Goal: Information Seeking & Learning: Learn about a topic

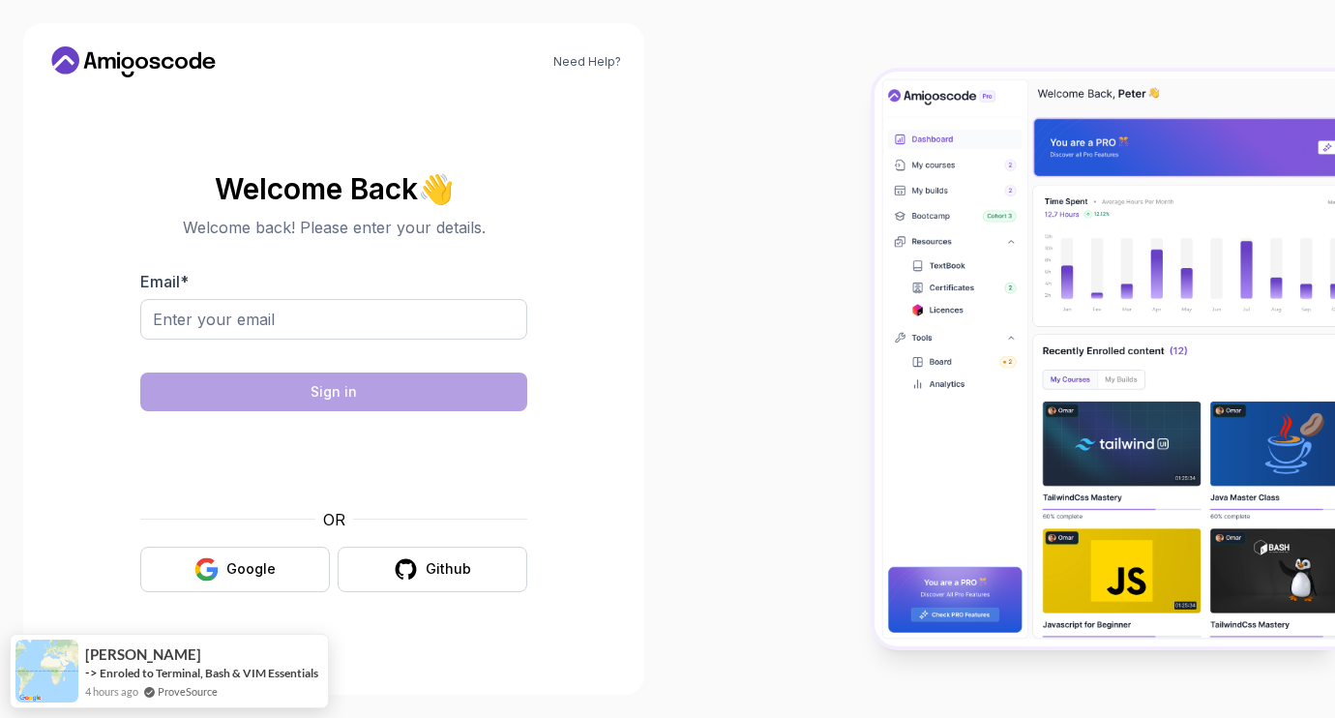
click at [6, 414] on div "Need Help? Welcome Back 👋 Welcome back! Please enter your details. Email * Sign…" at bounding box center [333, 359] width 667 height 718
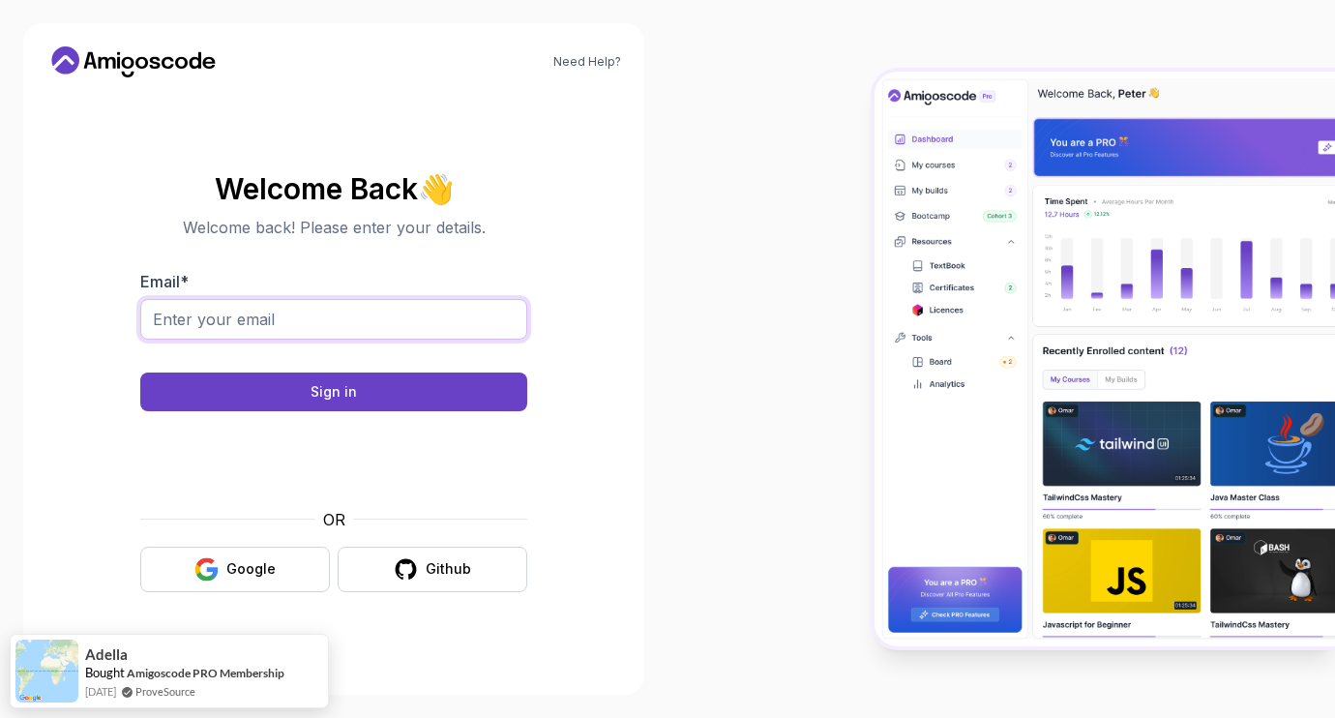
click at [315, 316] on input "Email *" at bounding box center [333, 319] width 387 height 41
type input "o"
type input "pandurangkhavale@outlook.com"
click at [140, 372] on button "Sign in" at bounding box center [333, 391] width 387 height 39
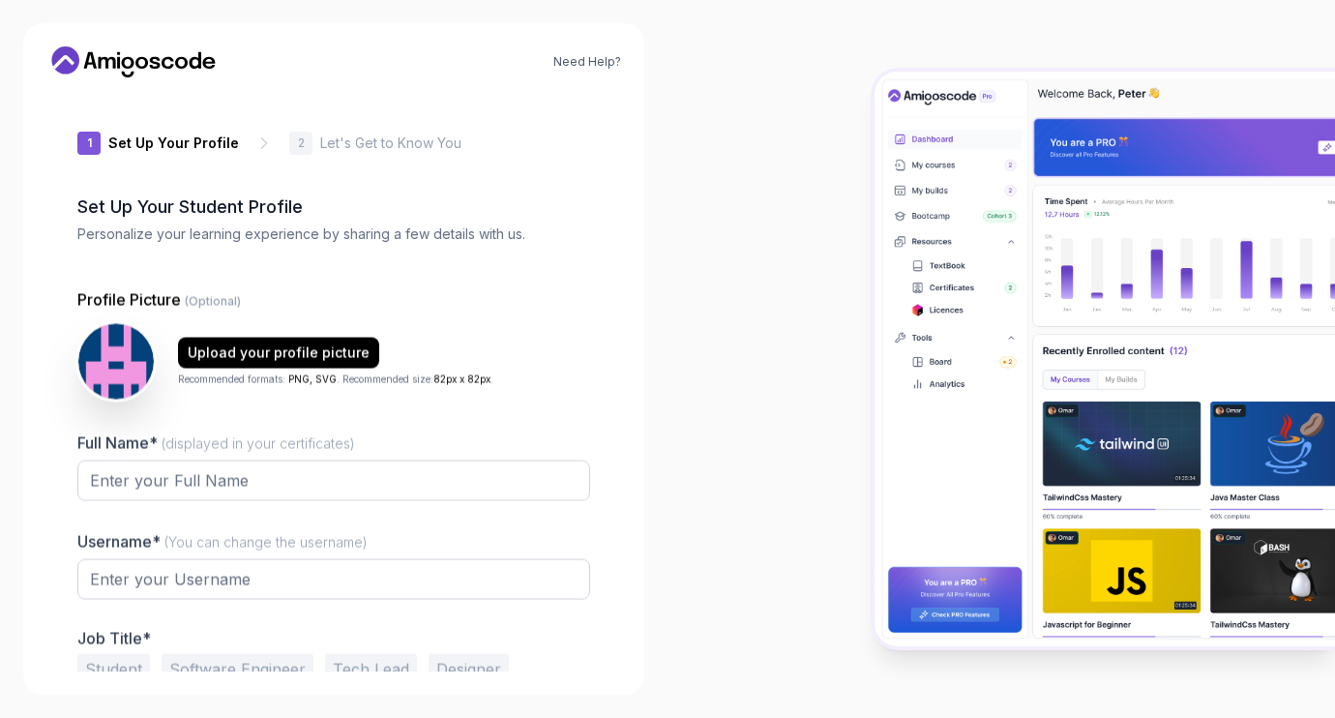
type input "shinyhawkdd35c"
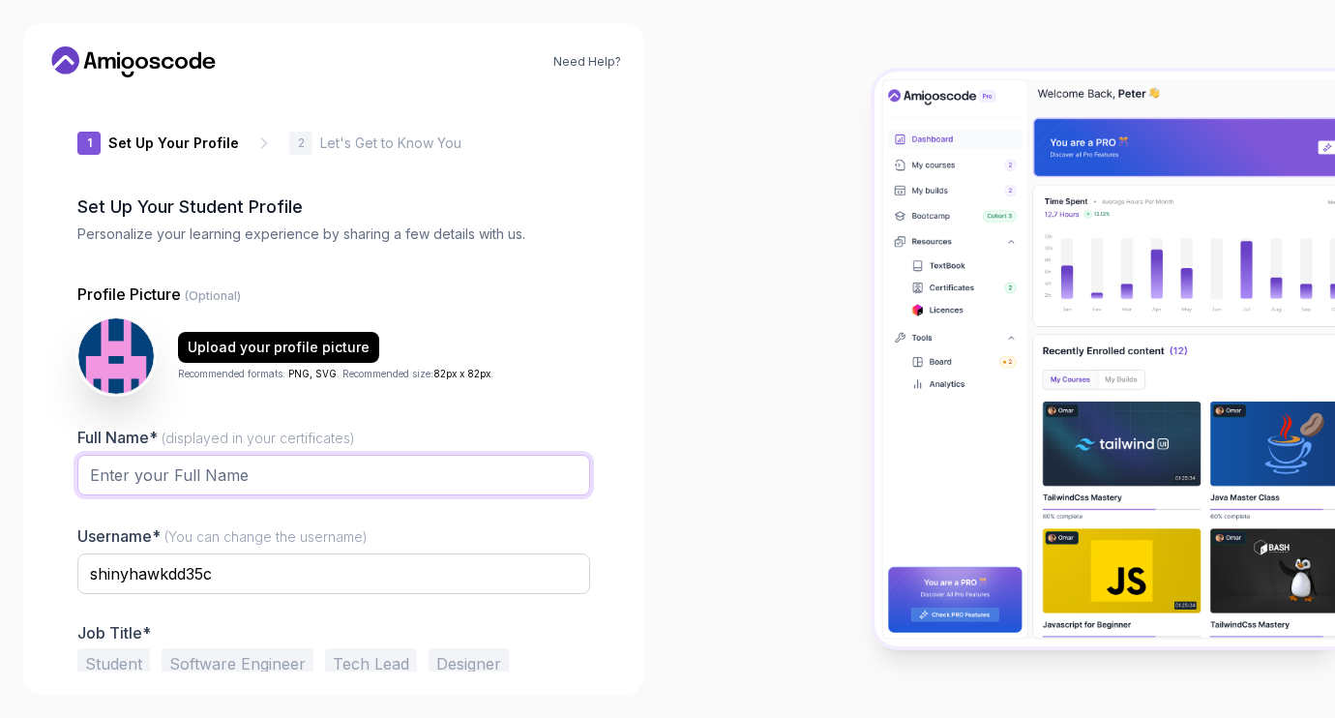
click at [241, 479] on input "Full Name* (displayed in your certificates)" at bounding box center [333, 475] width 513 height 41
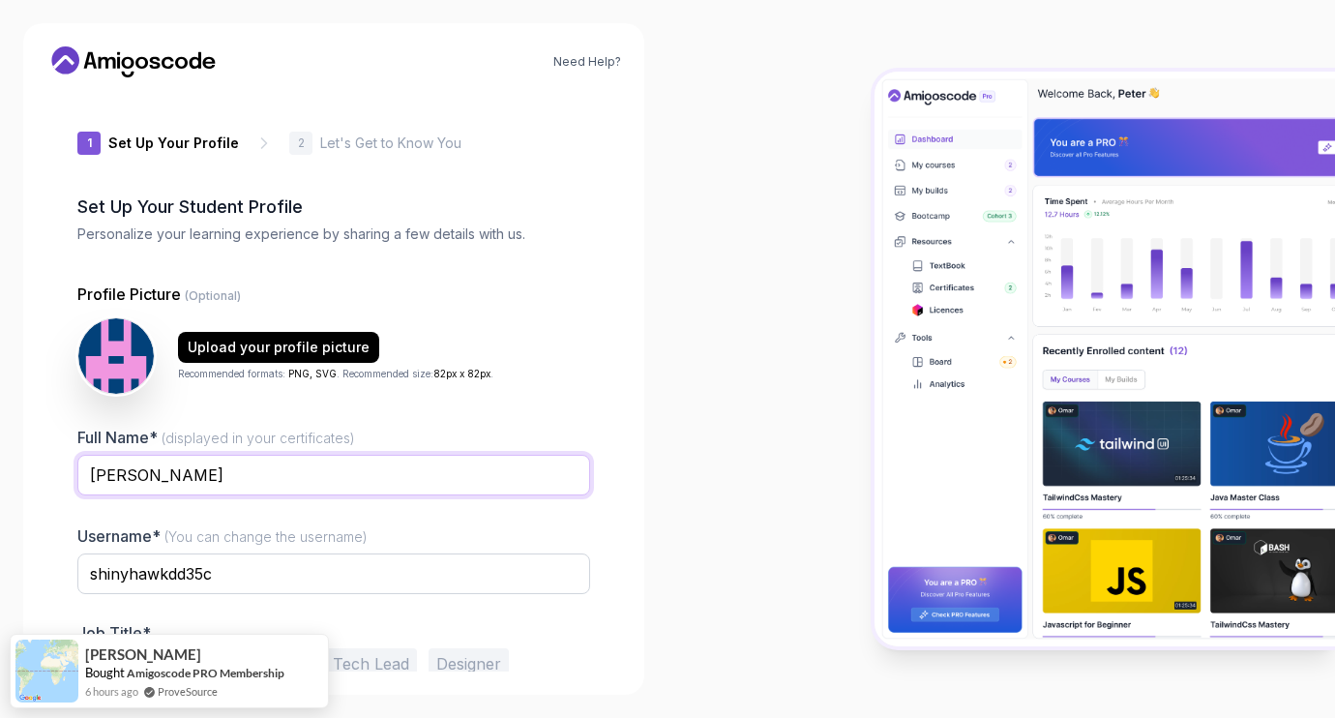
type input "Pandurang"
click at [248, 581] on input "shinyhawkdd35c" at bounding box center [333, 573] width 513 height 41
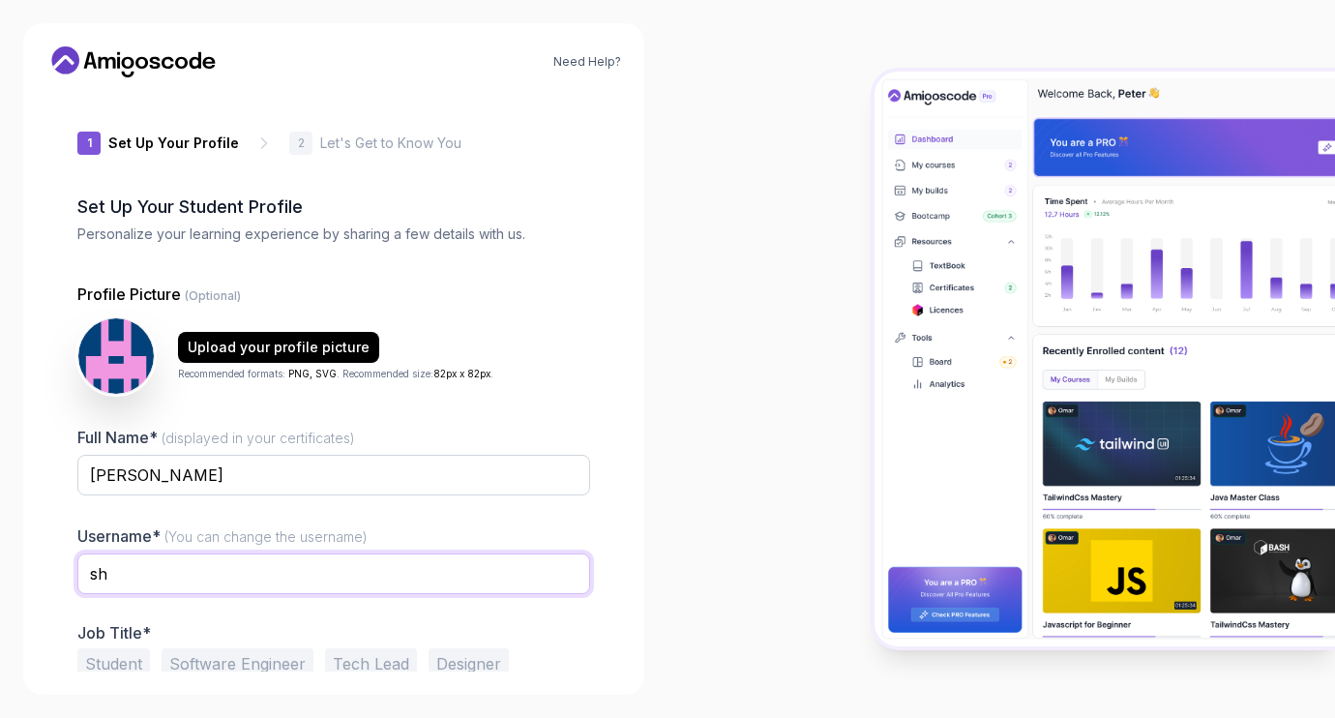
type input "s"
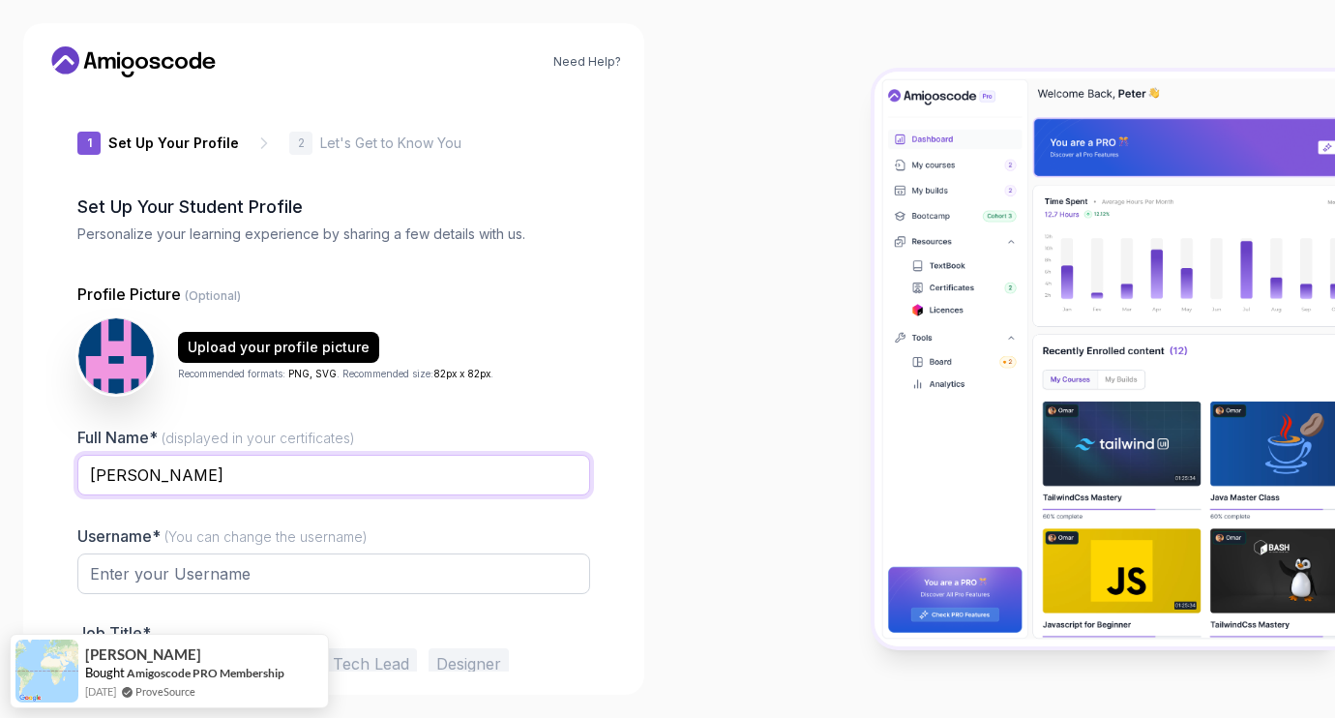
click at [288, 457] on input "Pandurang" at bounding box center [333, 475] width 513 height 41
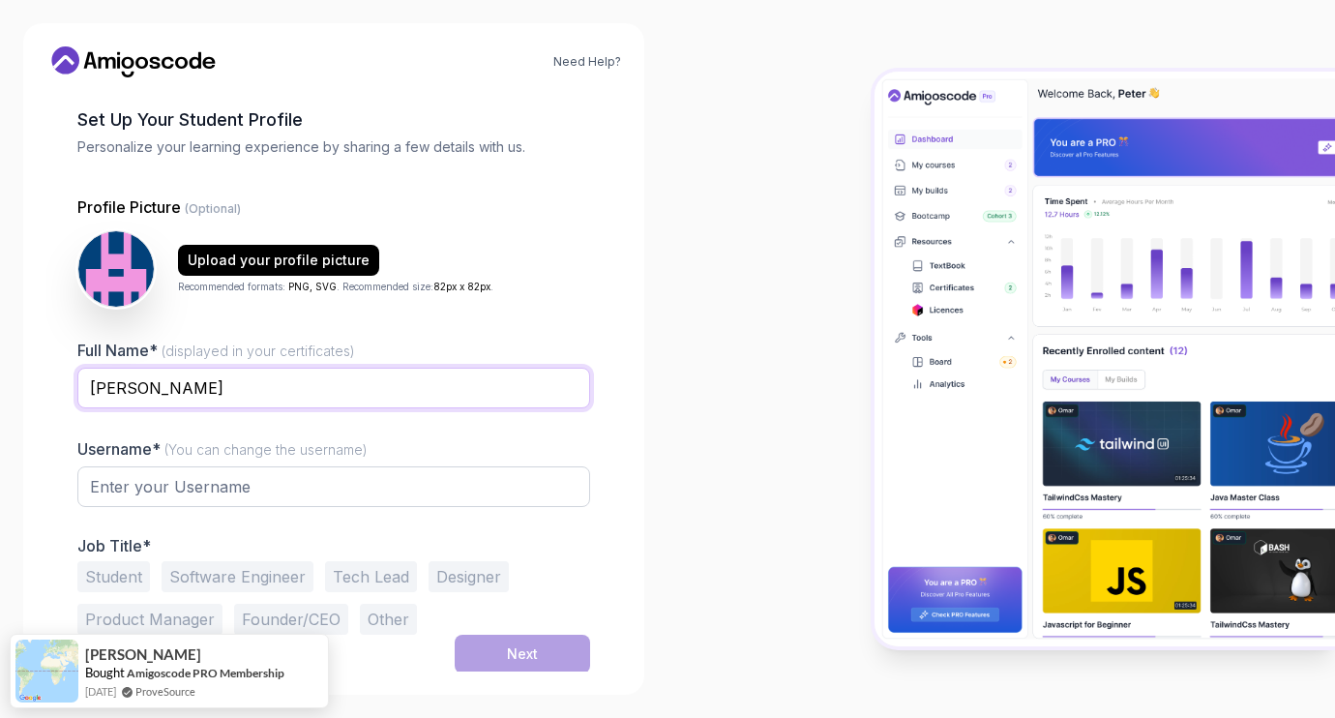
type input "[PERSON_NAME]"
click at [253, 506] on div at bounding box center [333, 497] width 513 height 62
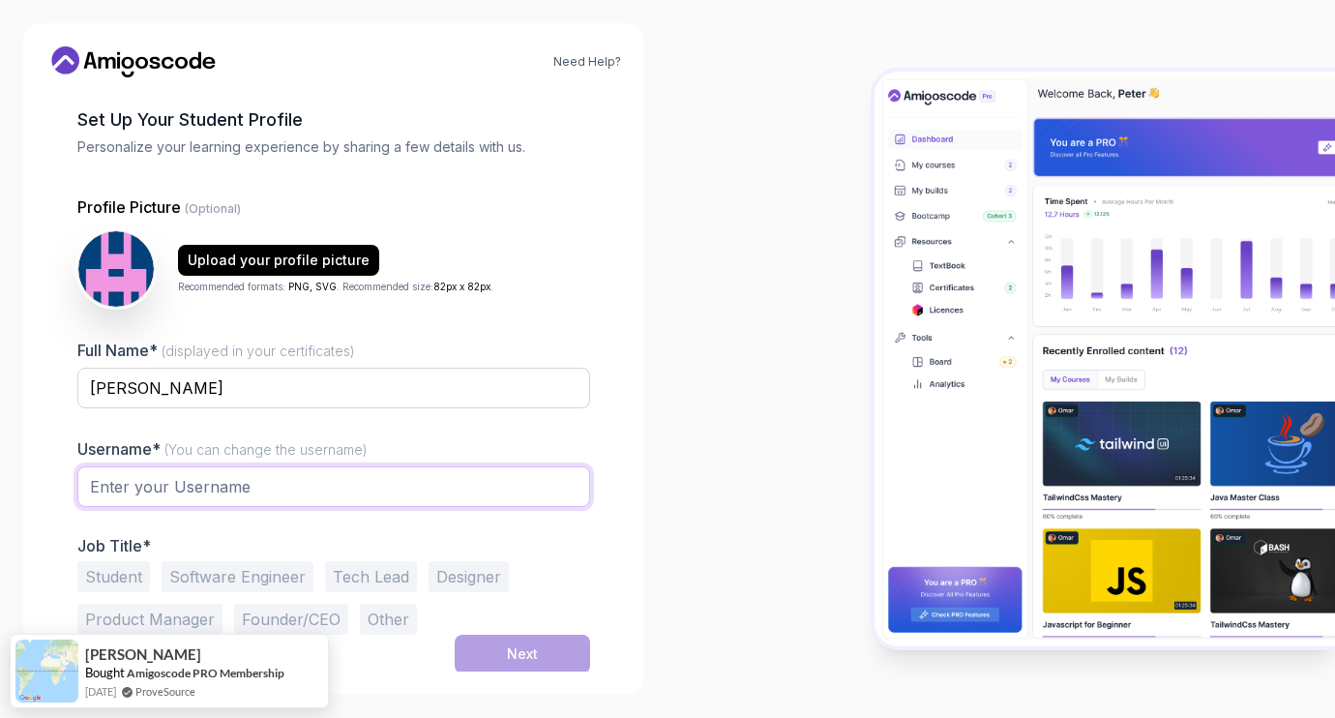
click at [255, 500] on input "text" at bounding box center [333, 486] width 513 height 41
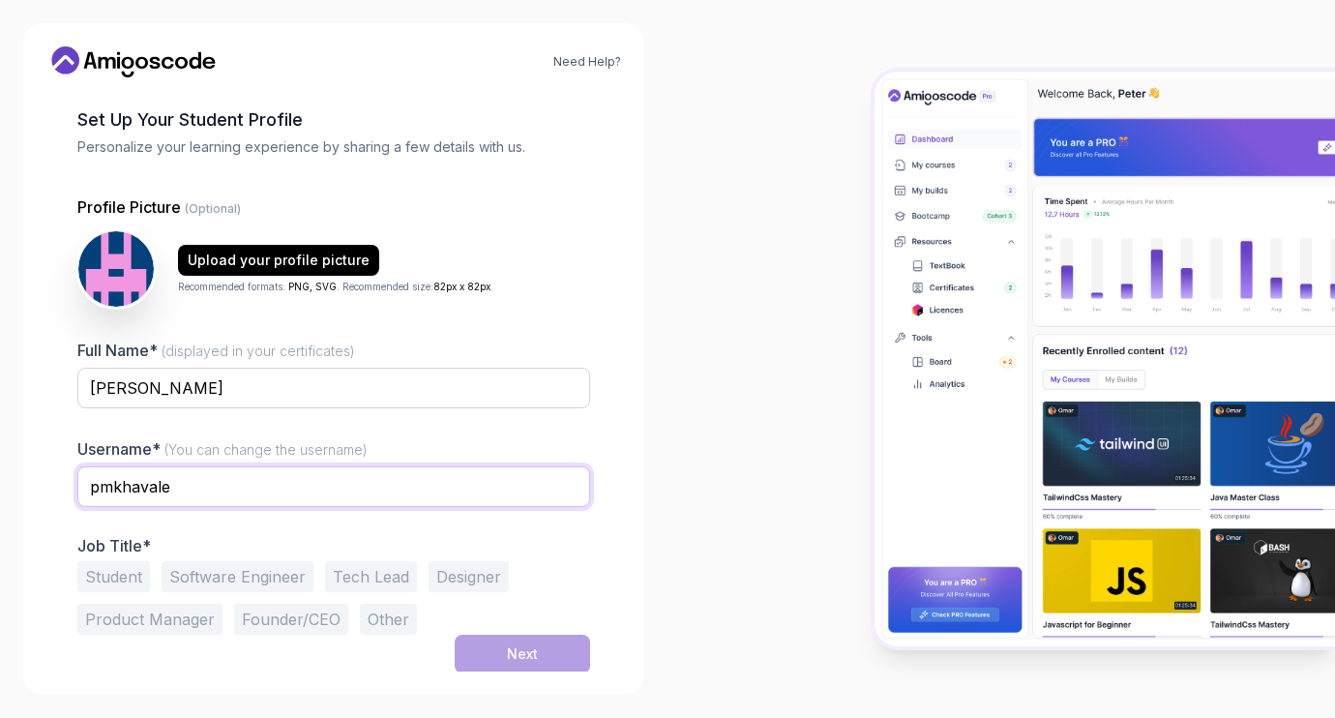
type input "pmkhavale"
click at [142, 577] on button "Student" at bounding box center [113, 576] width 73 height 31
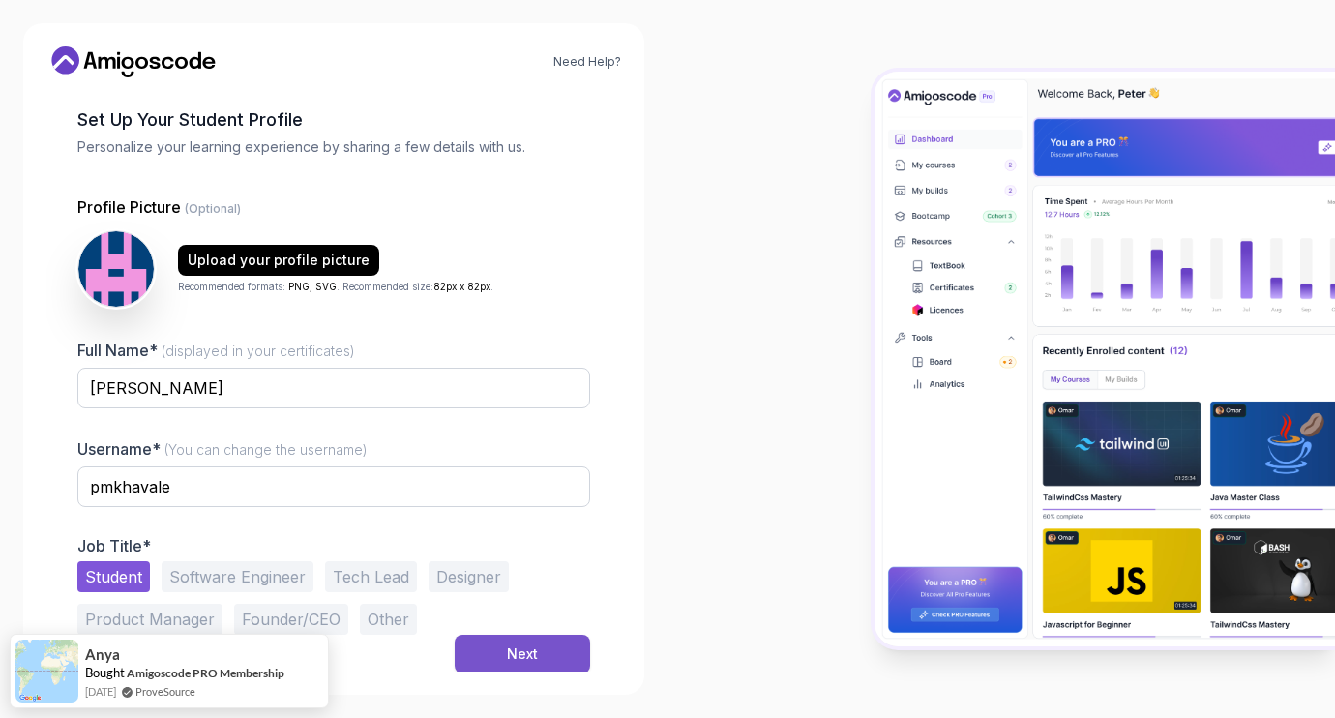
click at [489, 645] on button "Next" at bounding box center [522, 653] width 135 height 39
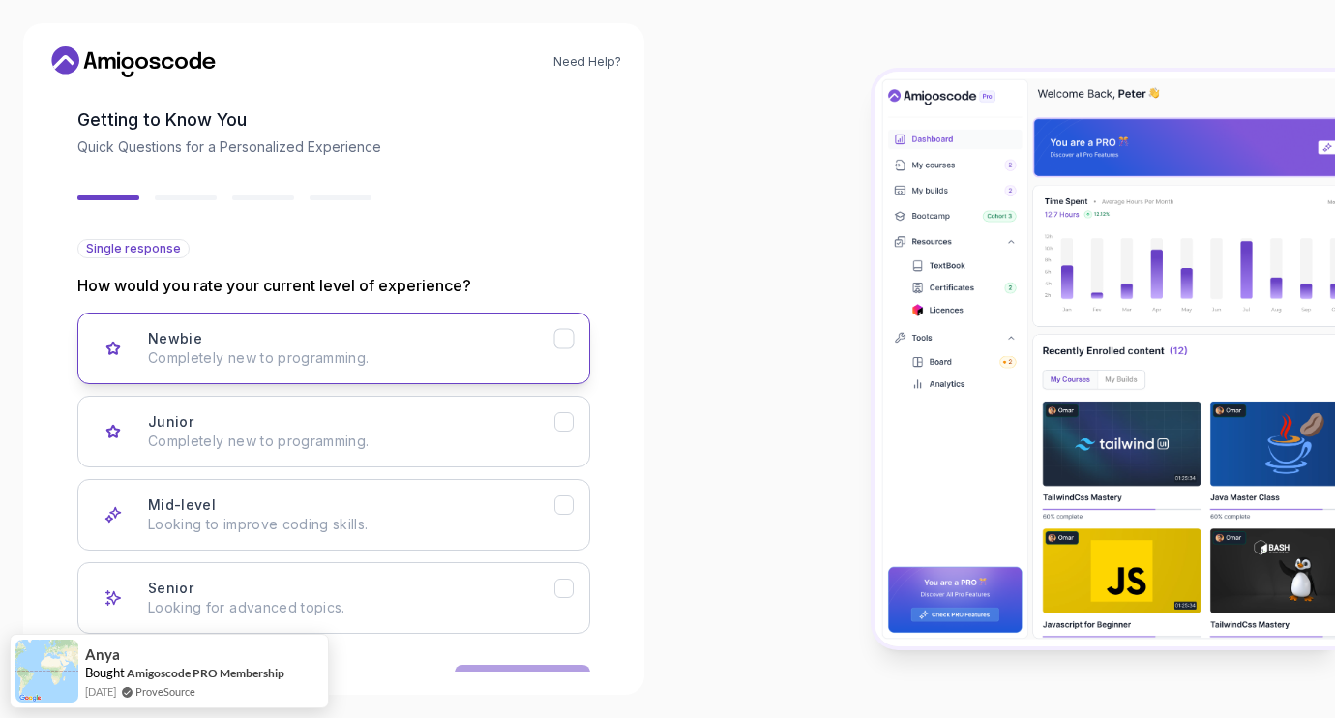
click at [387, 360] on p "Completely new to programming." at bounding box center [351, 357] width 406 height 19
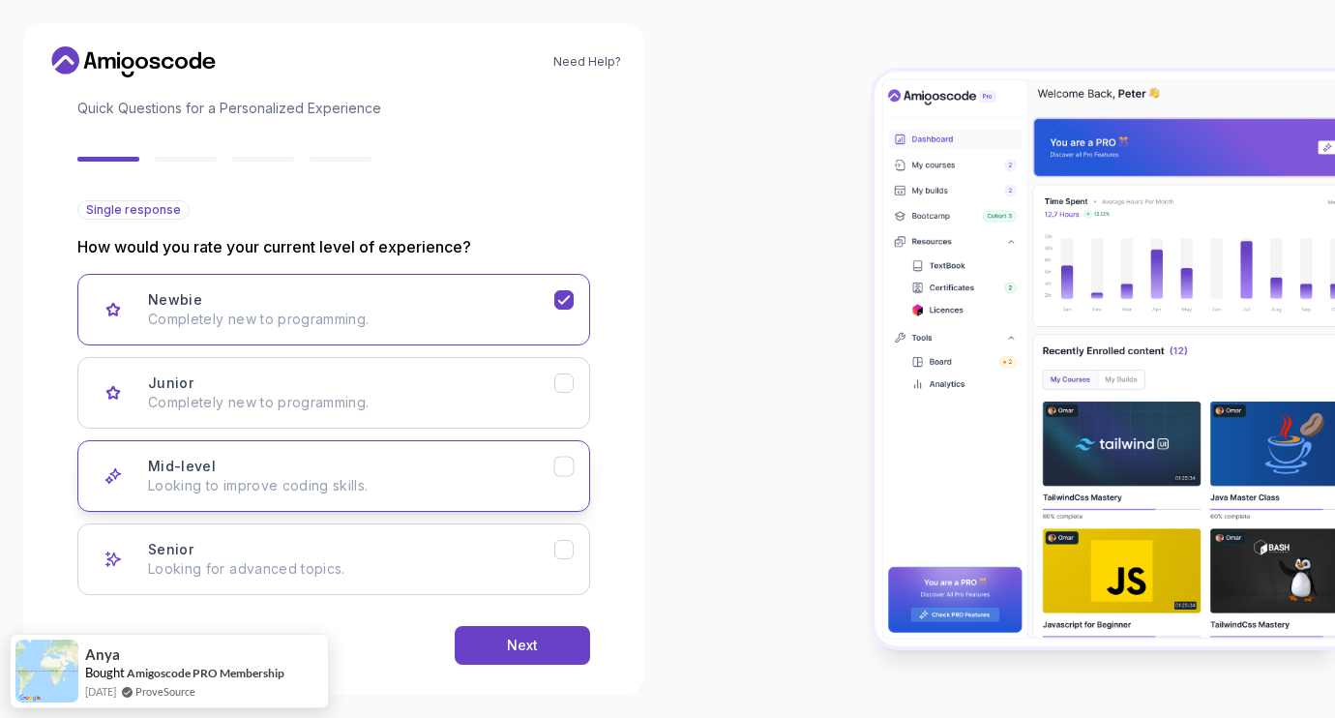
scroll to position [147, 0]
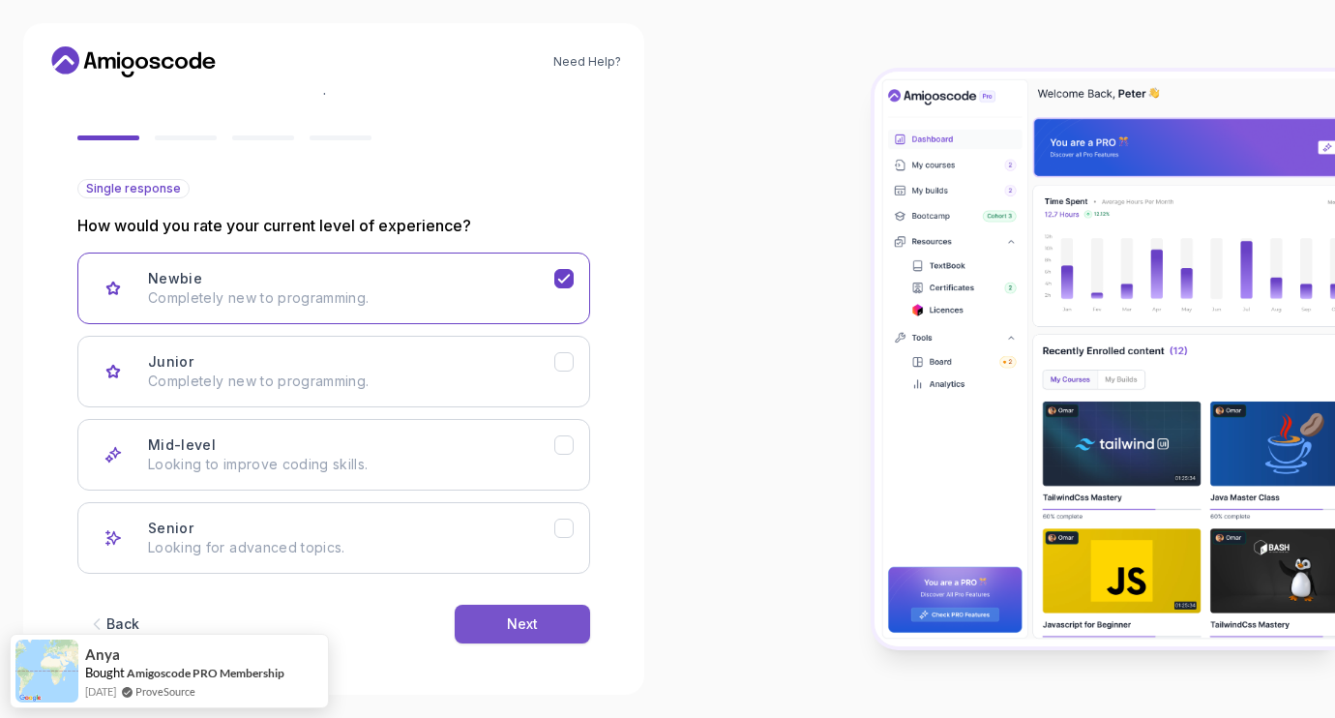
click at [557, 632] on button "Next" at bounding box center [522, 624] width 135 height 39
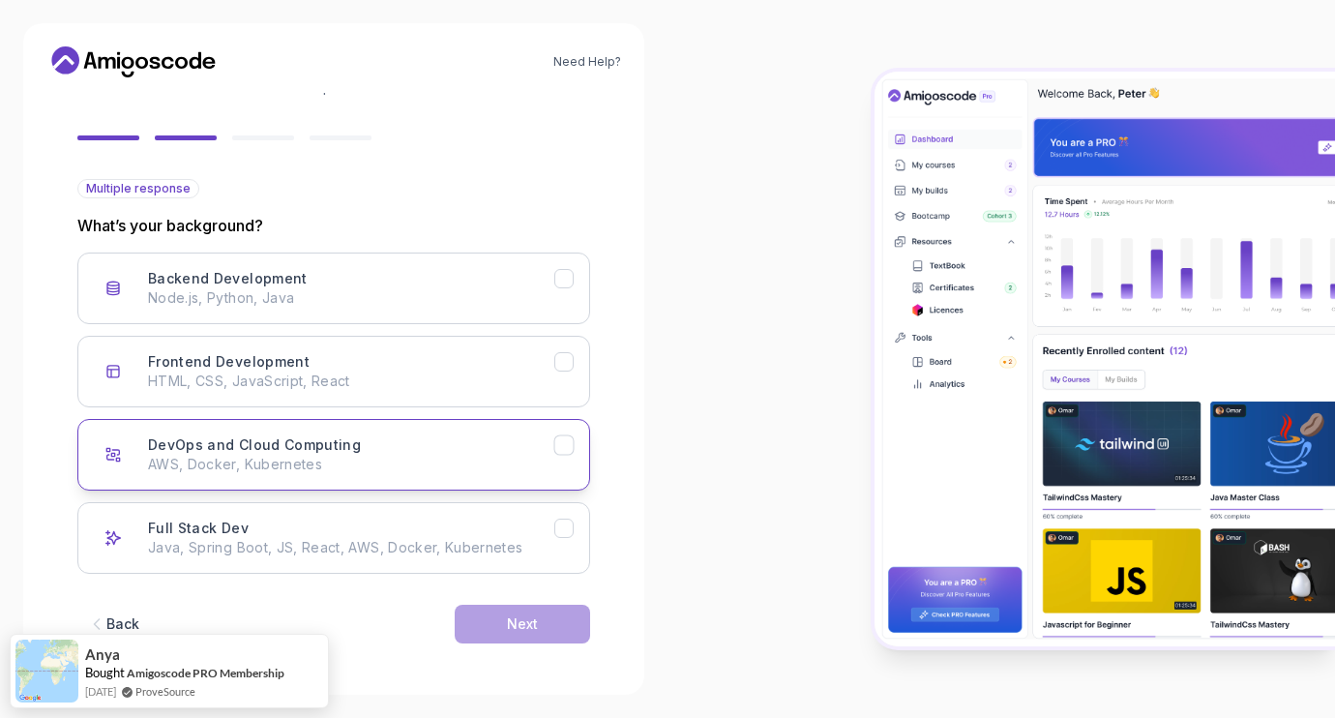
click at [575, 450] on button "DevOps and Cloud Computing AWS, Docker, Kubernetes" at bounding box center [333, 455] width 513 height 72
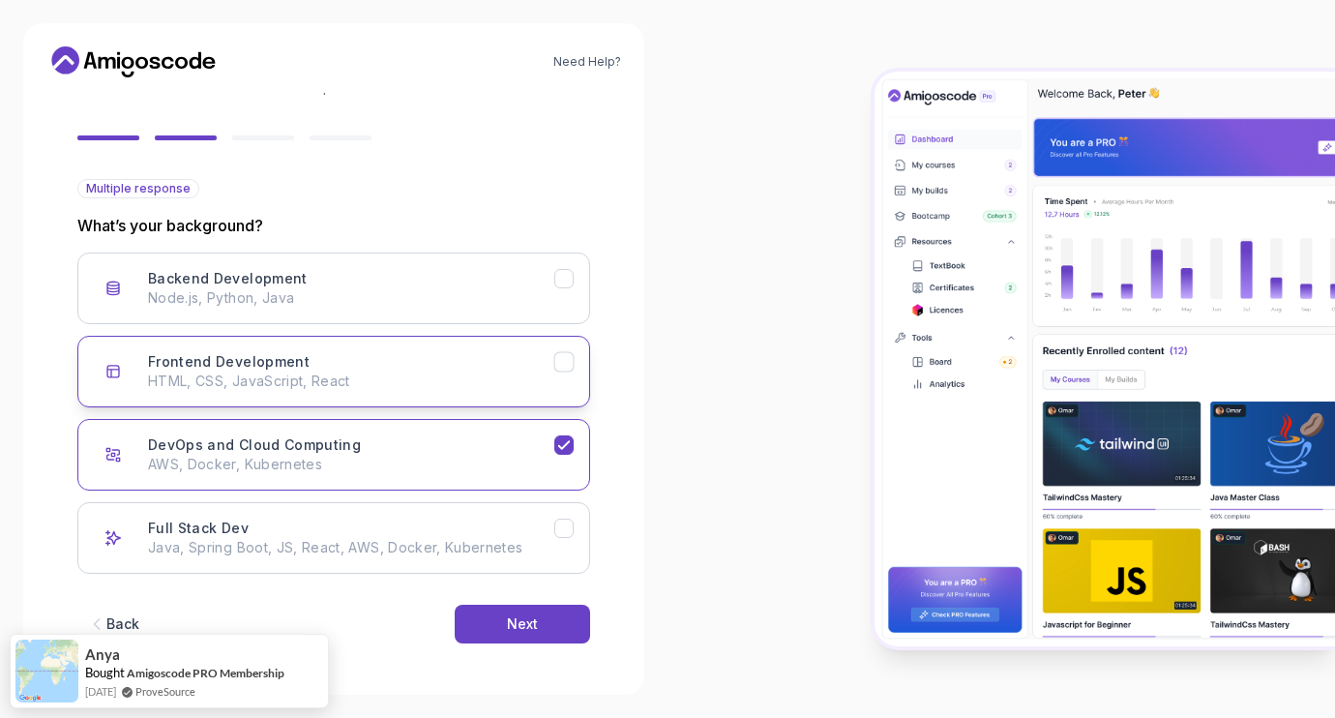
click at [566, 369] on button "Frontend Development HTML, CSS, JavaScript, React" at bounding box center [333, 372] width 513 height 72
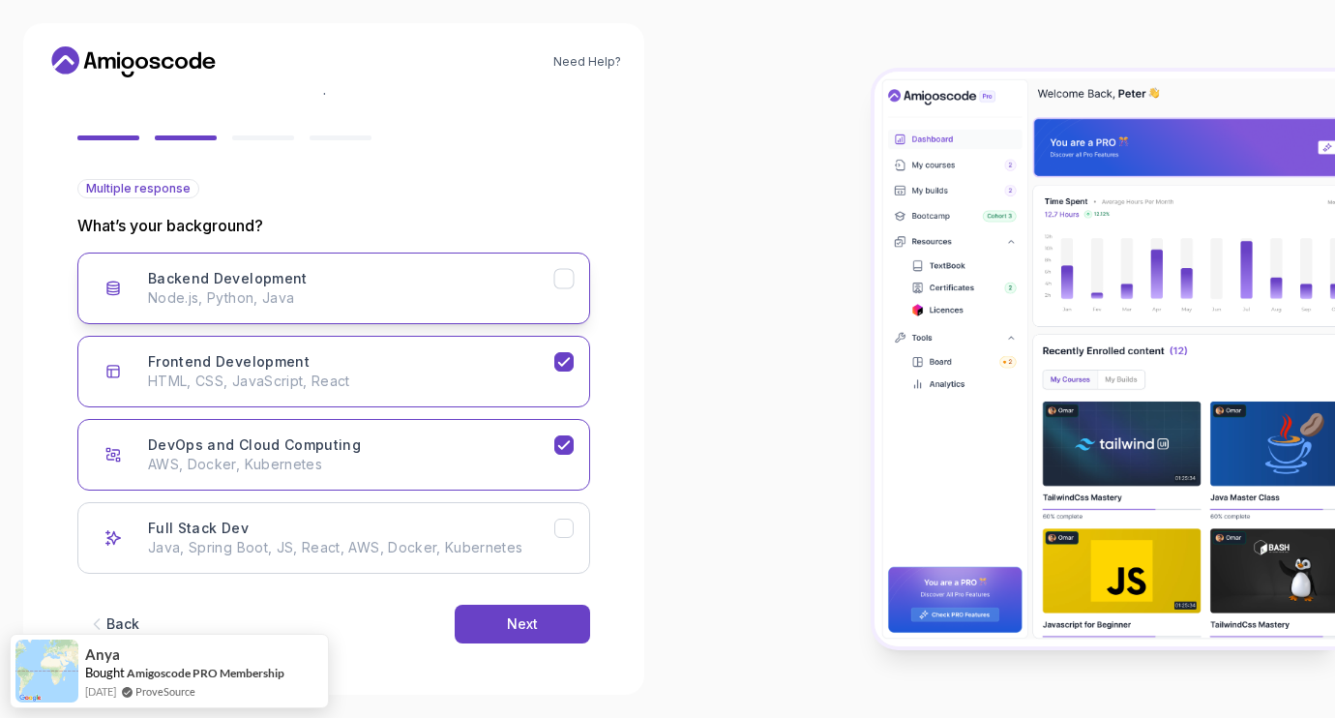
click at [571, 275] on icon "Backend Development" at bounding box center [564, 279] width 18 height 18
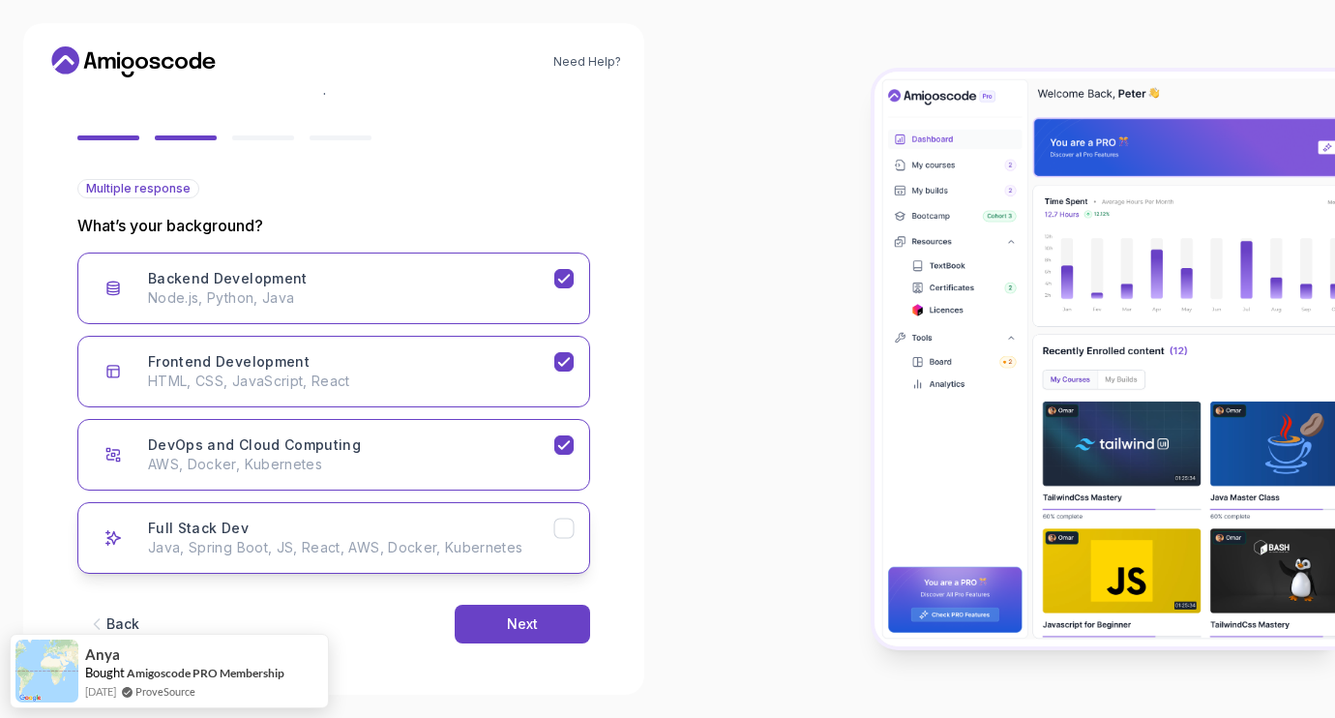
click at [561, 519] on icon "Full Stack Dev" at bounding box center [564, 528] width 18 height 18
click at [546, 616] on button "Next" at bounding box center [522, 624] width 135 height 39
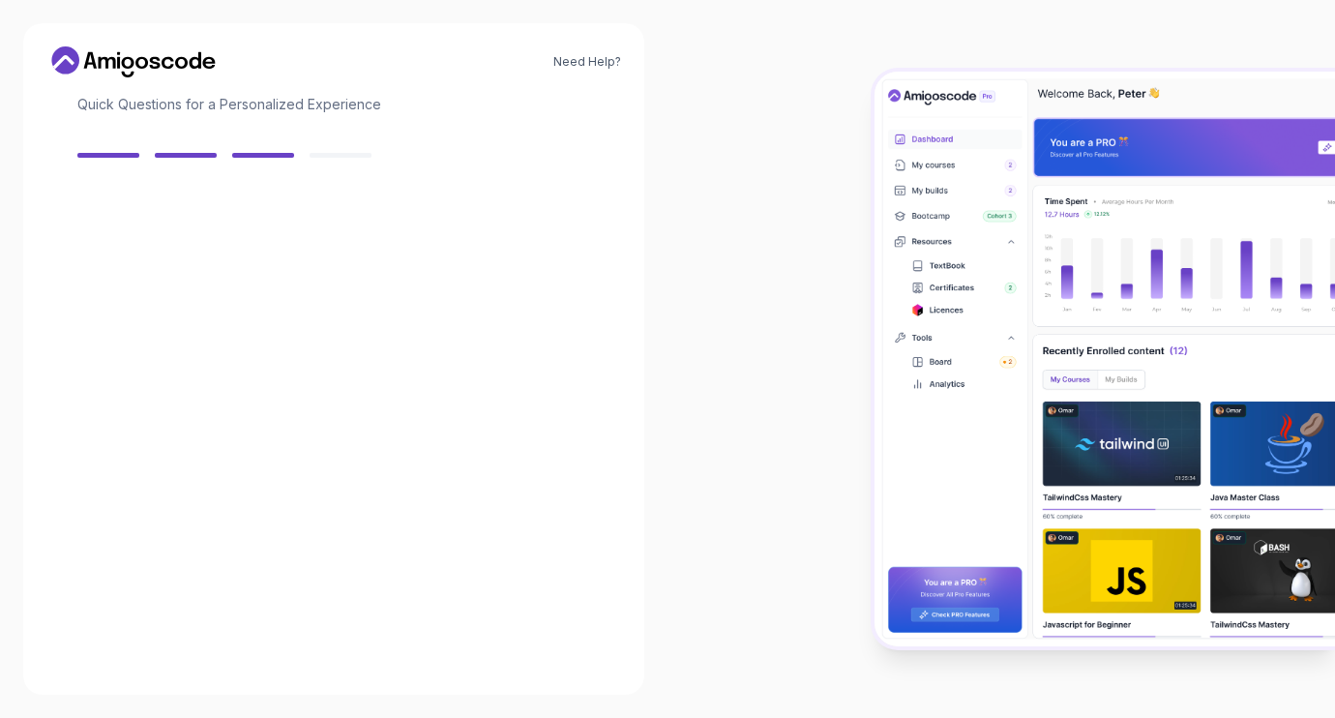
scroll to position [127, 0]
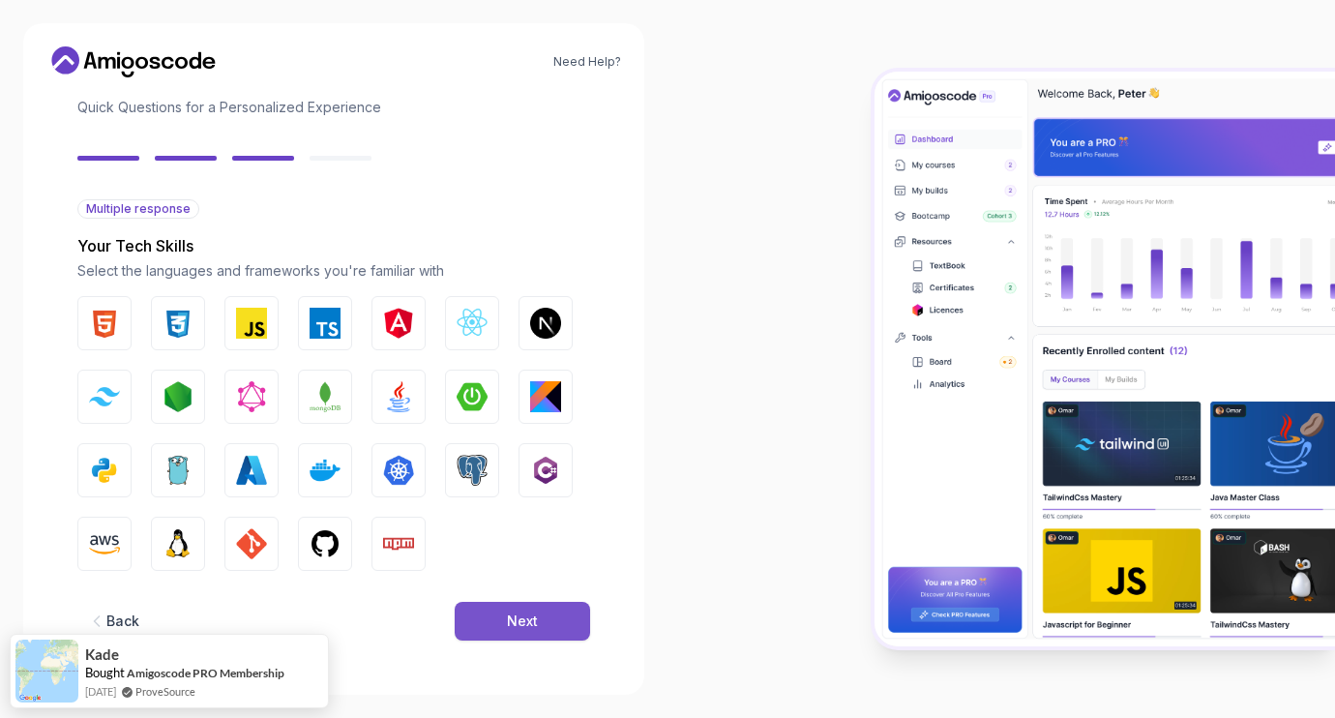
click at [505, 606] on button "Next" at bounding box center [522, 621] width 135 height 39
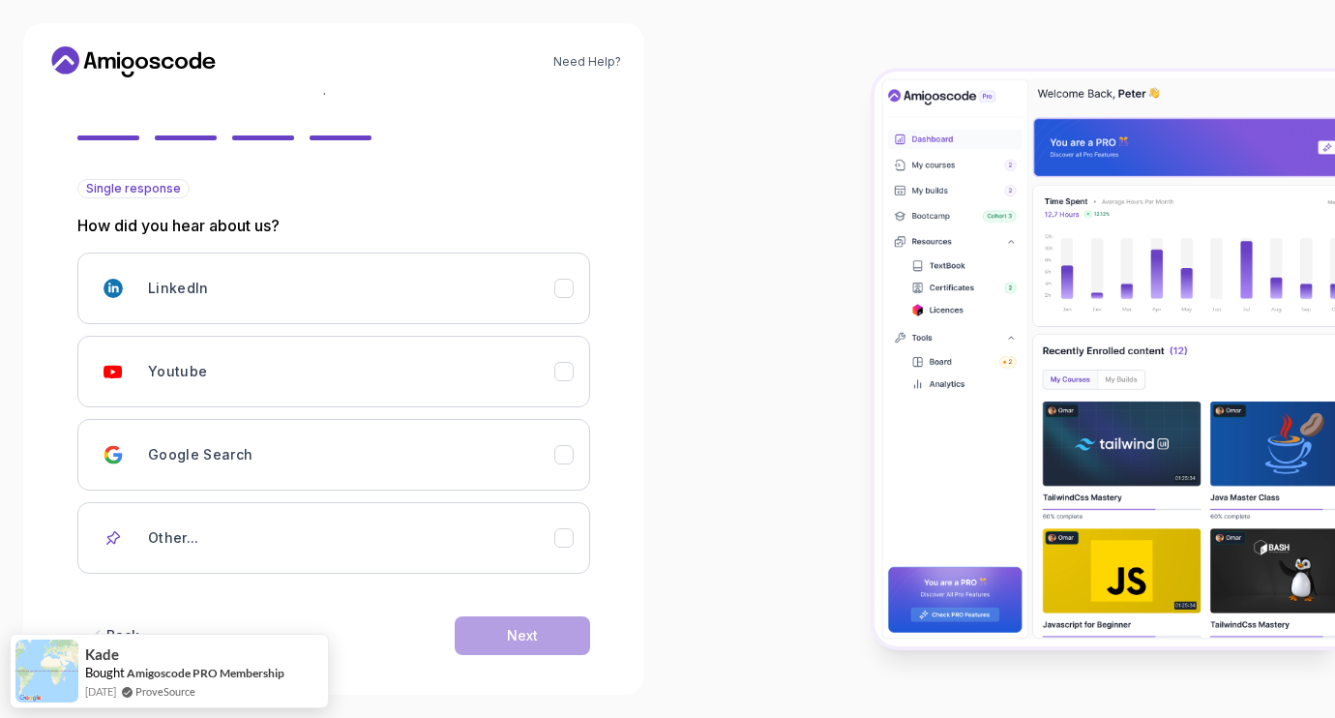
scroll to position [159, 0]
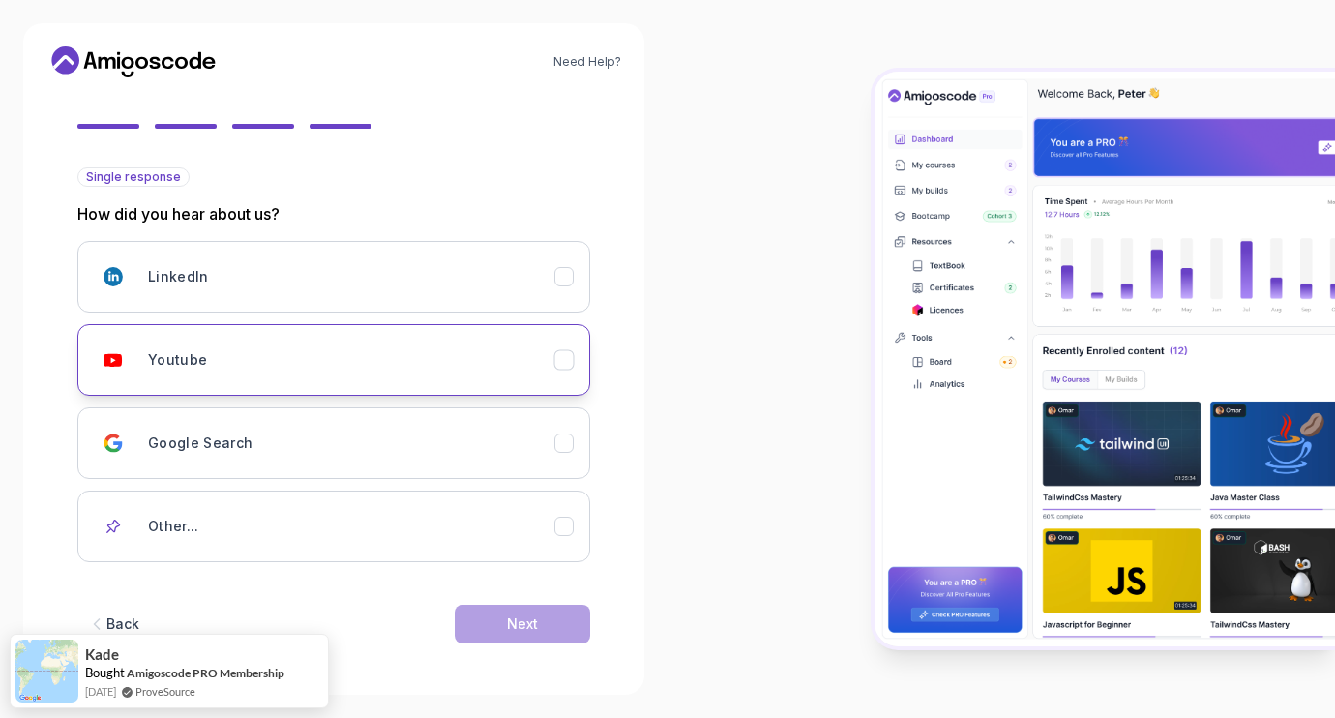
click at [365, 346] on div "Youtube" at bounding box center [351, 359] width 406 height 39
click at [533, 616] on div "Next" at bounding box center [522, 623] width 31 height 19
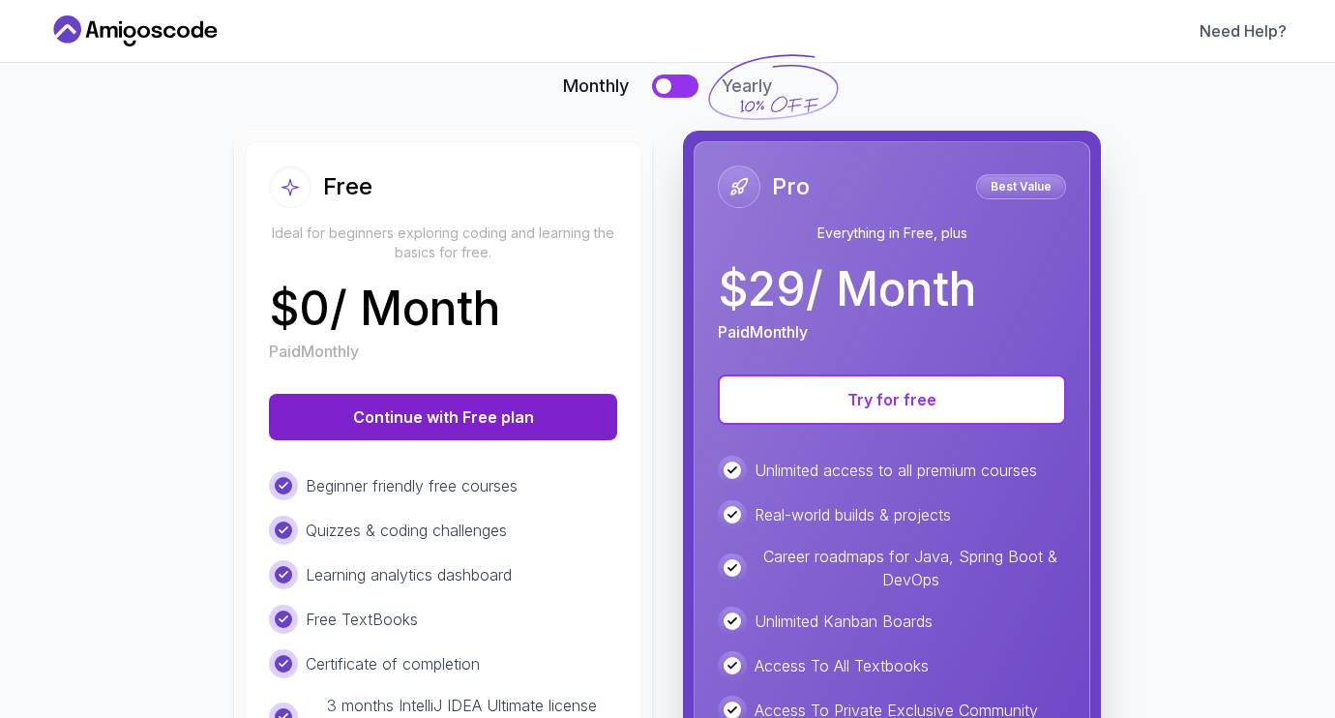
scroll to position [101, 0]
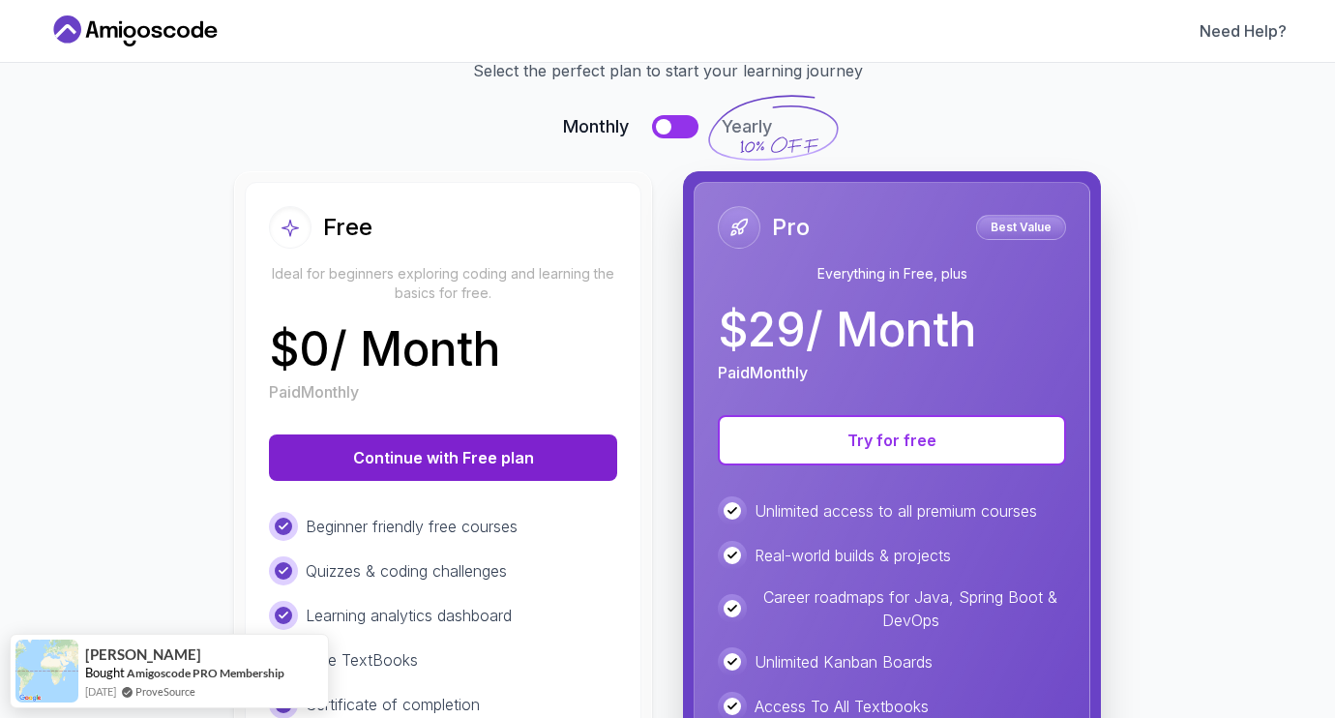
click at [493, 457] on button "Continue with Free plan" at bounding box center [443, 457] width 348 height 46
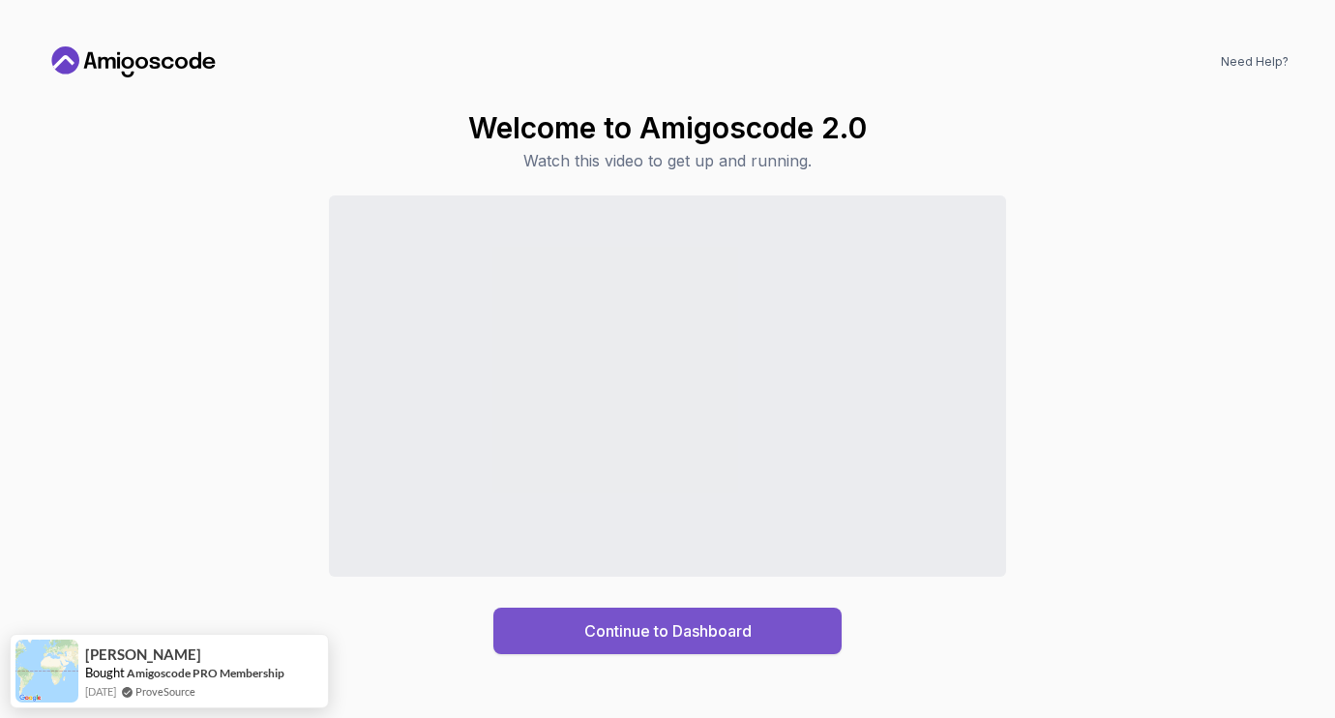
click at [704, 628] on div "Continue to Dashboard" at bounding box center [667, 630] width 167 height 23
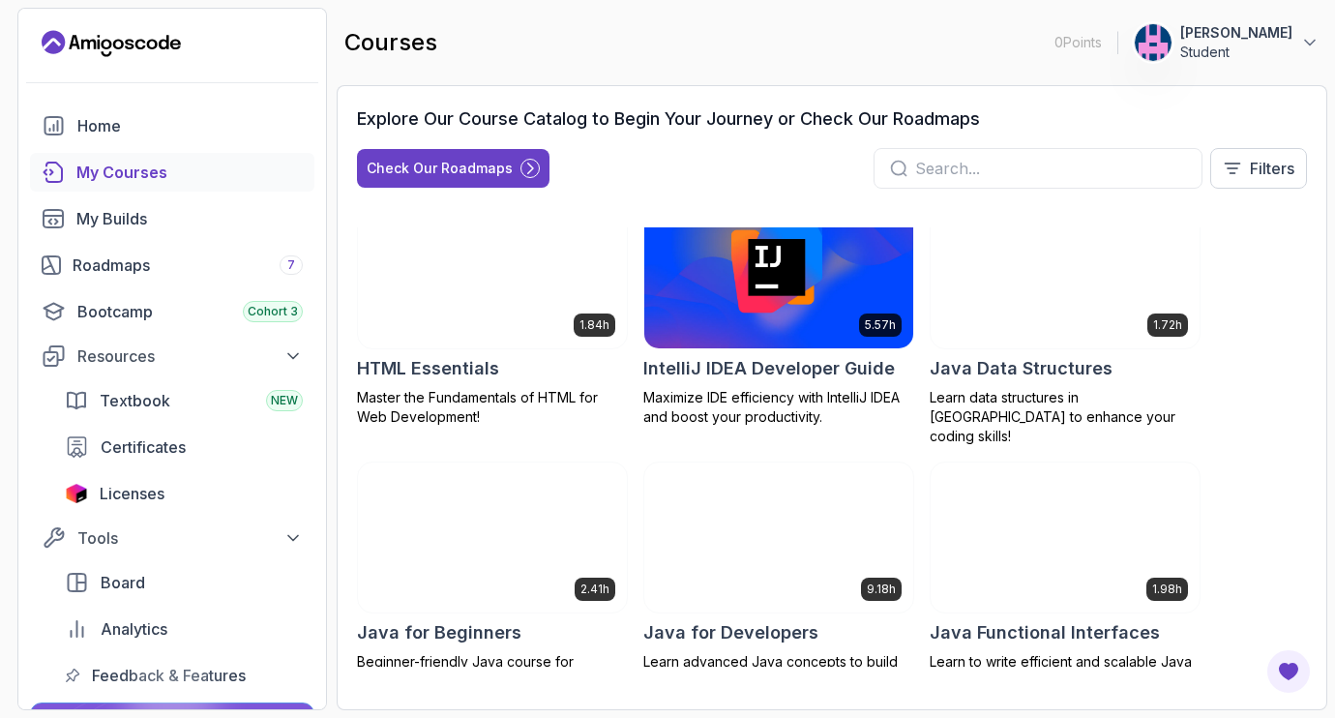
scroll to position [967, 0]
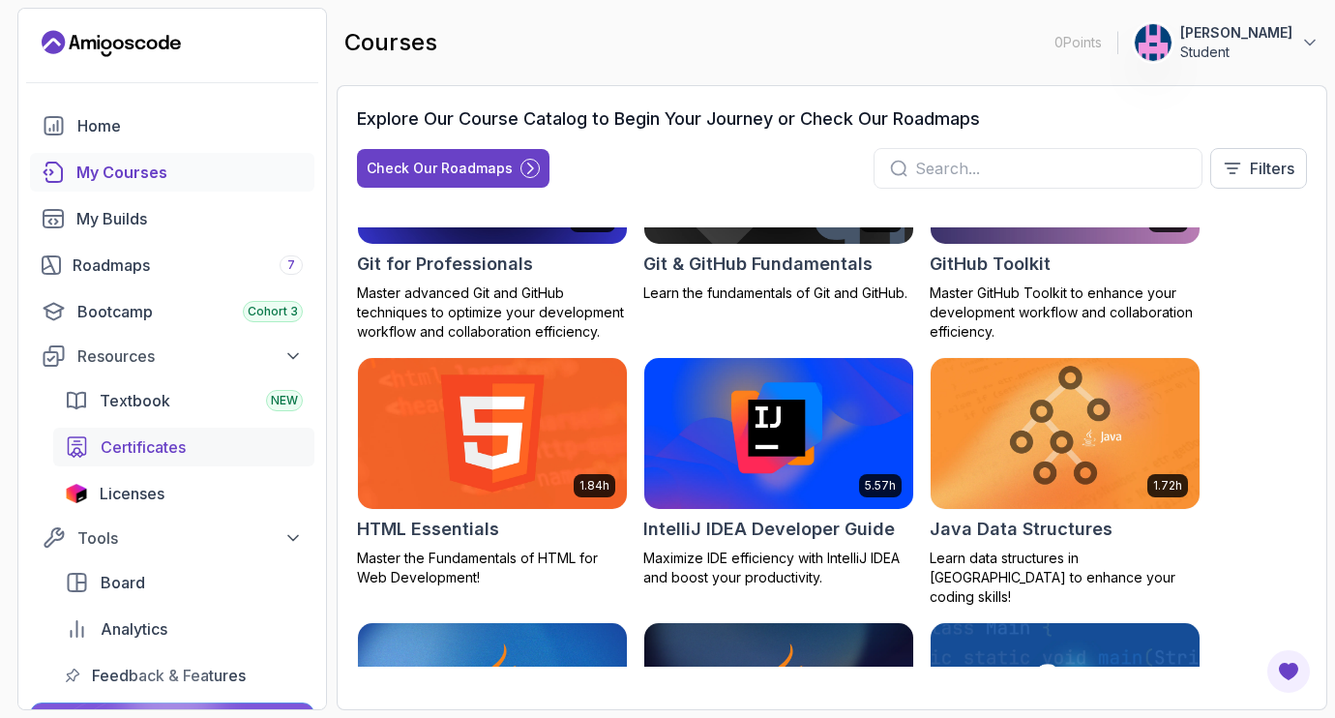
click at [221, 439] on div "Certificates" at bounding box center [202, 446] width 202 height 23
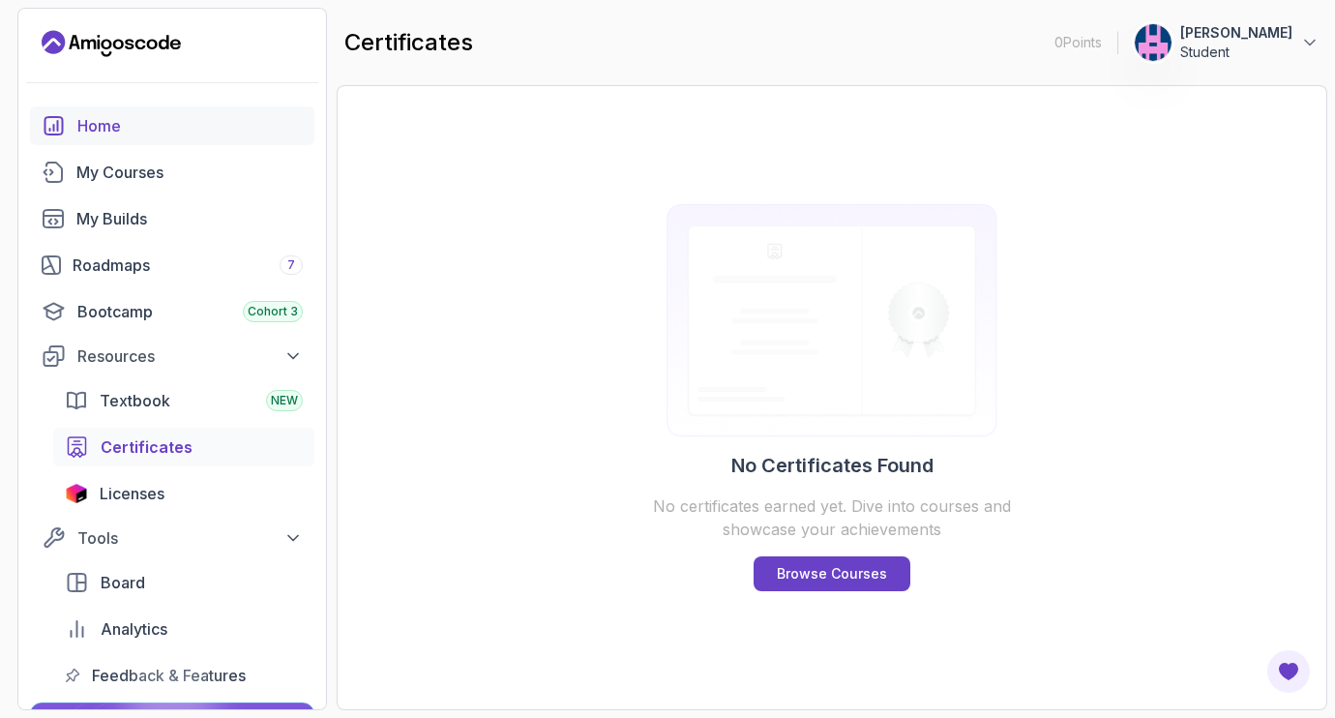
click at [108, 133] on div "Home" at bounding box center [189, 125] width 225 height 23
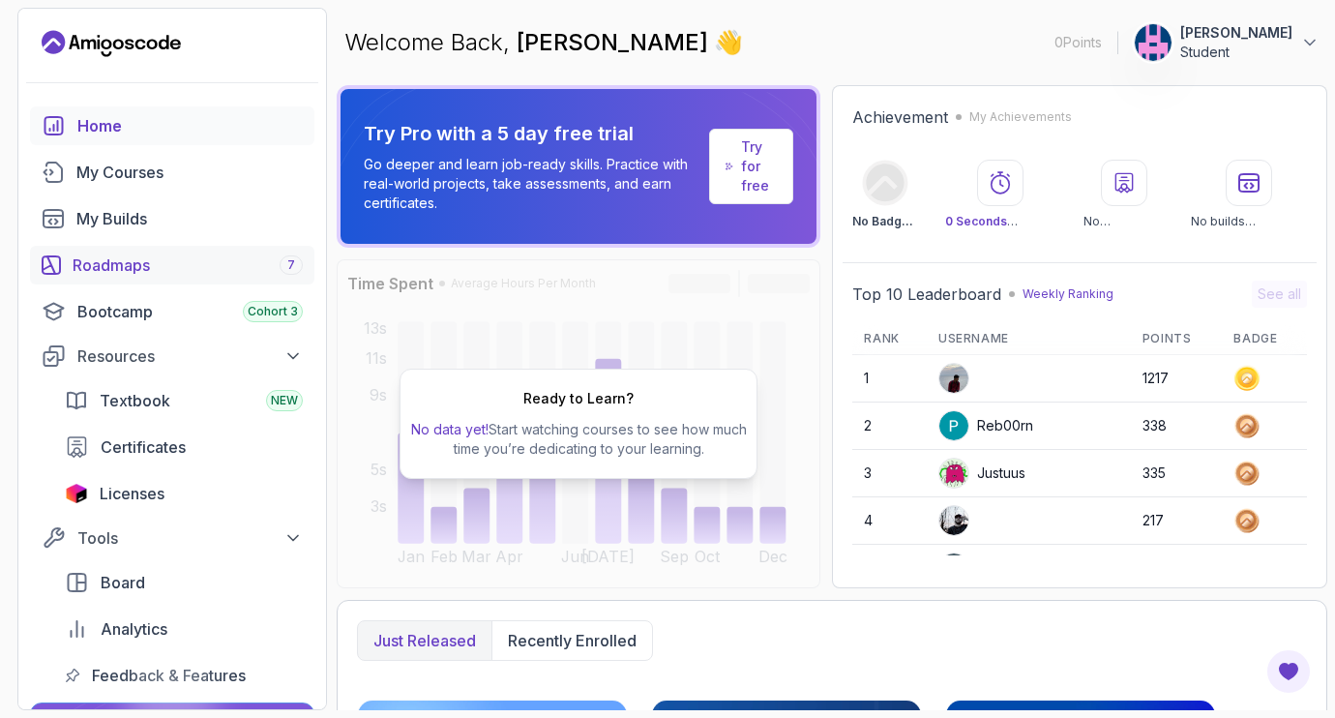
click at [153, 253] on div "Roadmaps 7" at bounding box center [188, 264] width 230 height 23
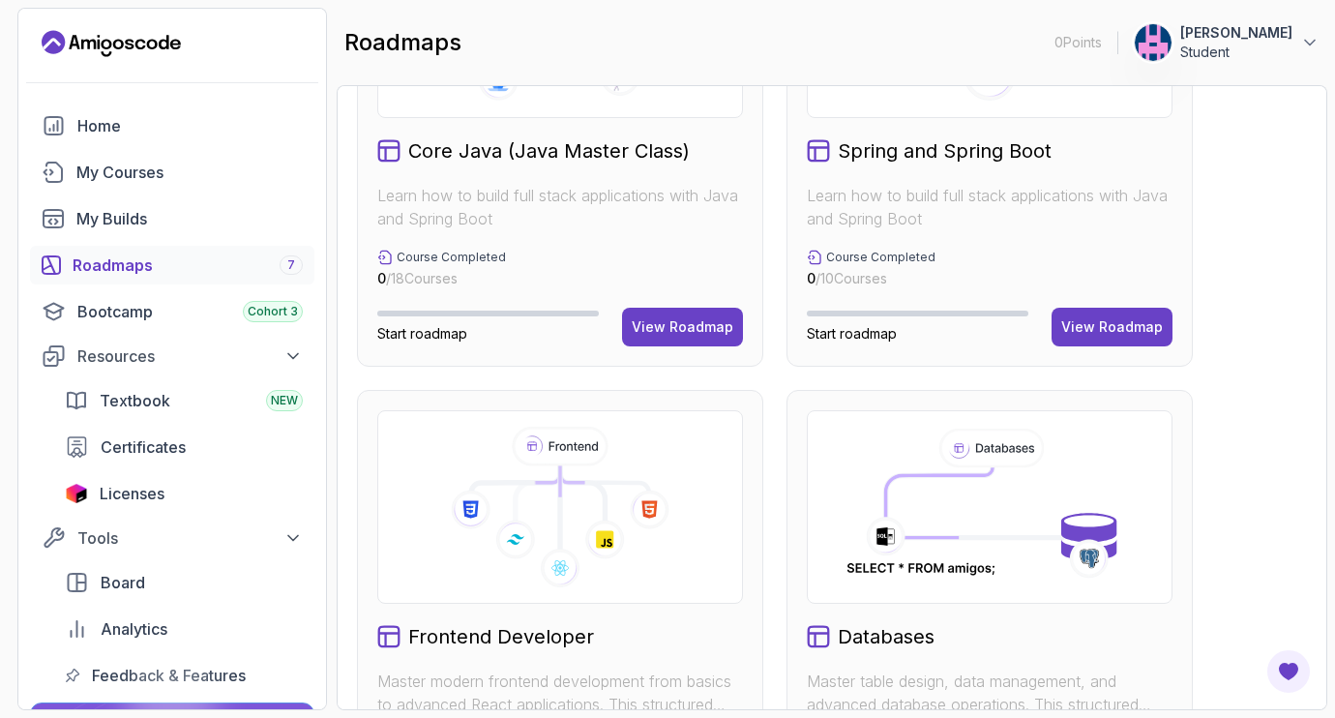
scroll to position [364, 0]
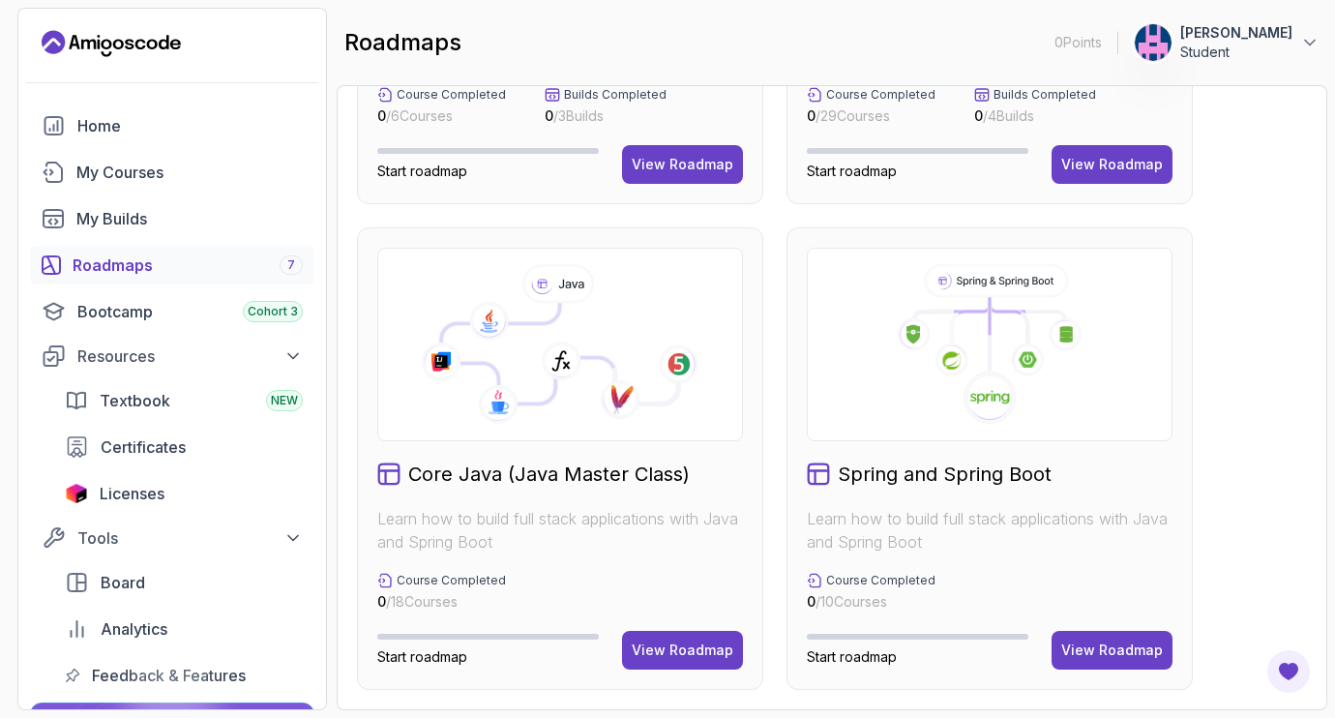
click at [605, 330] on icon at bounding box center [559, 353] width 237 height 101
click at [687, 640] on div "View Roadmap" at bounding box center [683, 649] width 102 height 19
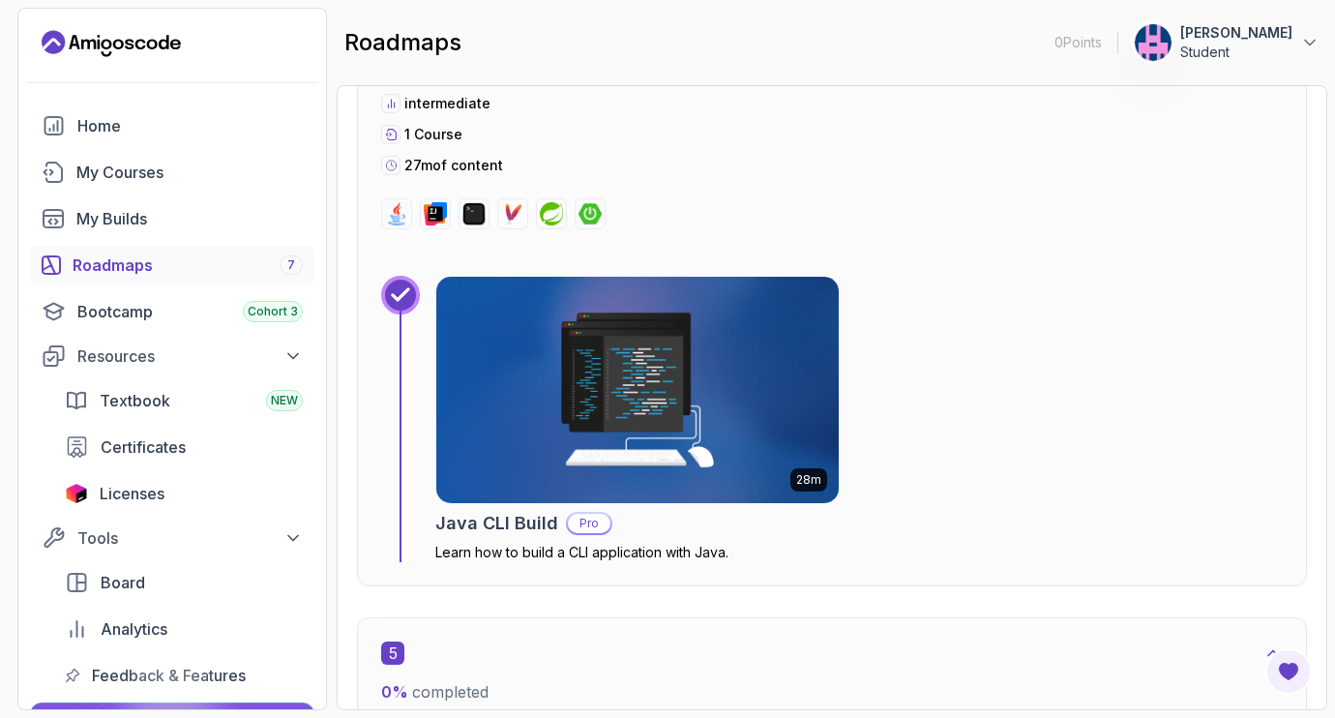
scroll to position [2921, 0]
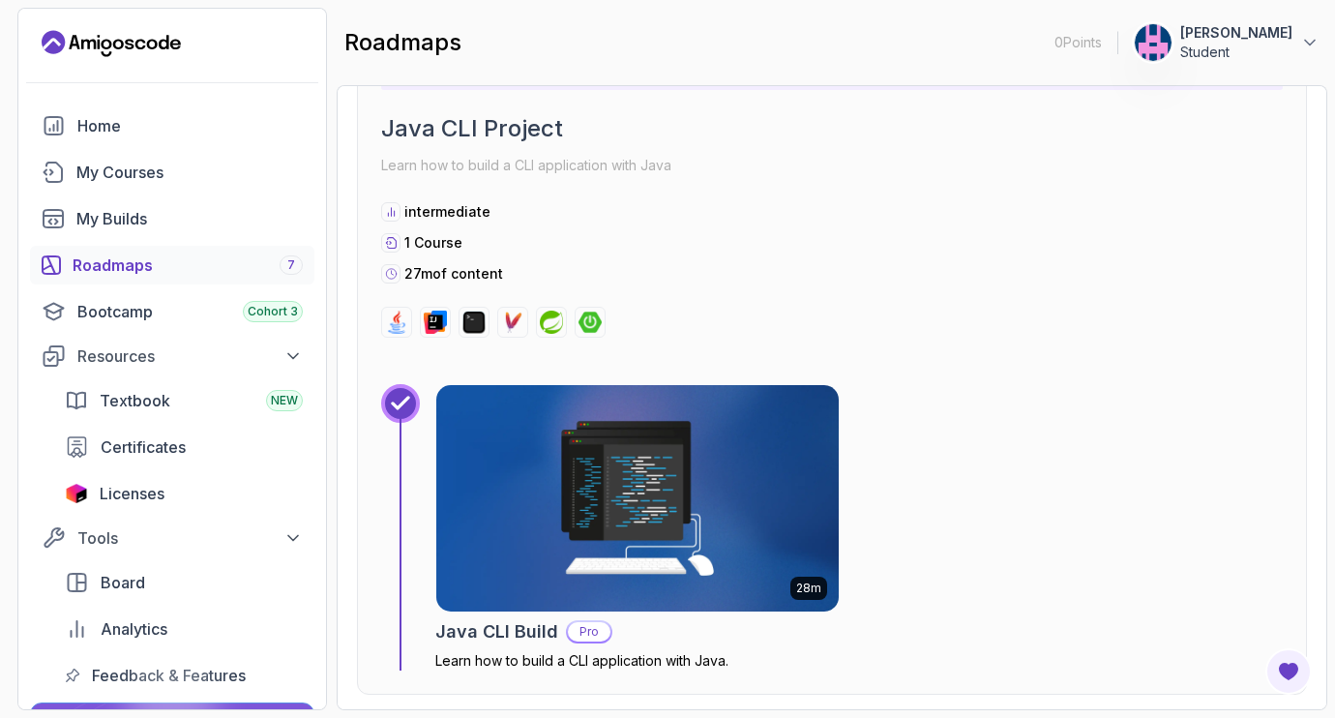
click at [594, 323] on img at bounding box center [589, 321] width 23 height 23
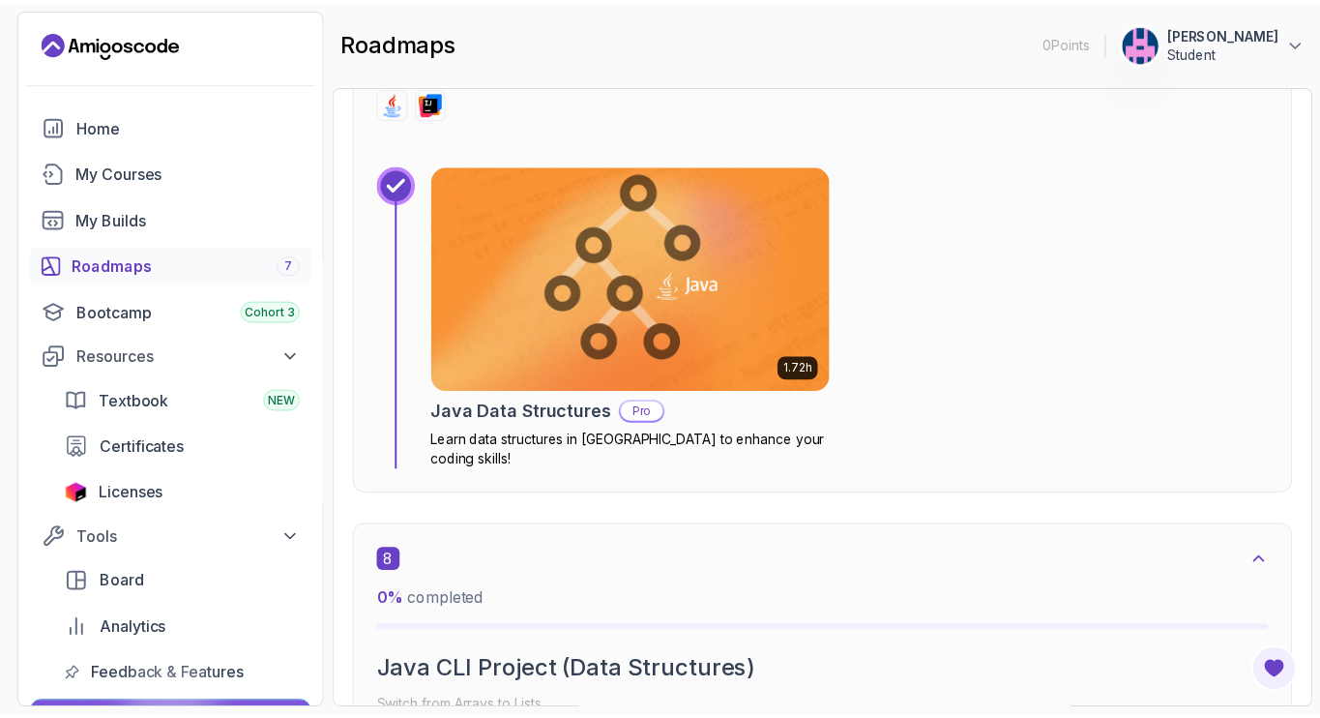
scroll to position [5500, 0]
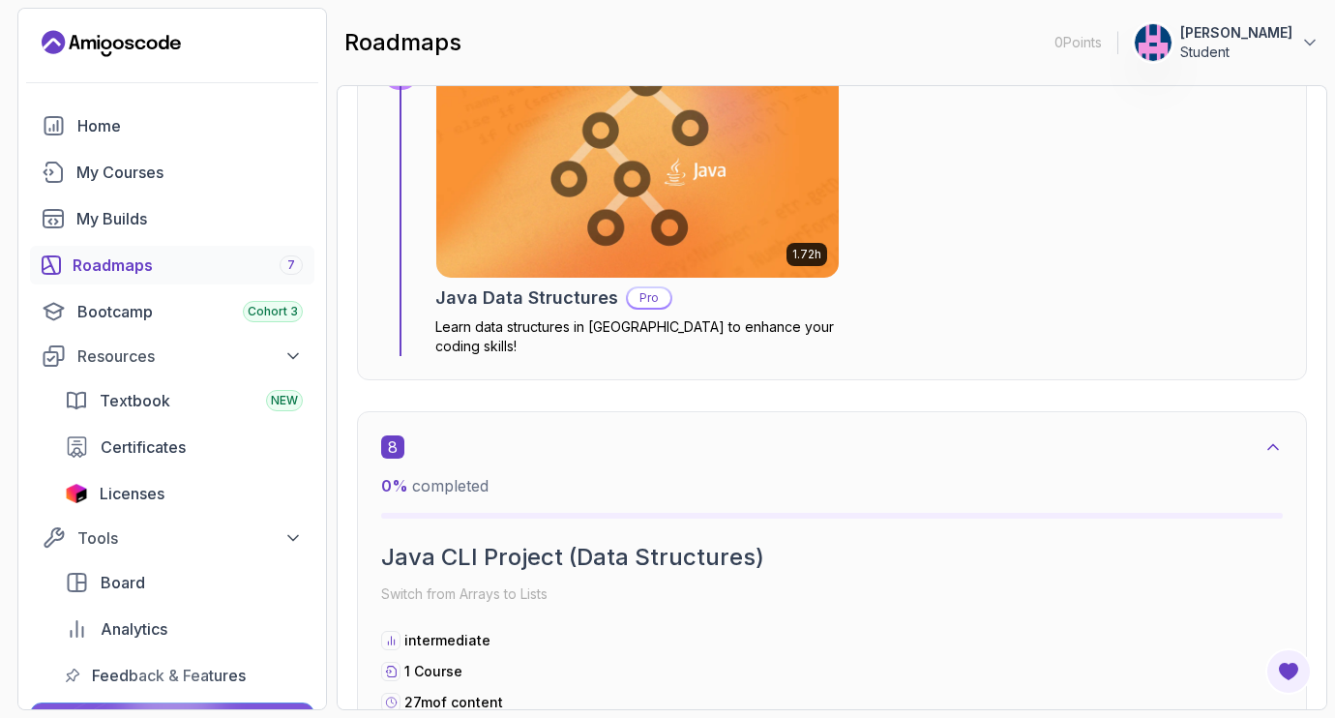
click at [683, 239] on img at bounding box center [638, 164] width 423 height 237
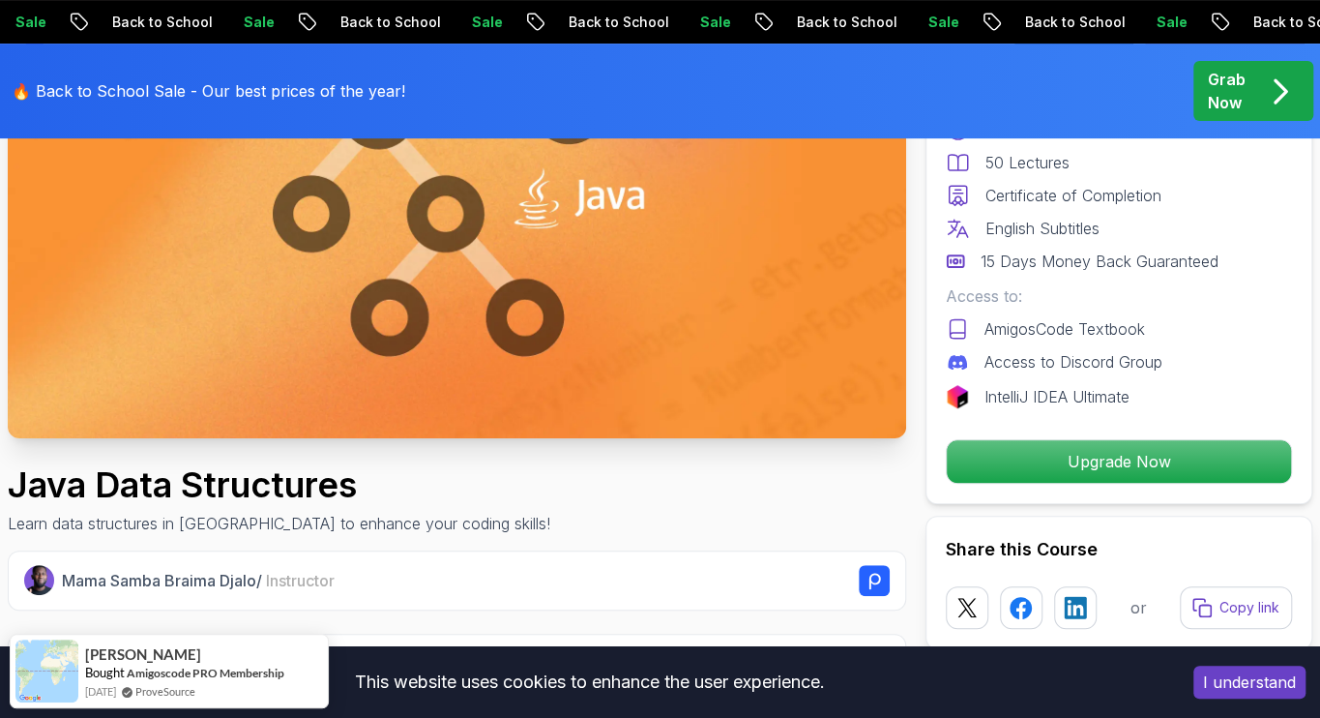
scroll to position [484, 0]
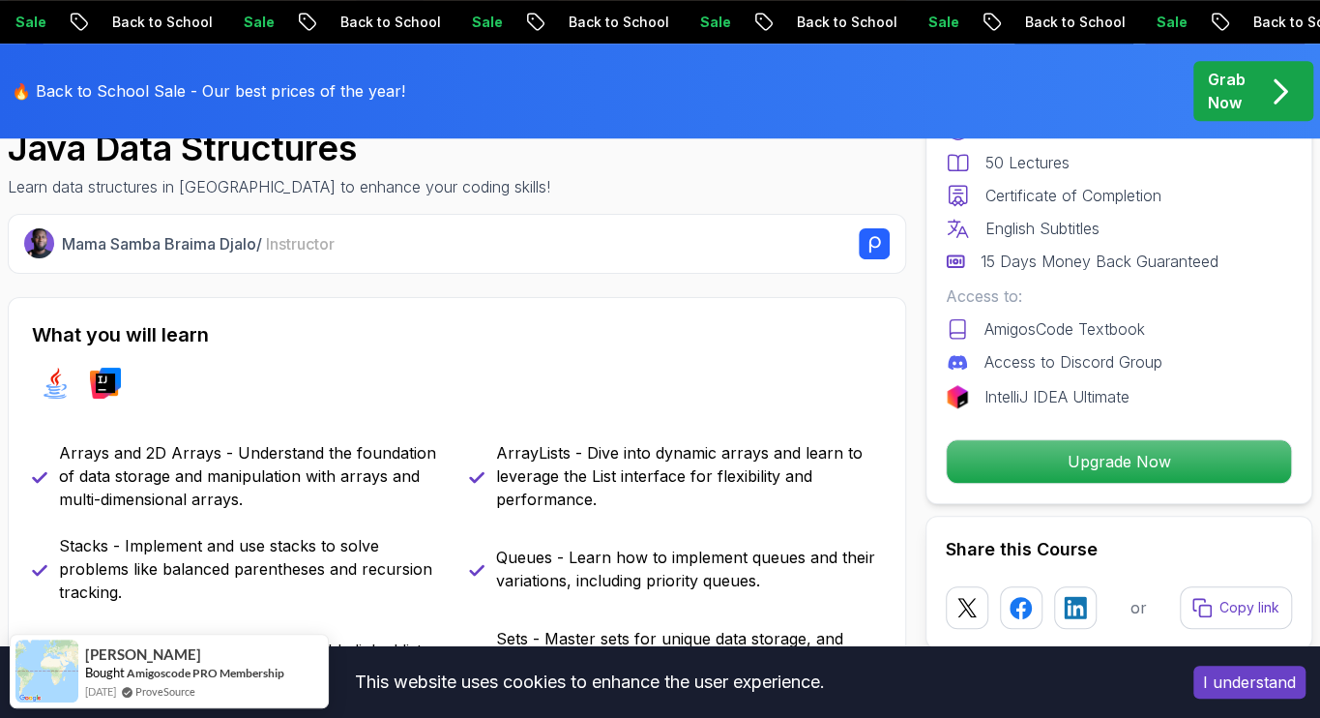
scroll to position [806, 0]
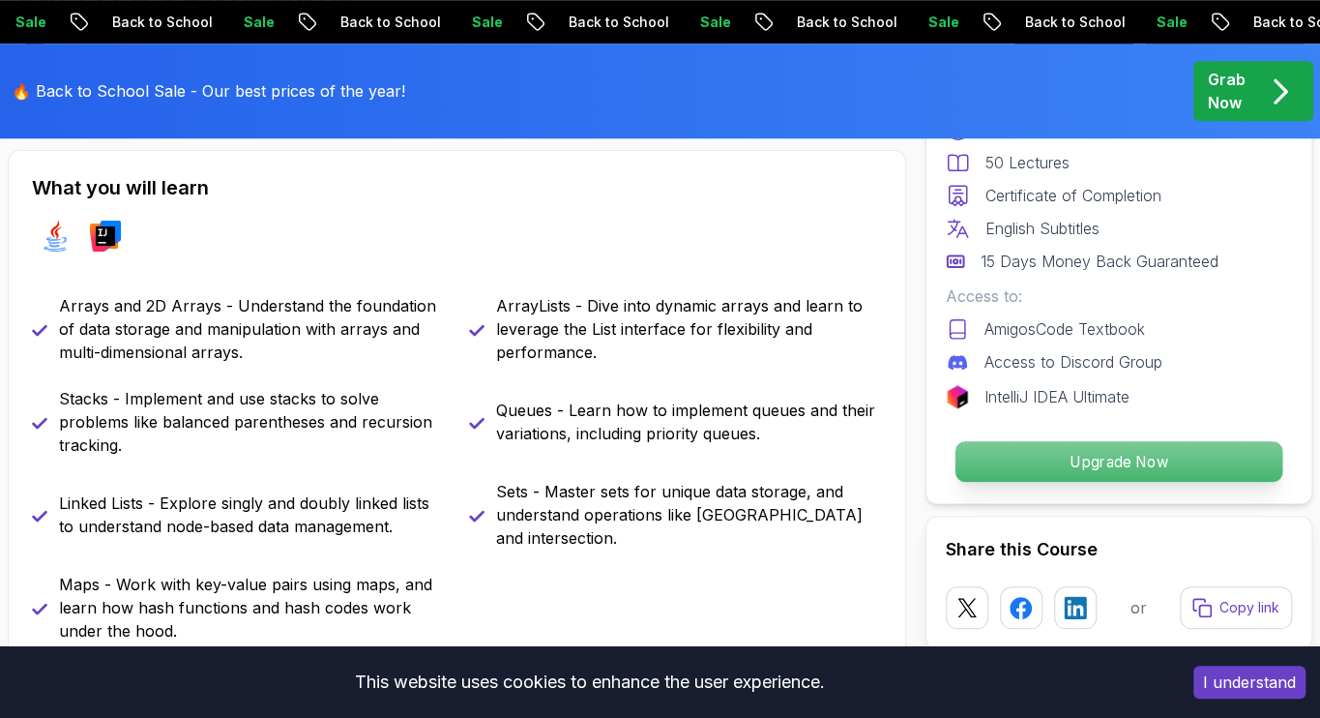
click at [1163, 453] on p "Upgrade Now" at bounding box center [1119, 461] width 327 height 41
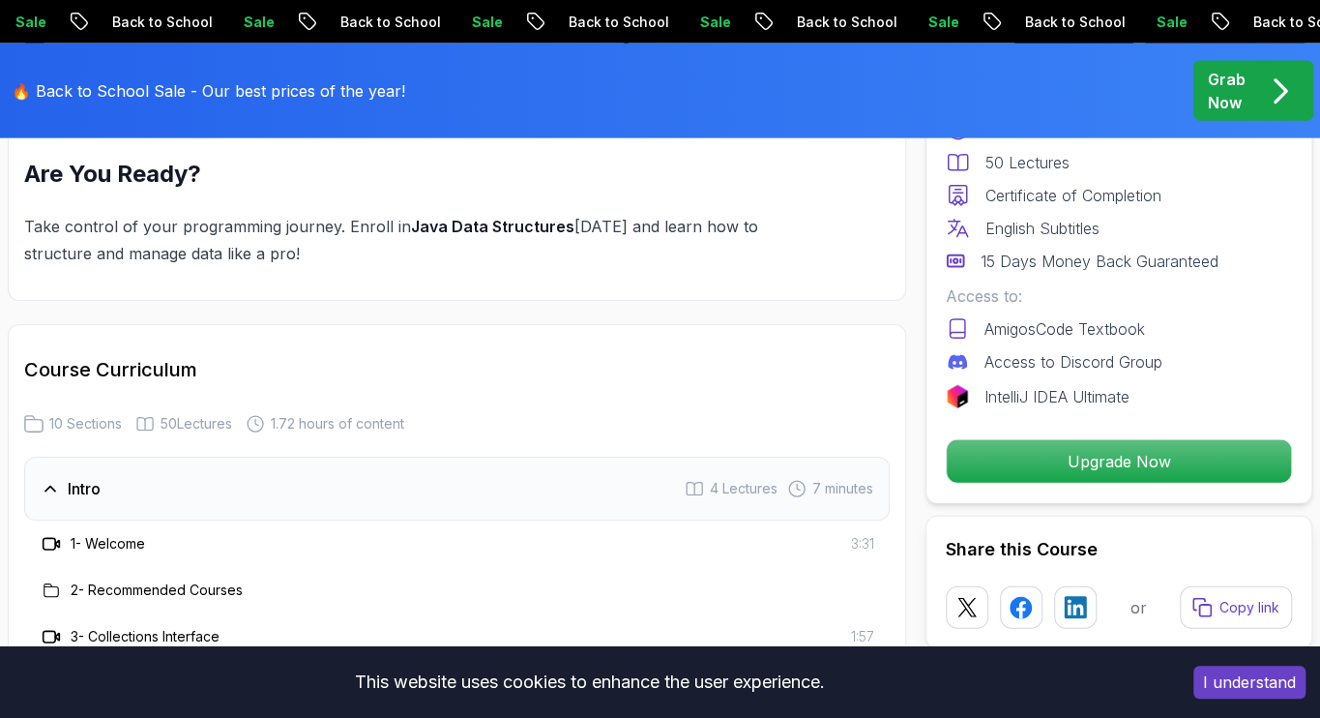
scroll to position [2357, 0]
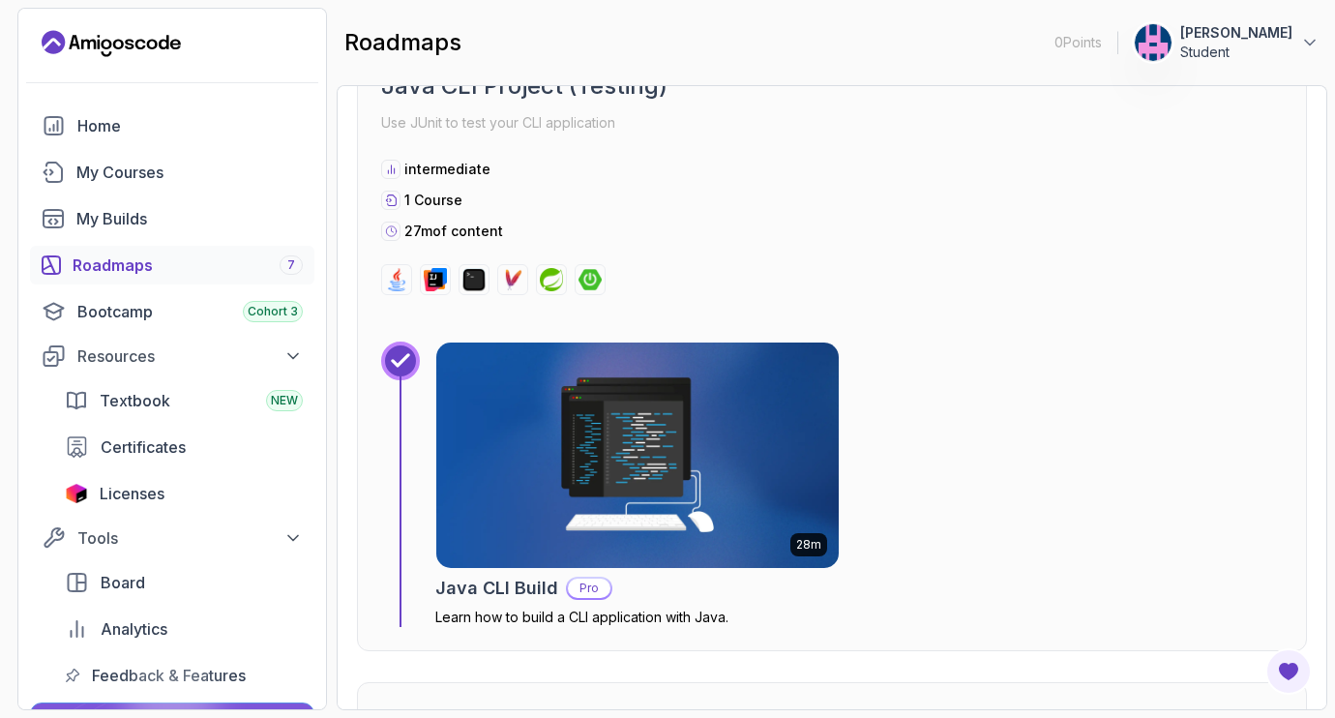
scroll to position [11985, 0]
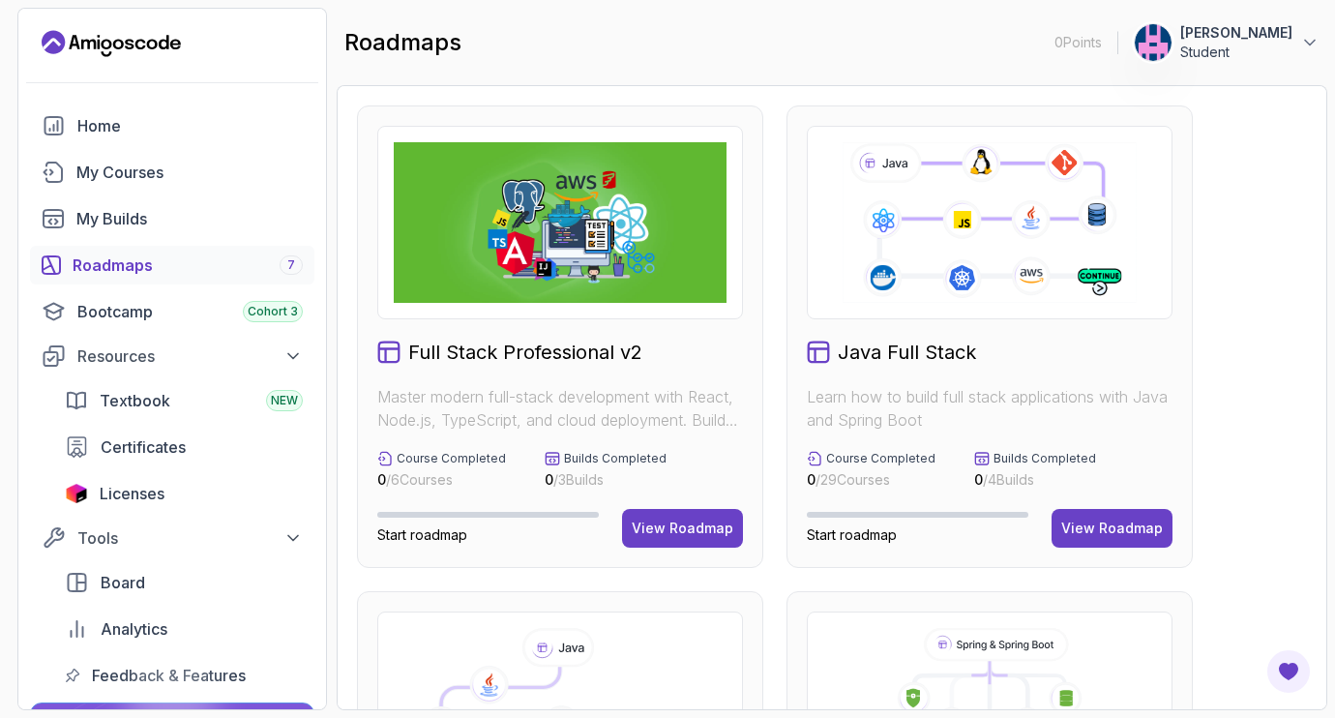
click at [985, 266] on icon at bounding box center [989, 222] width 299 height 166
click at [1130, 542] on button "View Roadmap" at bounding box center [1111, 528] width 121 height 39
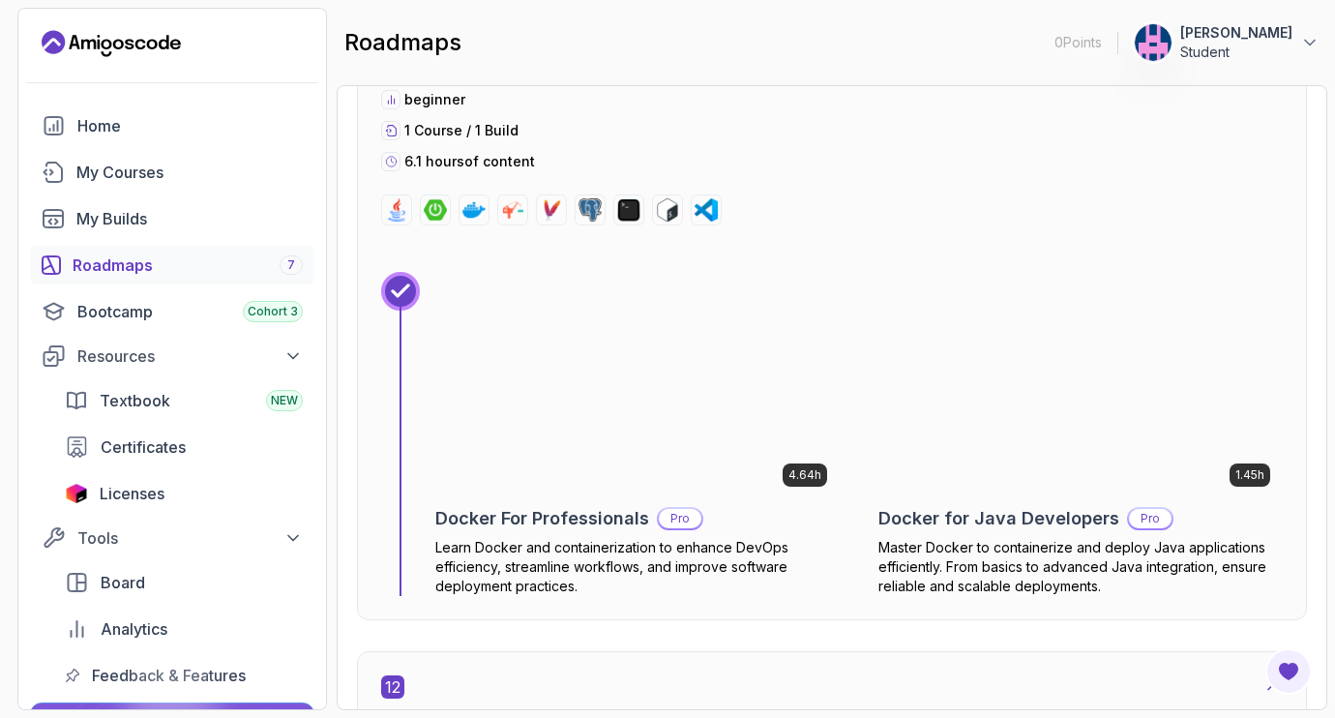
scroll to position [9994, 0]
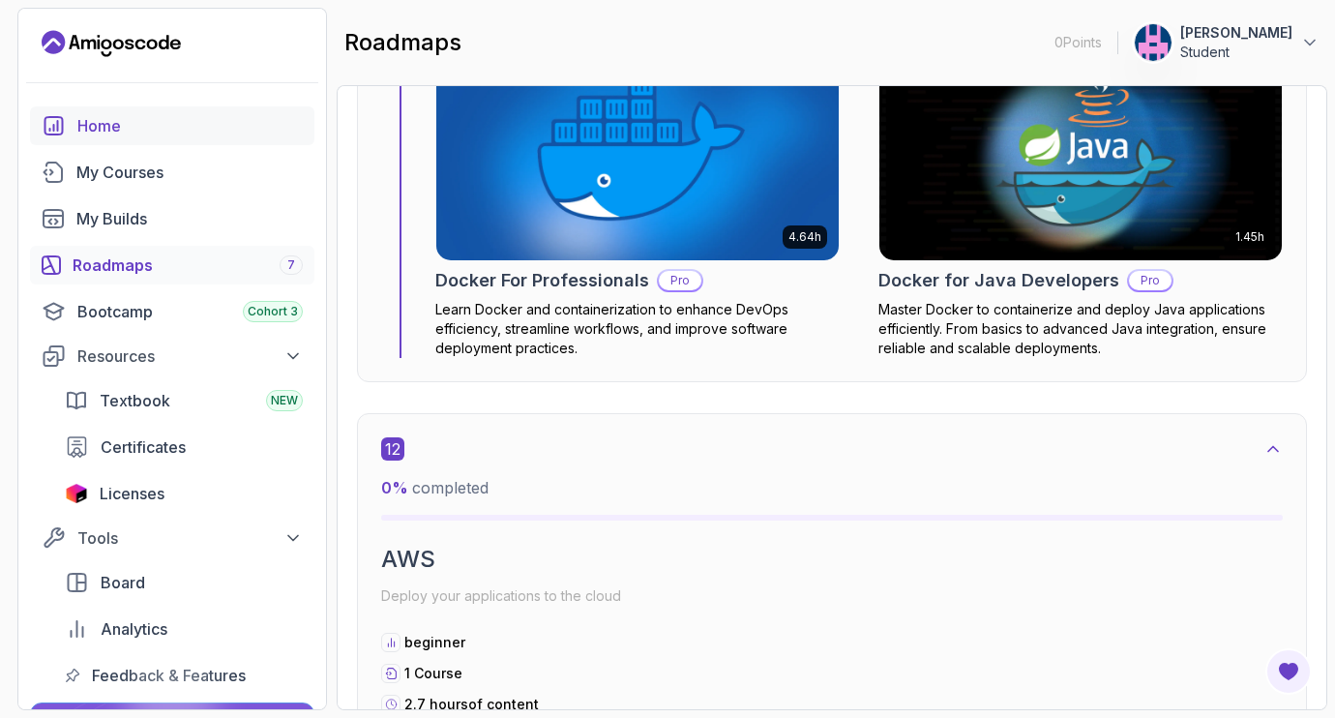
click at [159, 118] on div "Home" at bounding box center [189, 125] width 225 height 23
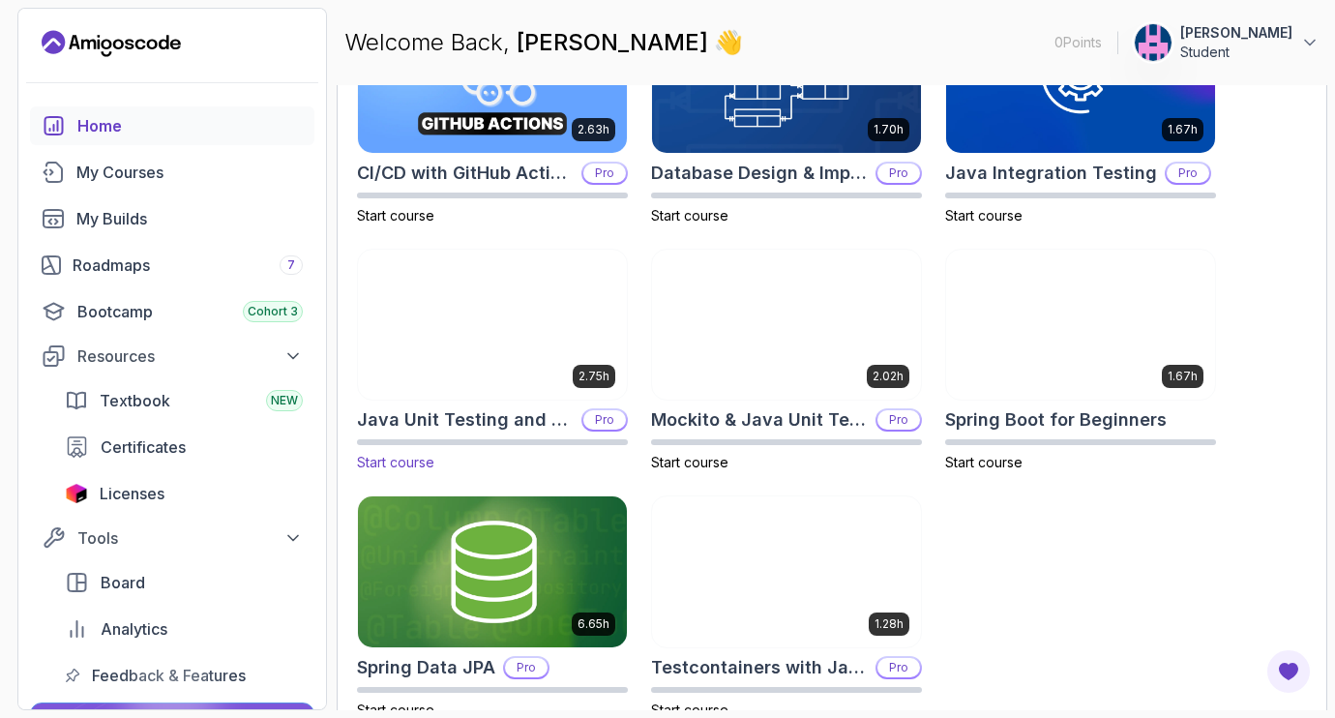
scroll to position [725, 0]
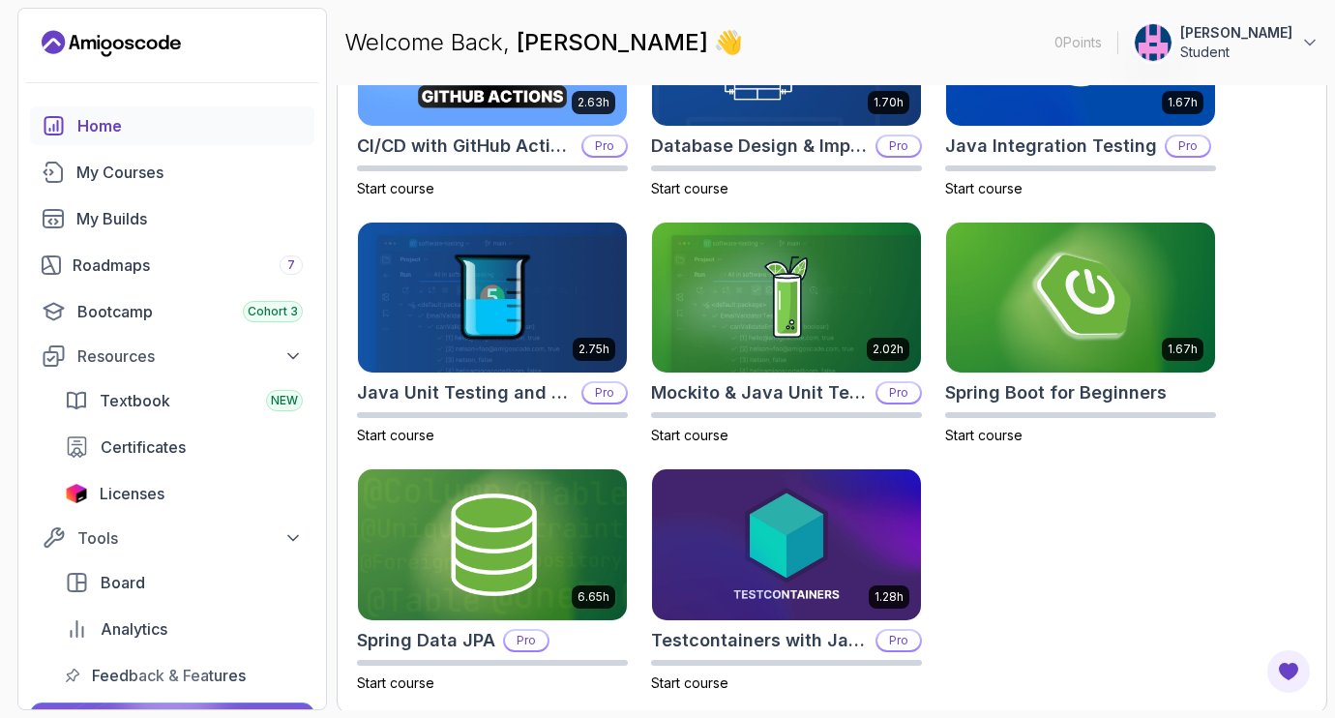
click at [94, 129] on div "Home" at bounding box center [189, 125] width 225 height 23
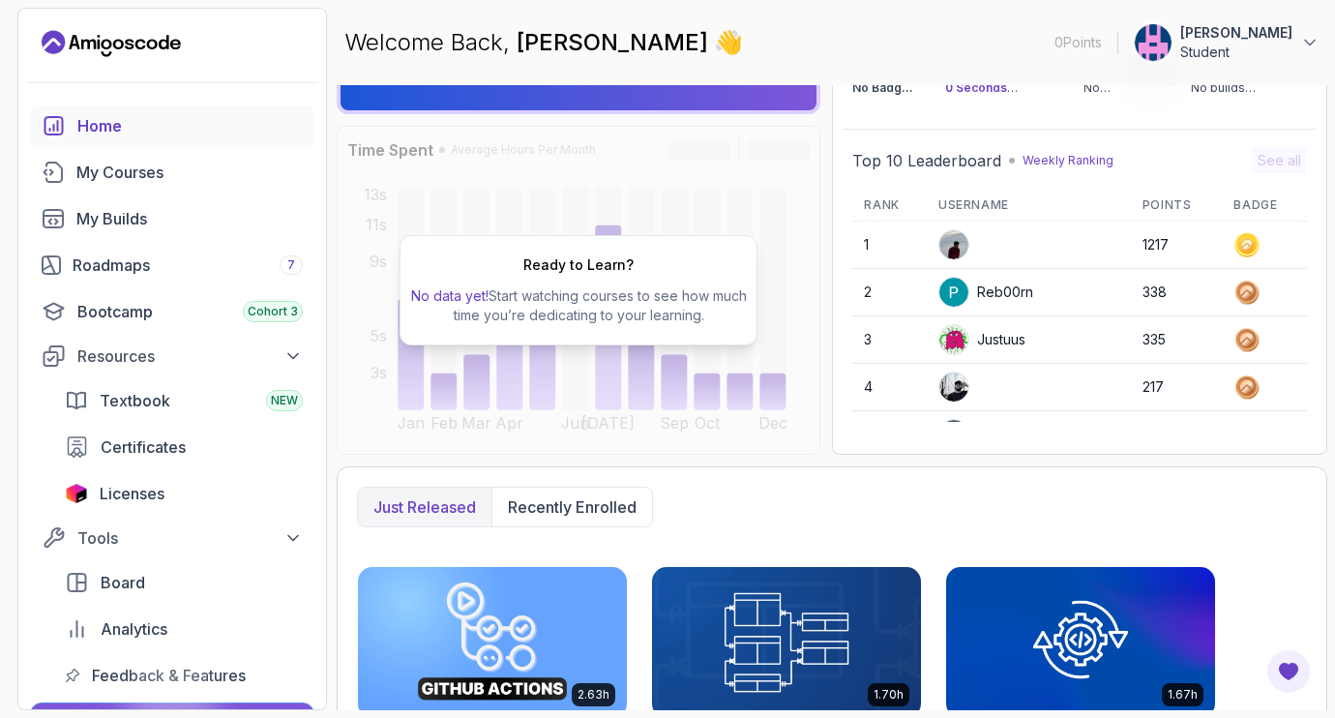
scroll to position [161, 0]
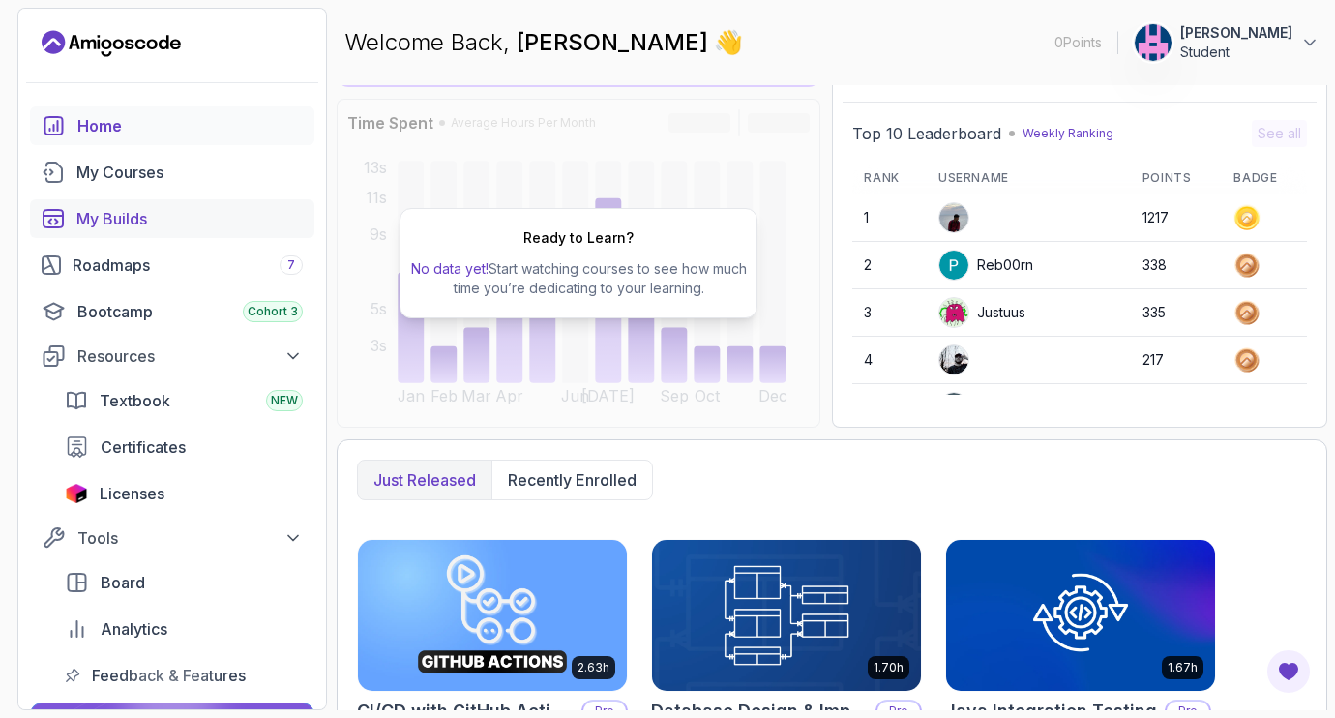
click at [76, 218] on div "My Builds" at bounding box center [189, 218] width 226 height 23
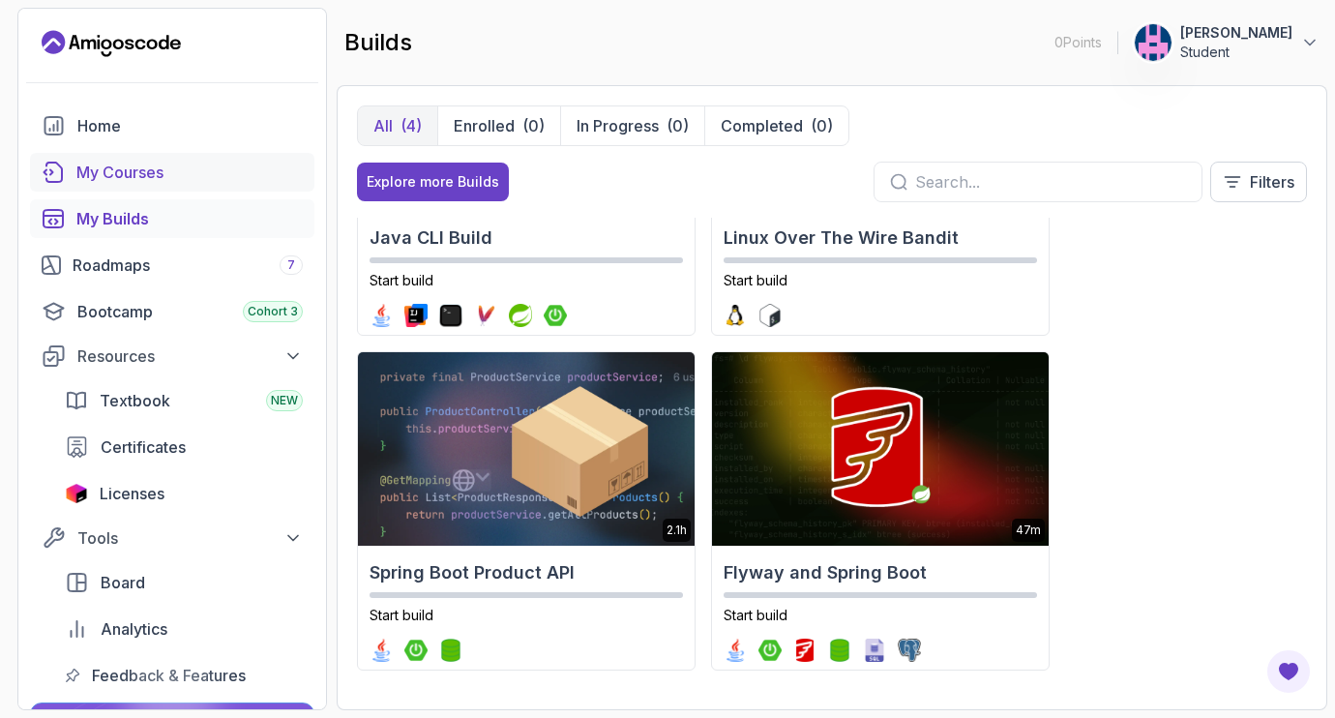
click at [127, 181] on div "My Courses" at bounding box center [189, 172] width 226 height 23
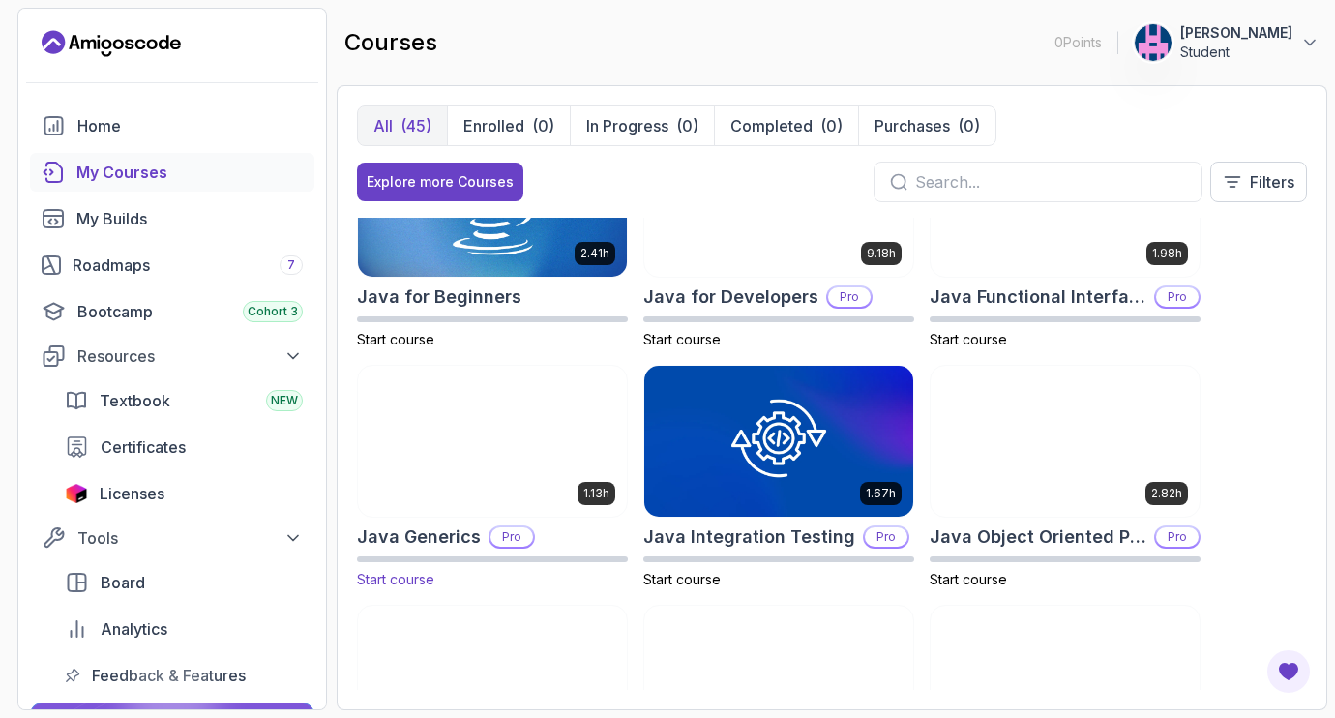
scroll to position [484, 0]
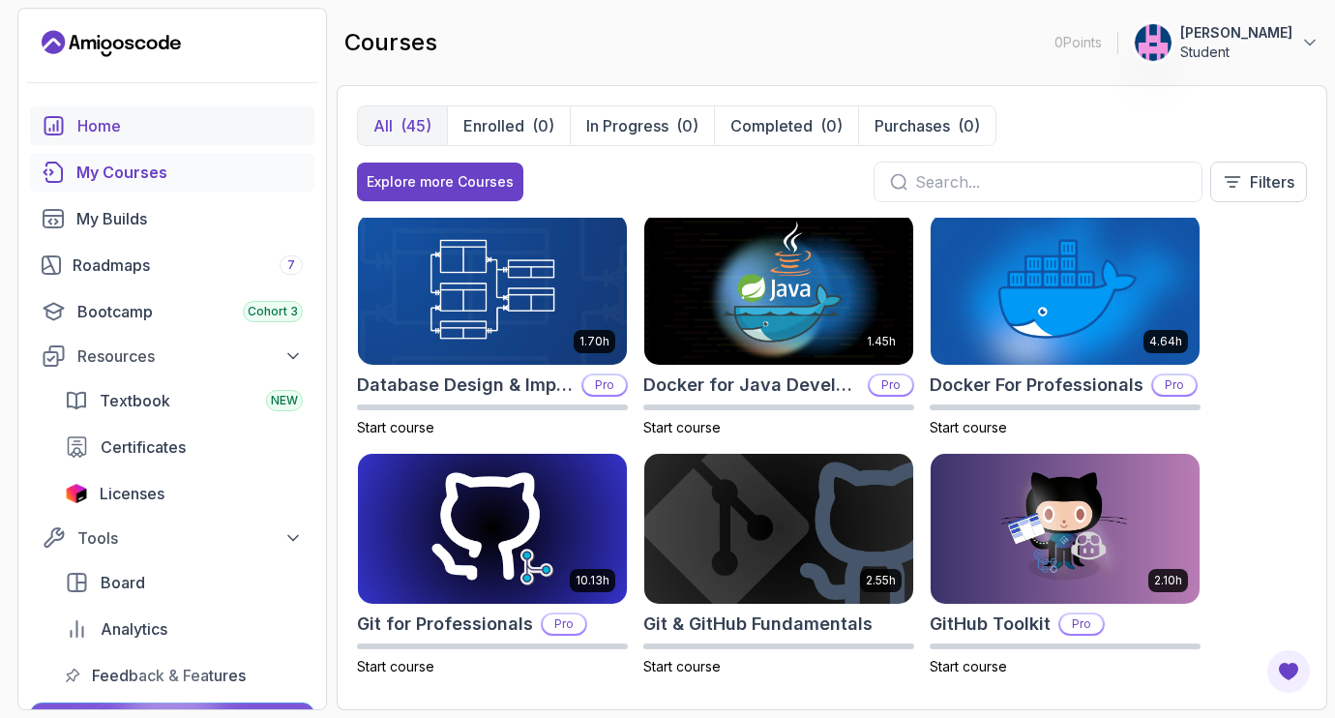
click at [96, 114] on div "Home" at bounding box center [189, 125] width 225 height 23
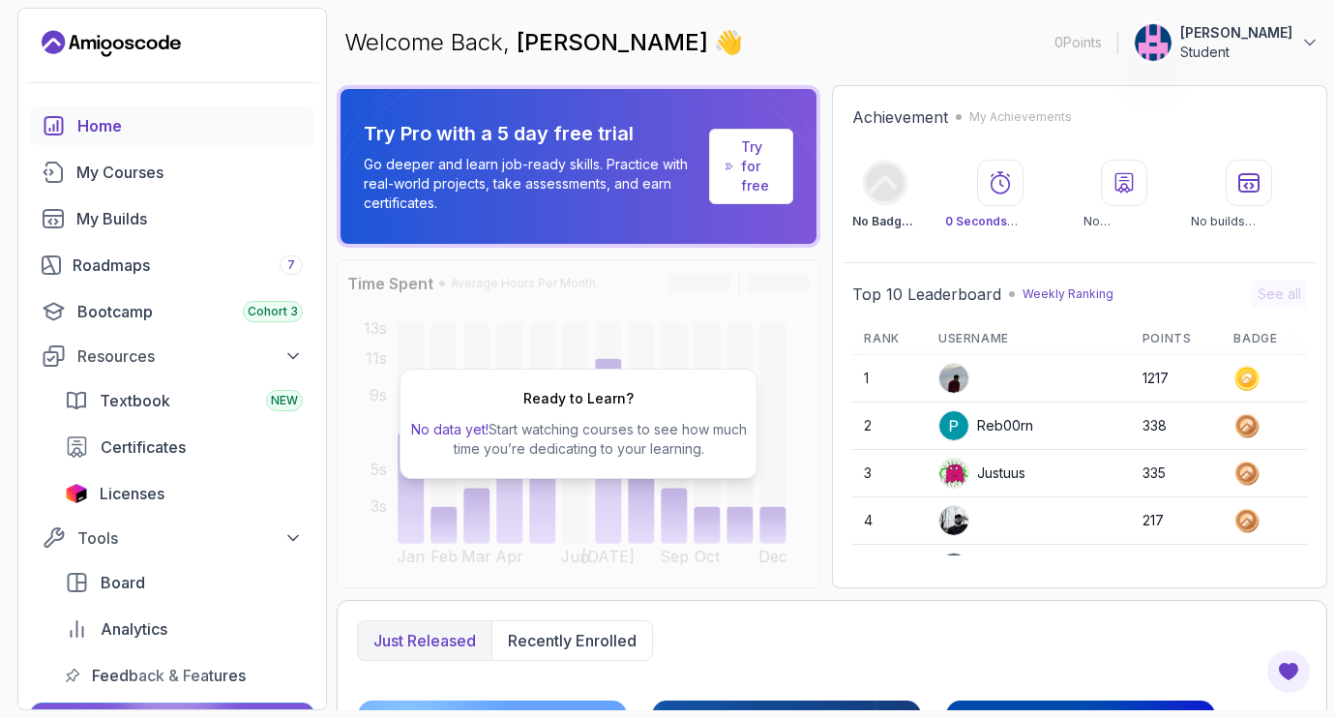
click at [1173, 140] on div "Achievement My Achievements No Badge :( 0 Seconds Watched No certificates No bu…" at bounding box center [1079, 167] width 474 height 143
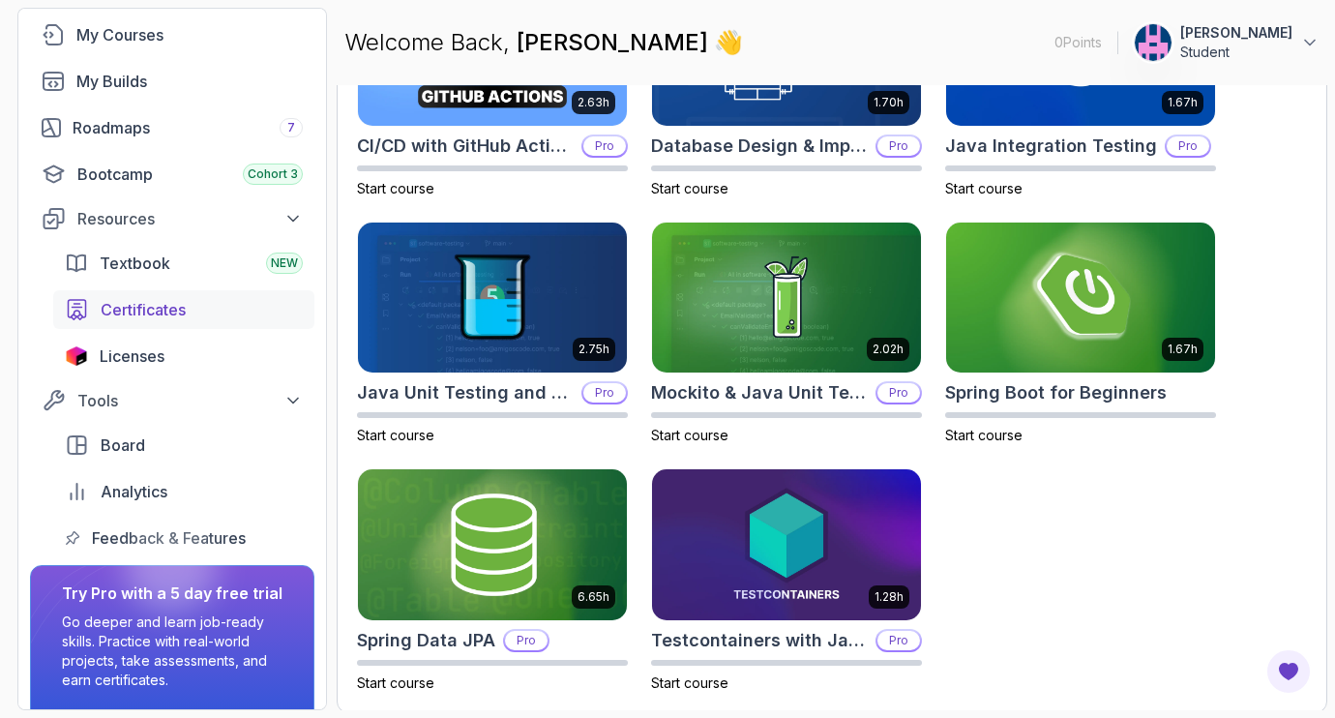
scroll to position [203, 0]
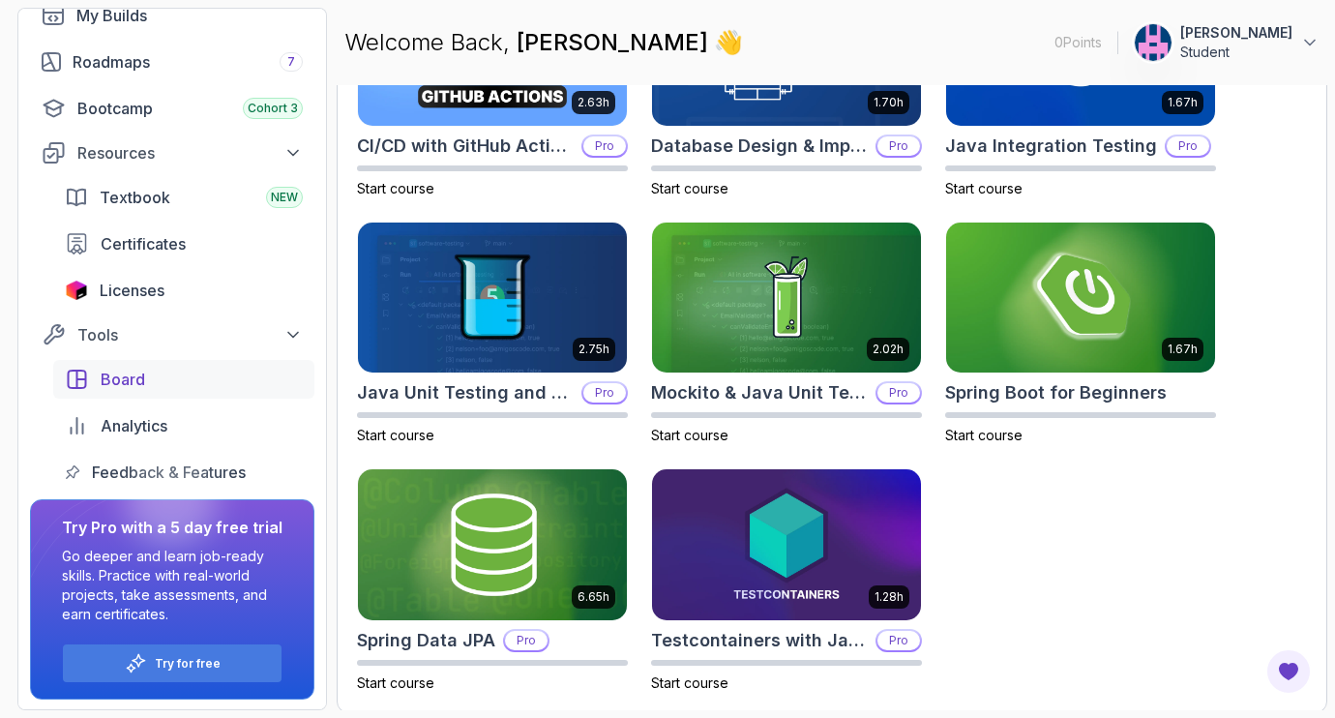
click at [103, 368] on span "Board" at bounding box center [123, 379] width 44 height 23
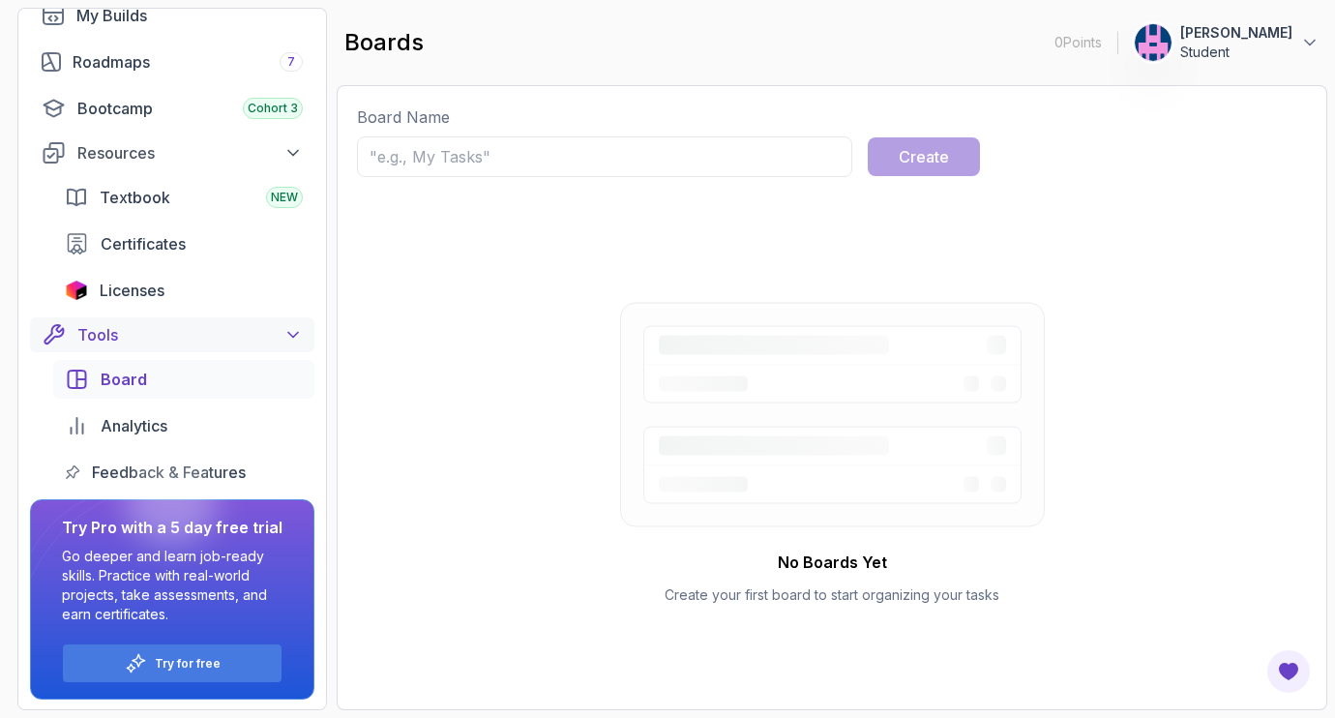
click at [143, 338] on div "Tools" at bounding box center [189, 334] width 225 height 23
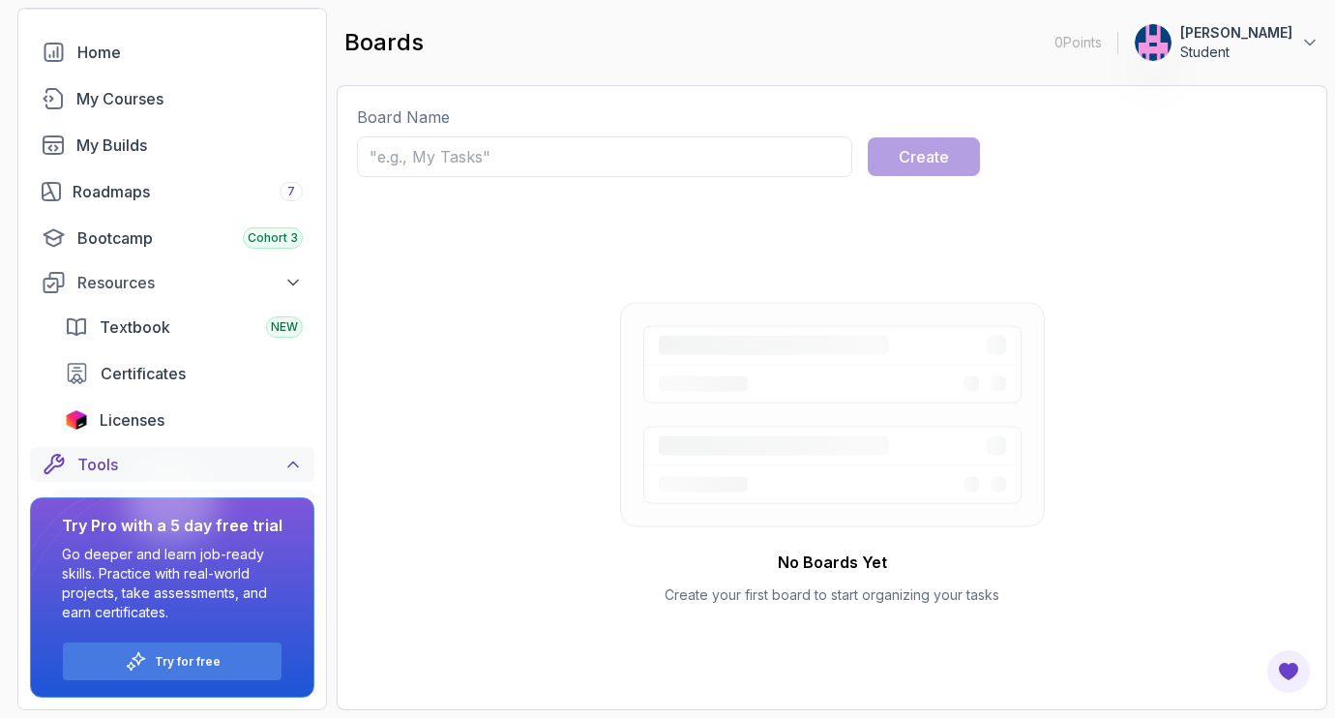
scroll to position [64, 0]
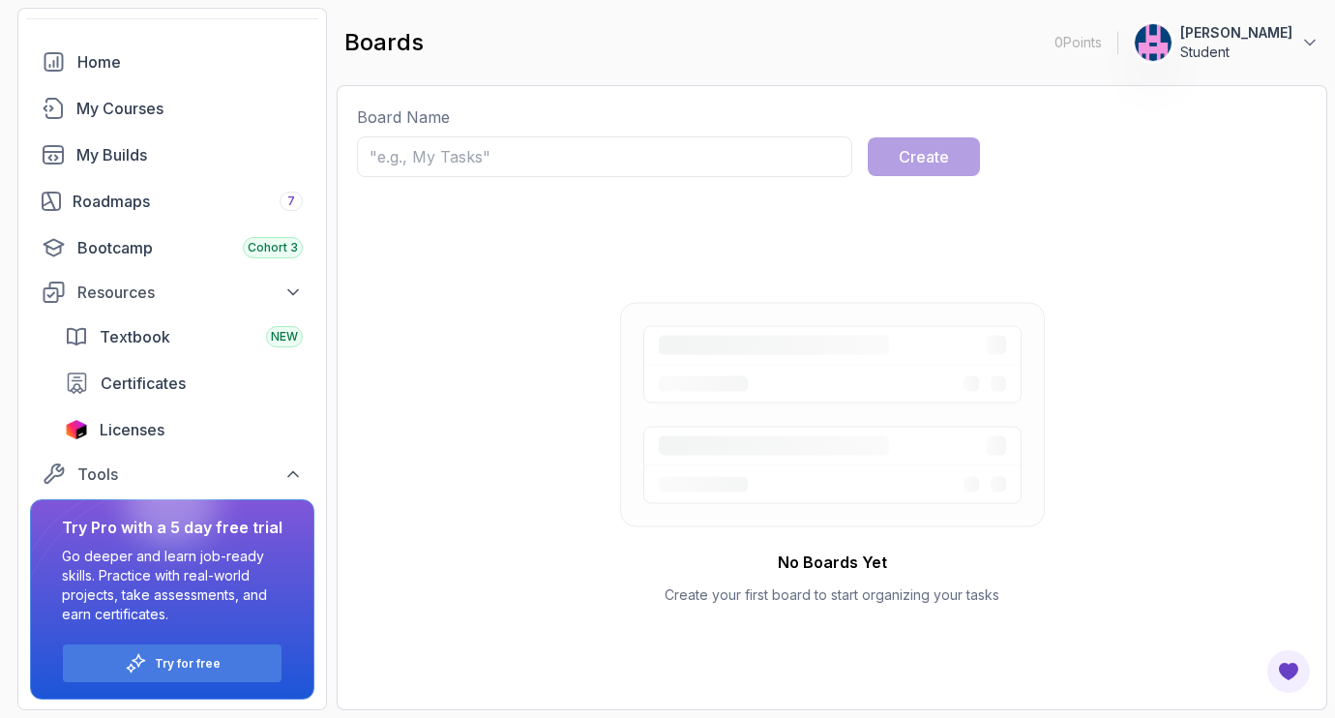
click at [251, 575] on p "Go deeper and learn job-ready skills. Practice with real-world projects, take a…" at bounding box center [172, 584] width 221 height 77
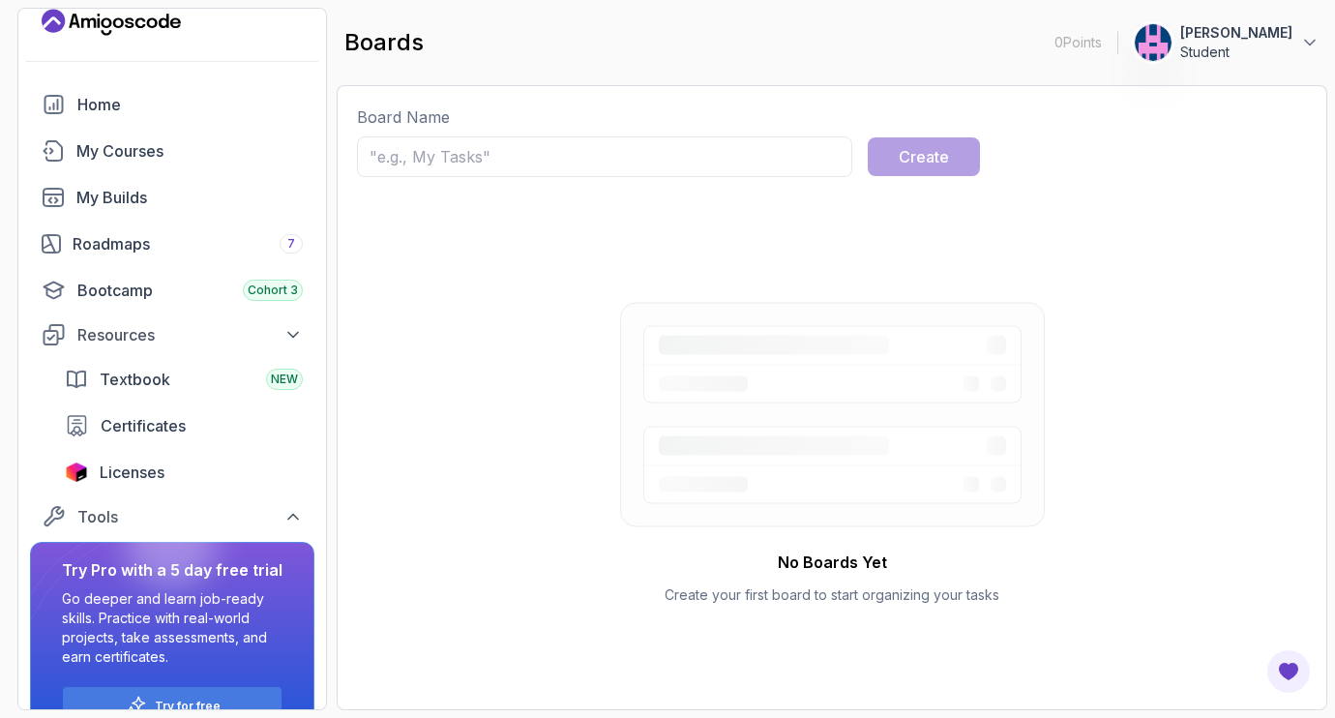
scroll to position [0, 0]
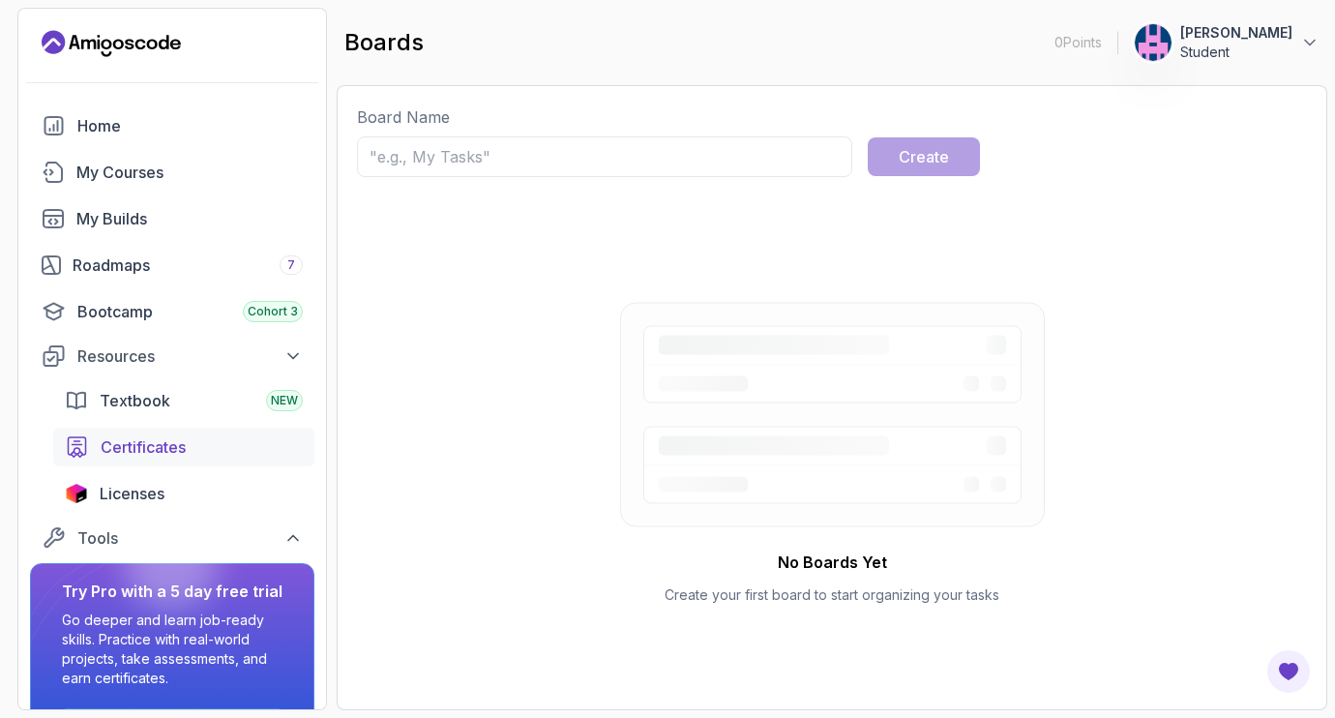
click at [161, 445] on span "Certificates" at bounding box center [143, 446] width 85 height 23
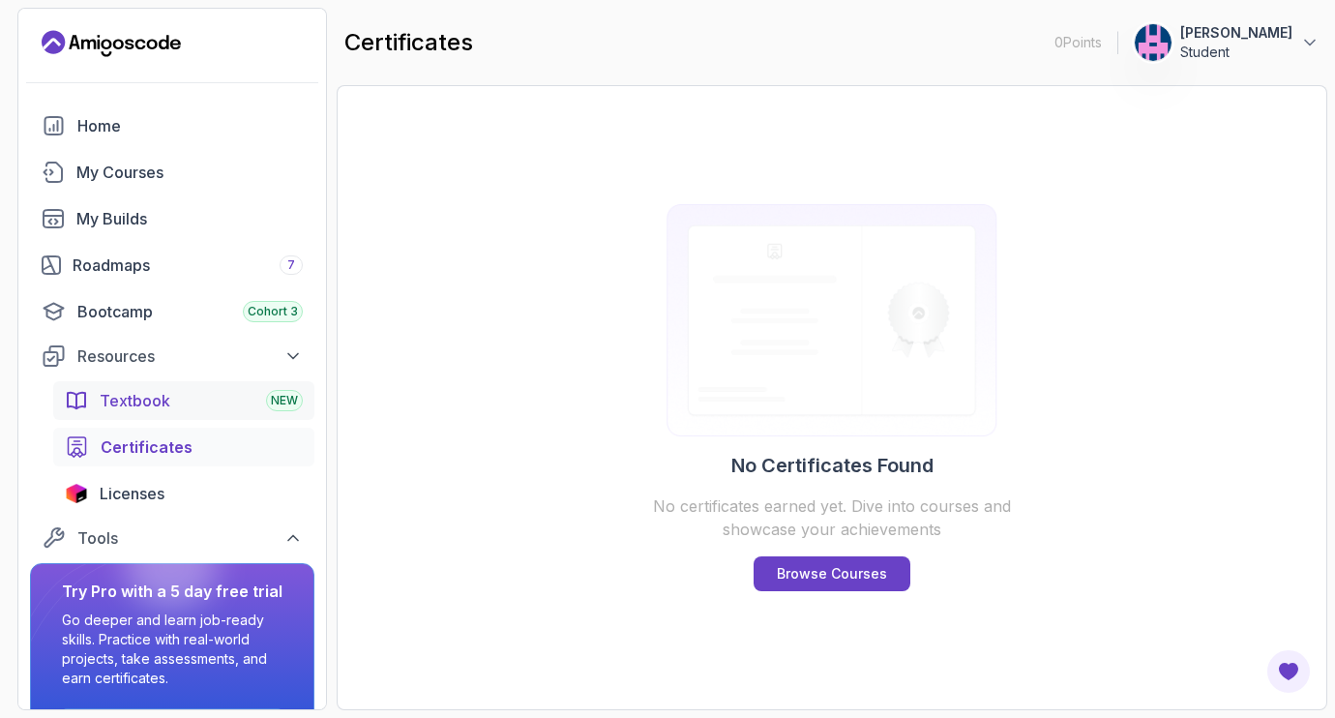
click at [149, 413] on link "Textbook NEW" at bounding box center [183, 400] width 261 height 39
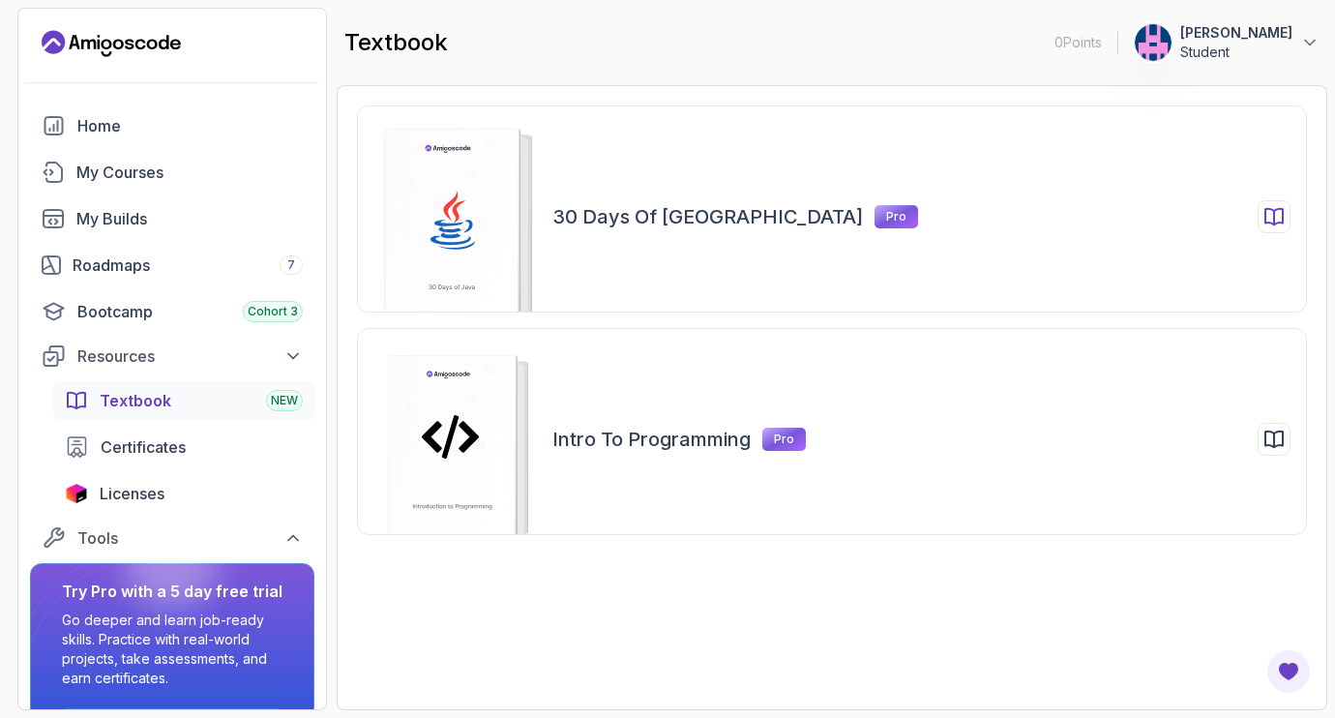
click at [484, 245] on rect at bounding box center [452, 229] width 134 height 201
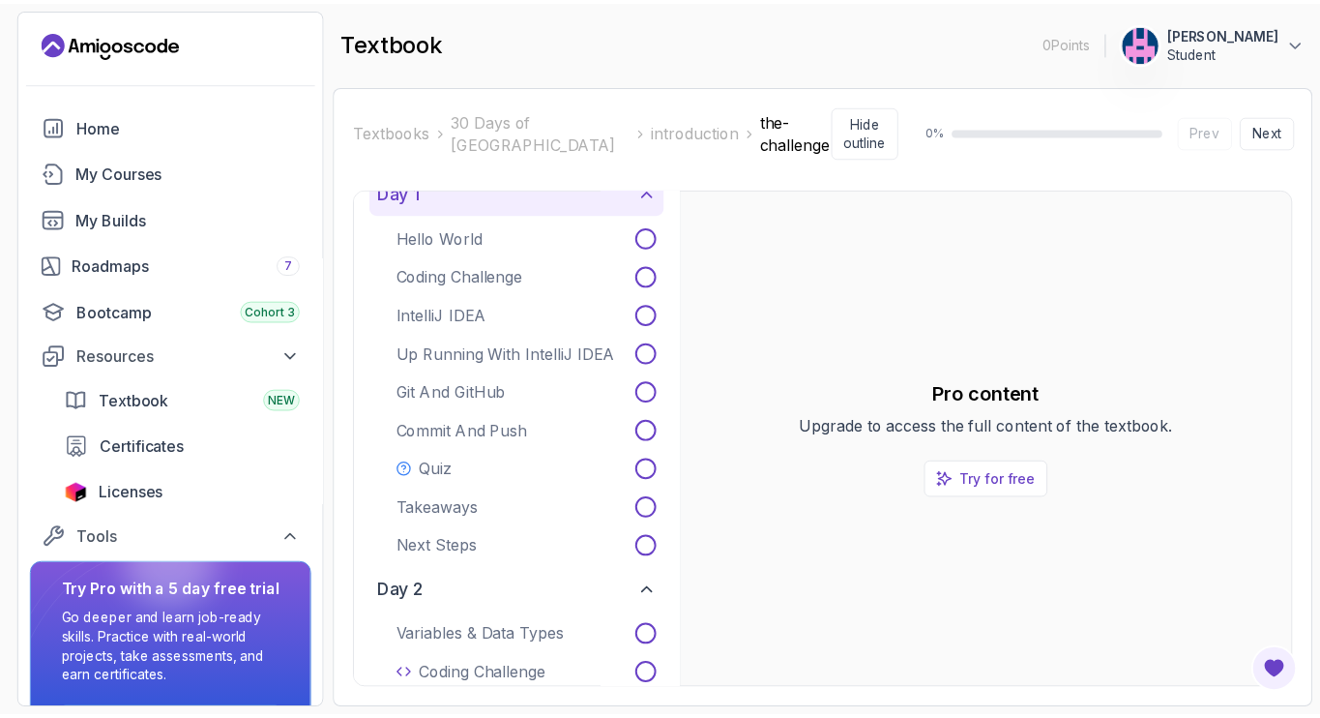
scroll to position [161, 0]
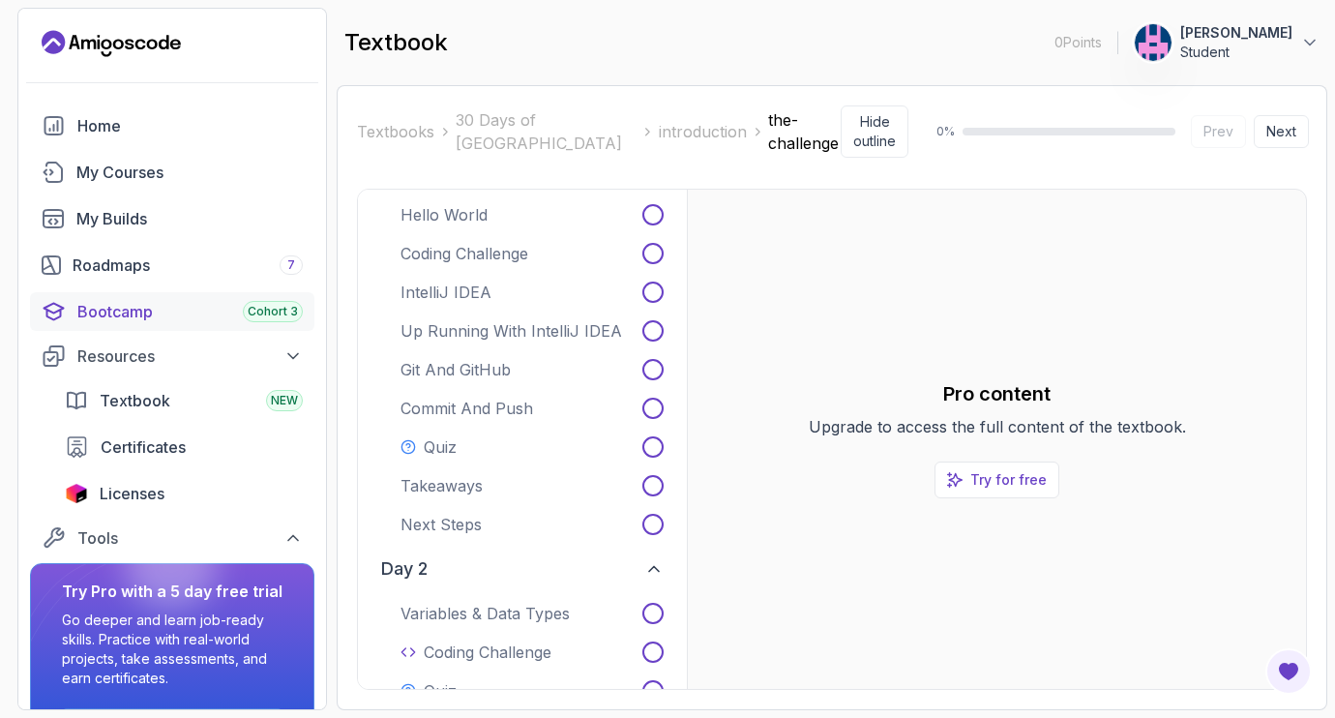
click at [93, 304] on div "Bootcamp Cohort 3" at bounding box center [189, 311] width 225 height 23
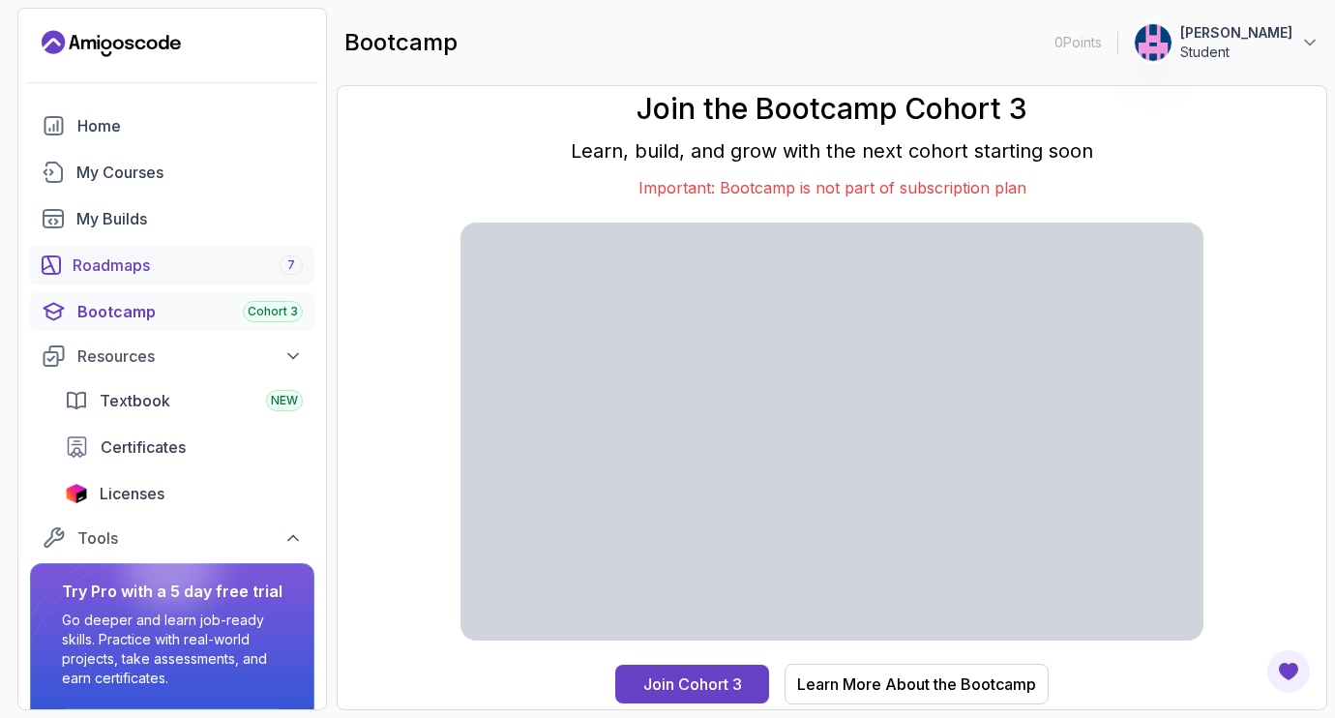
click at [123, 249] on link "Roadmaps 7" at bounding box center [172, 265] width 284 height 39
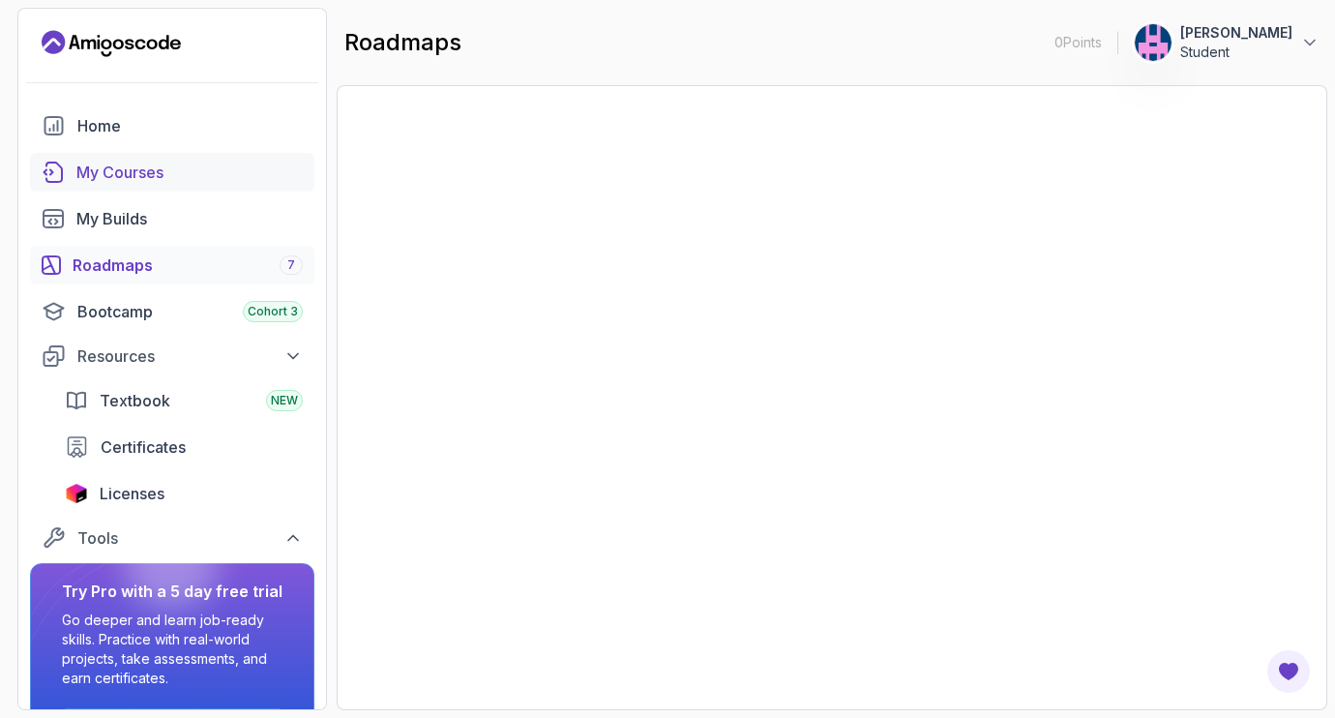
click at [123, 225] on div "My Builds" at bounding box center [189, 218] width 226 height 23
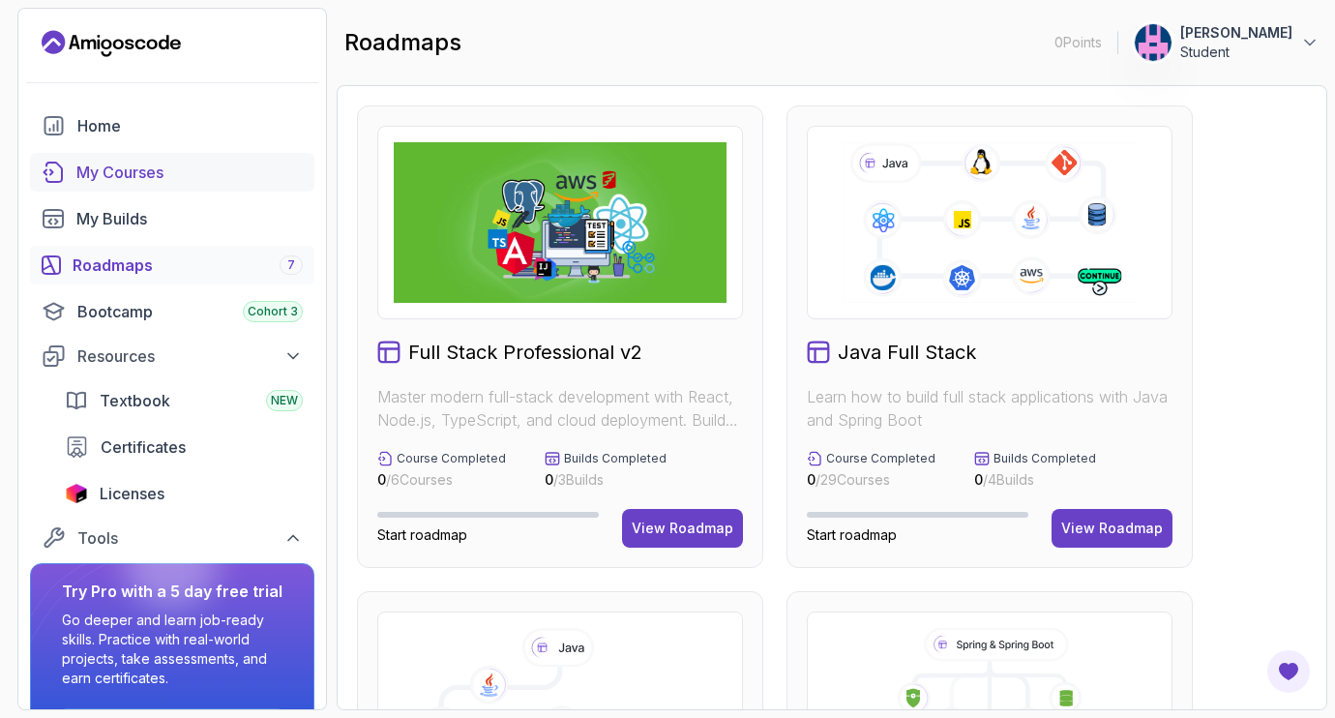
click at [147, 175] on div "My Courses" at bounding box center [189, 172] width 226 height 23
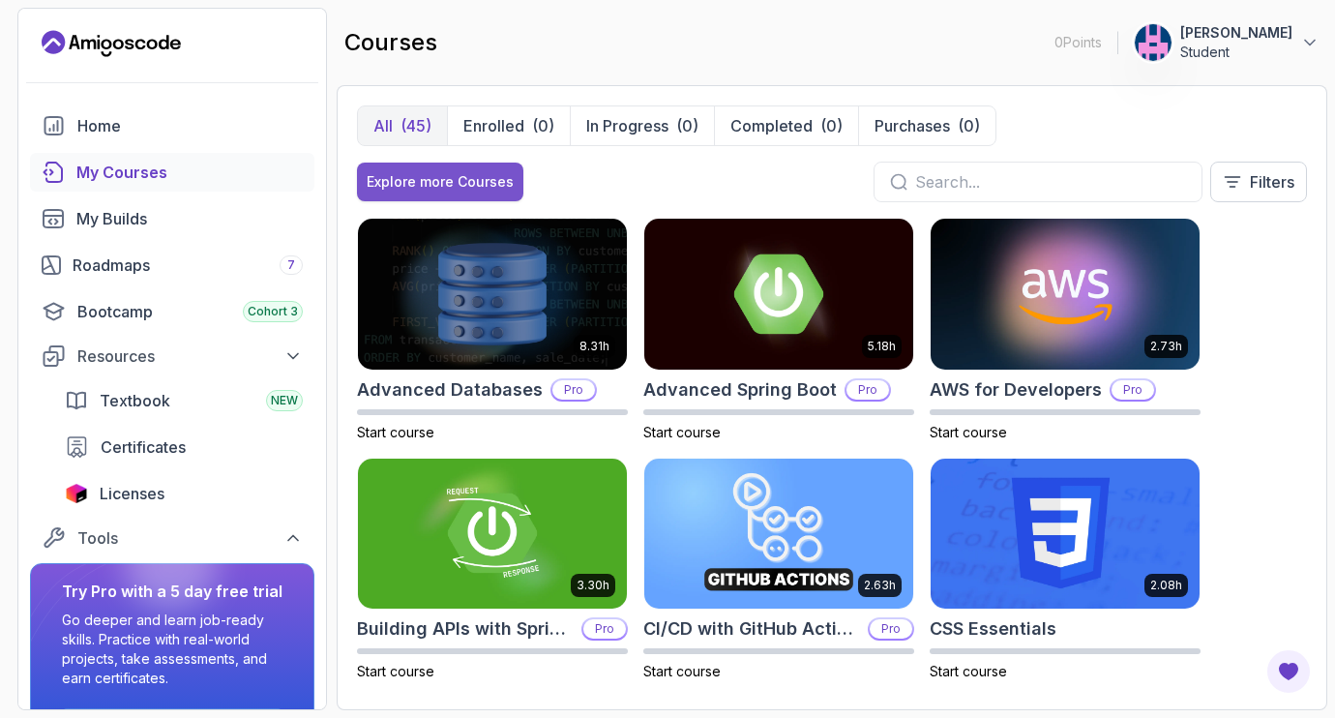
click at [407, 179] on div "Explore more Courses" at bounding box center [440, 181] width 147 height 19
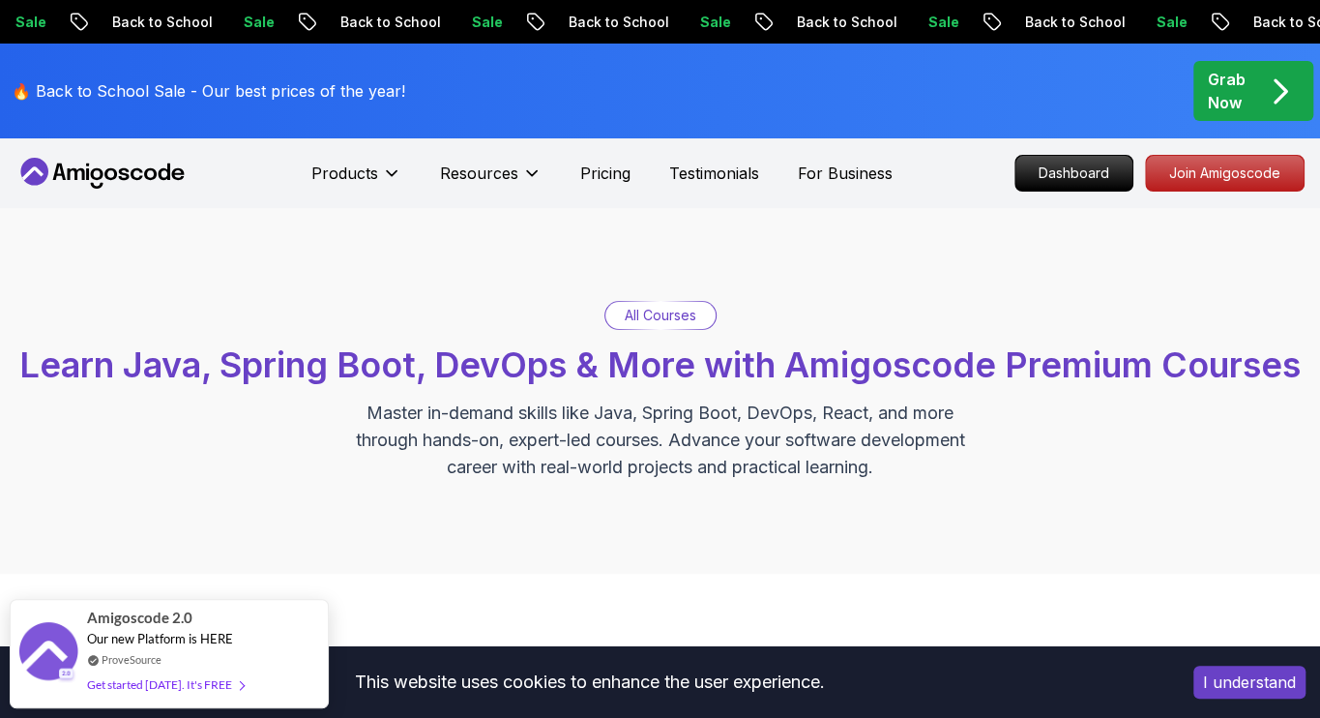
click at [659, 312] on p "All Courses" at bounding box center [661, 315] width 72 height 19
click at [654, 313] on p "All Courses" at bounding box center [661, 315] width 72 height 19
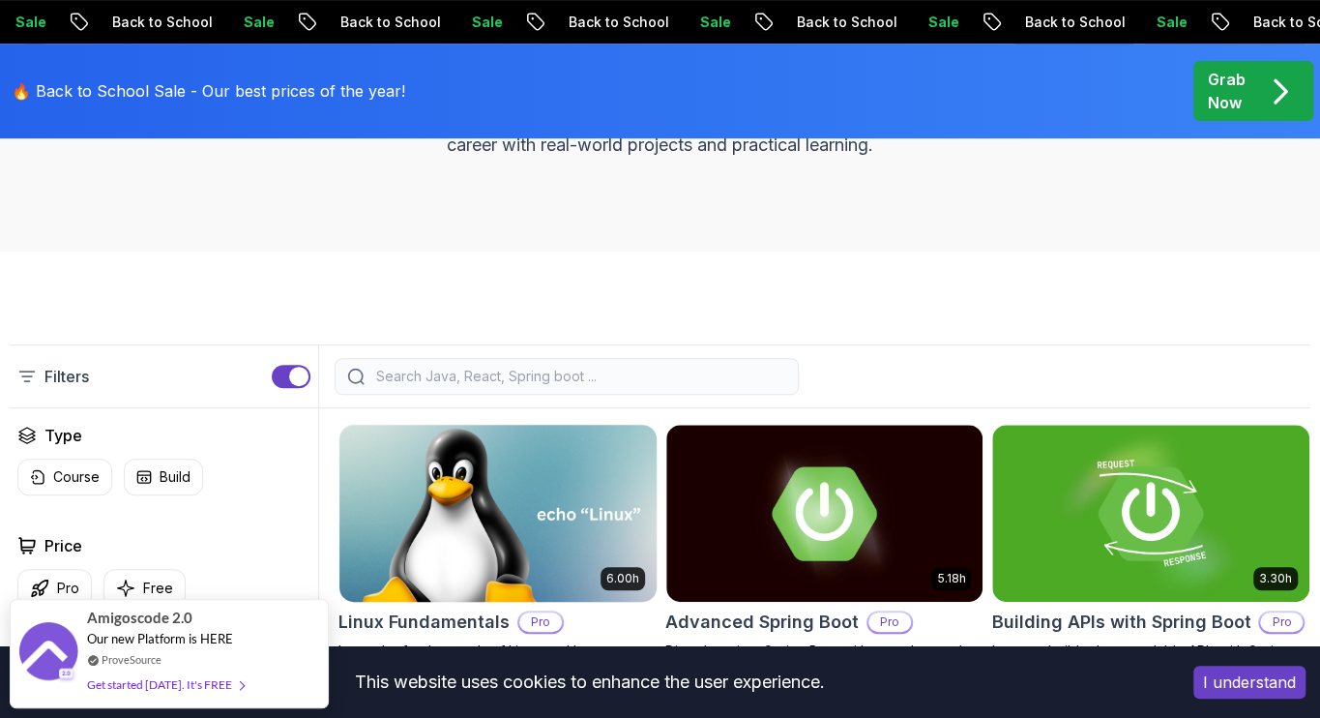
scroll to position [484, 0]
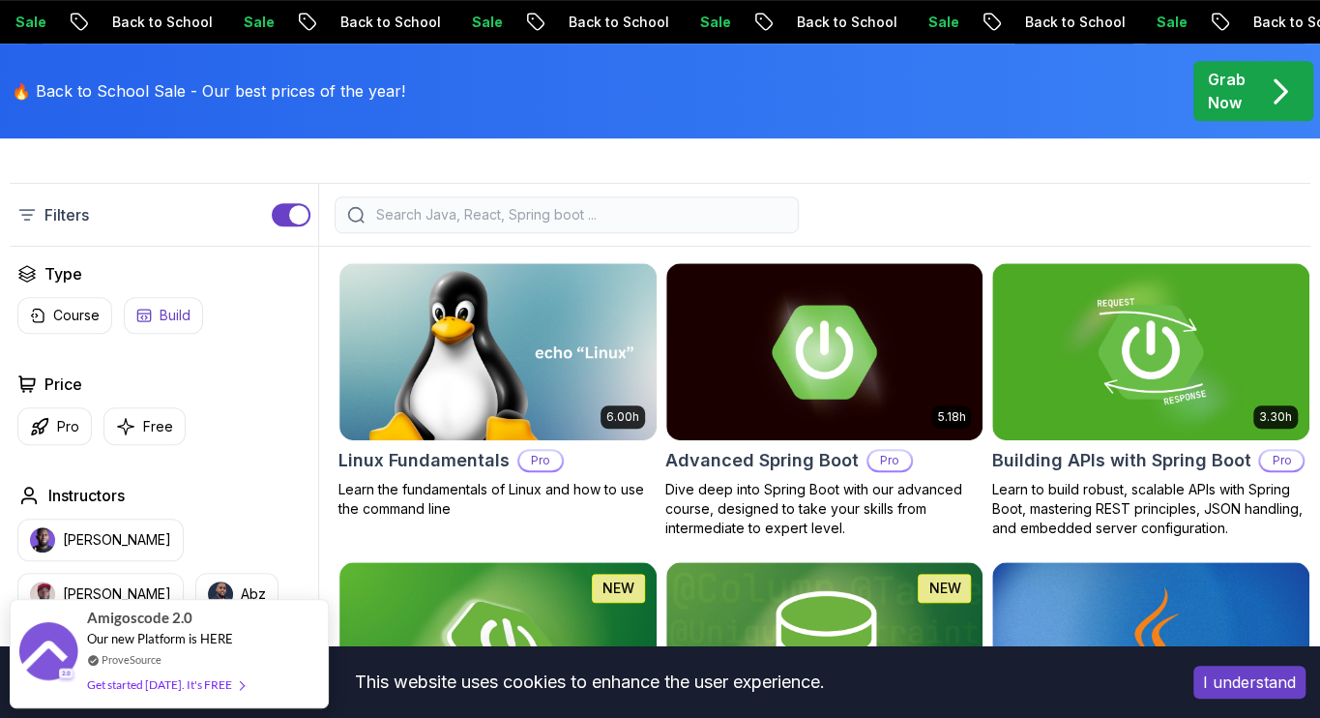
click at [139, 411] on button "Free" at bounding box center [144, 426] width 82 height 38
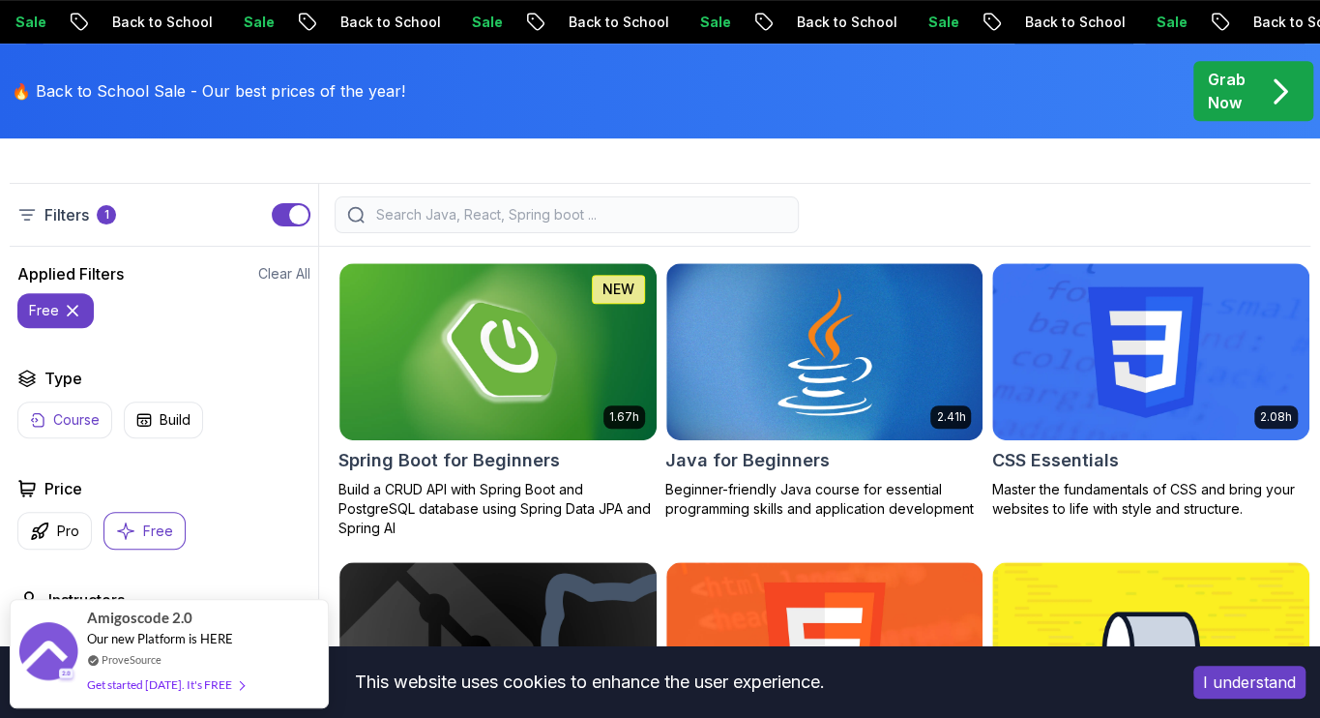
click at [64, 419] on p "Course" at bounding box center [76, 419] width 46 height 19
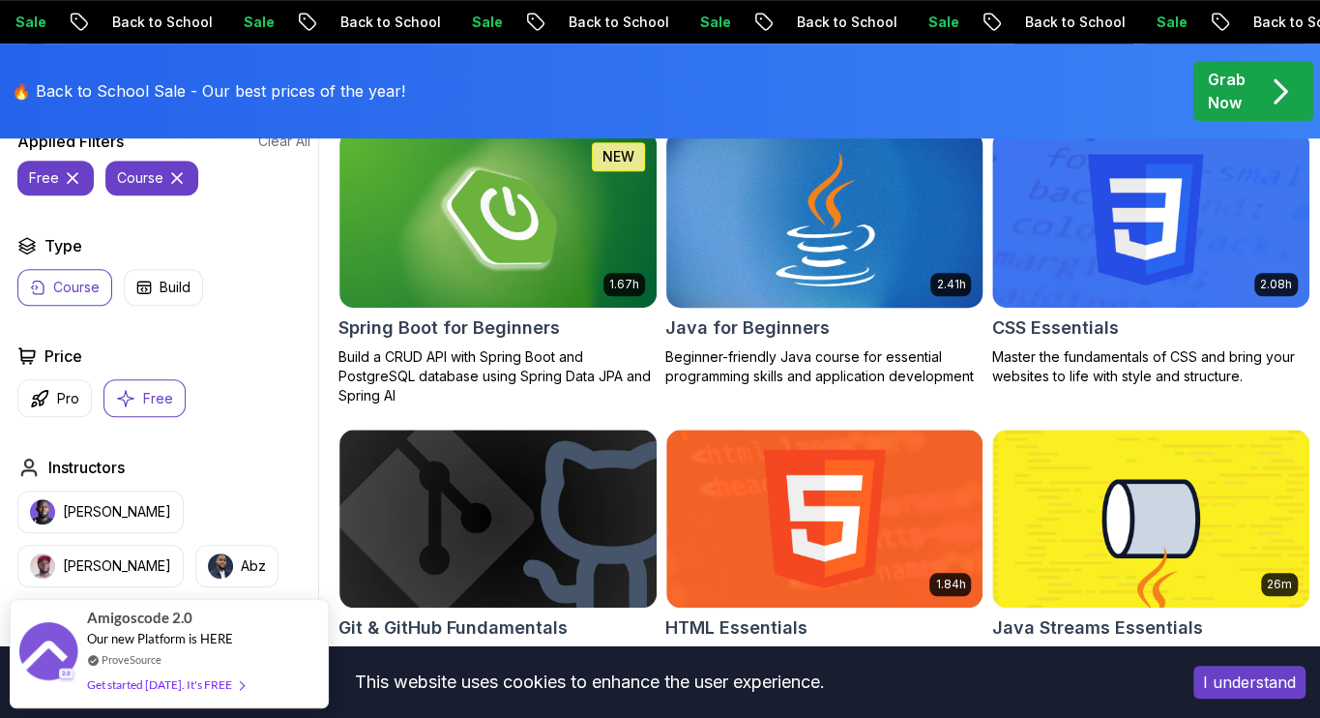
scroll to position [484, 0]
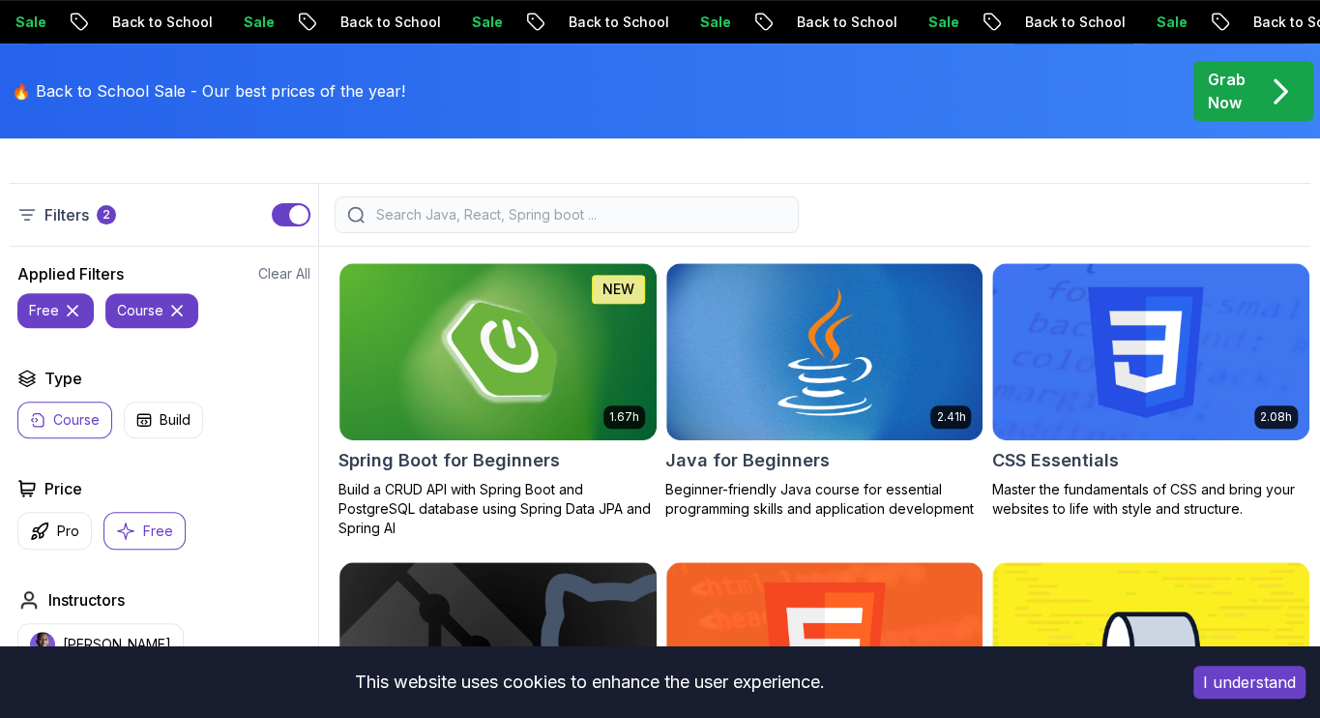
click at [168, 312] on icon at bounding box center [176, 310] width 19 height 19
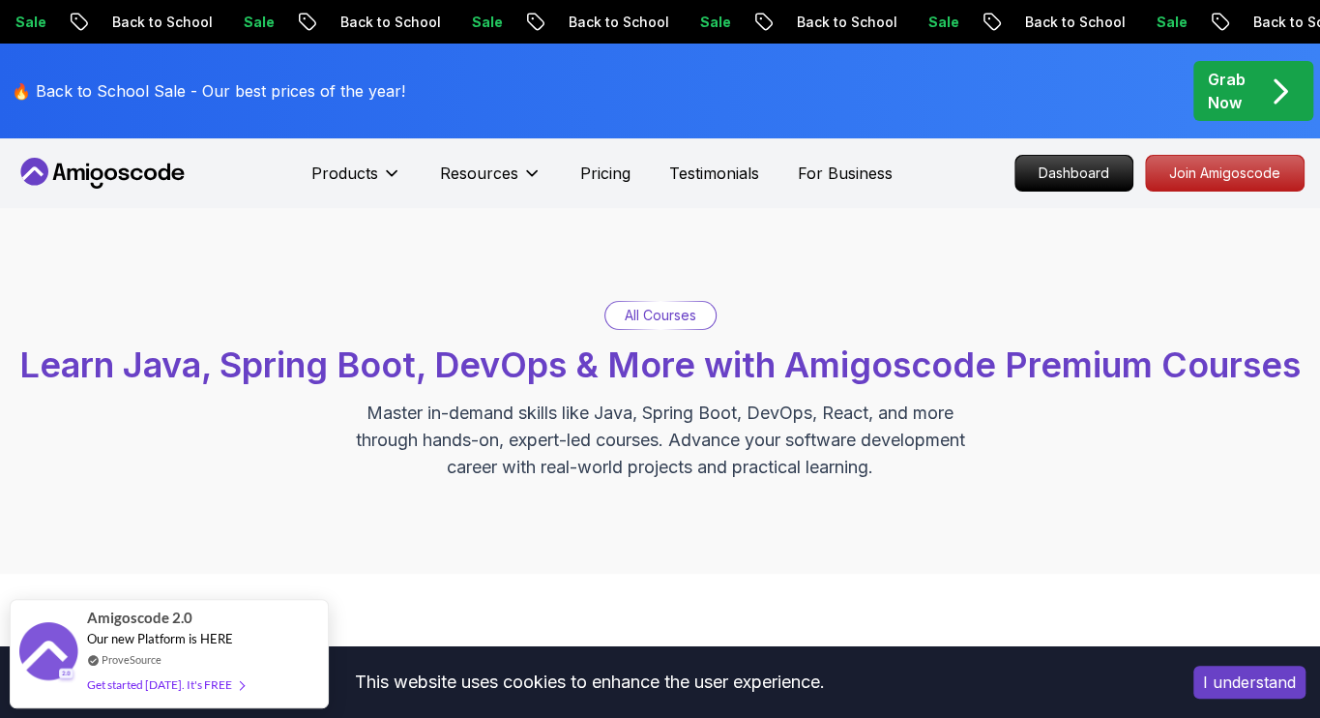
click at [82, 169] on icon at bounding box center [76, 174] width 17 height 12
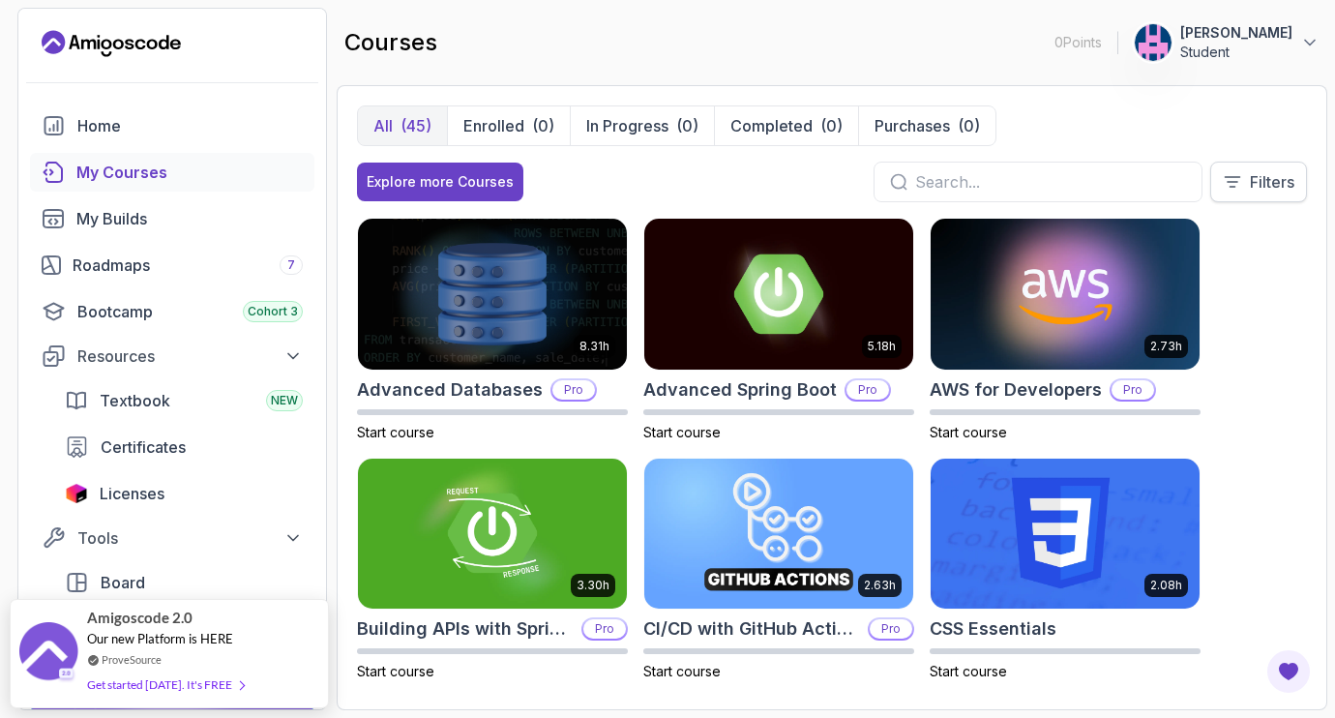
click at [1261, 171] on p "Filters" at bounding box center [1272, 181] width 44 height 23
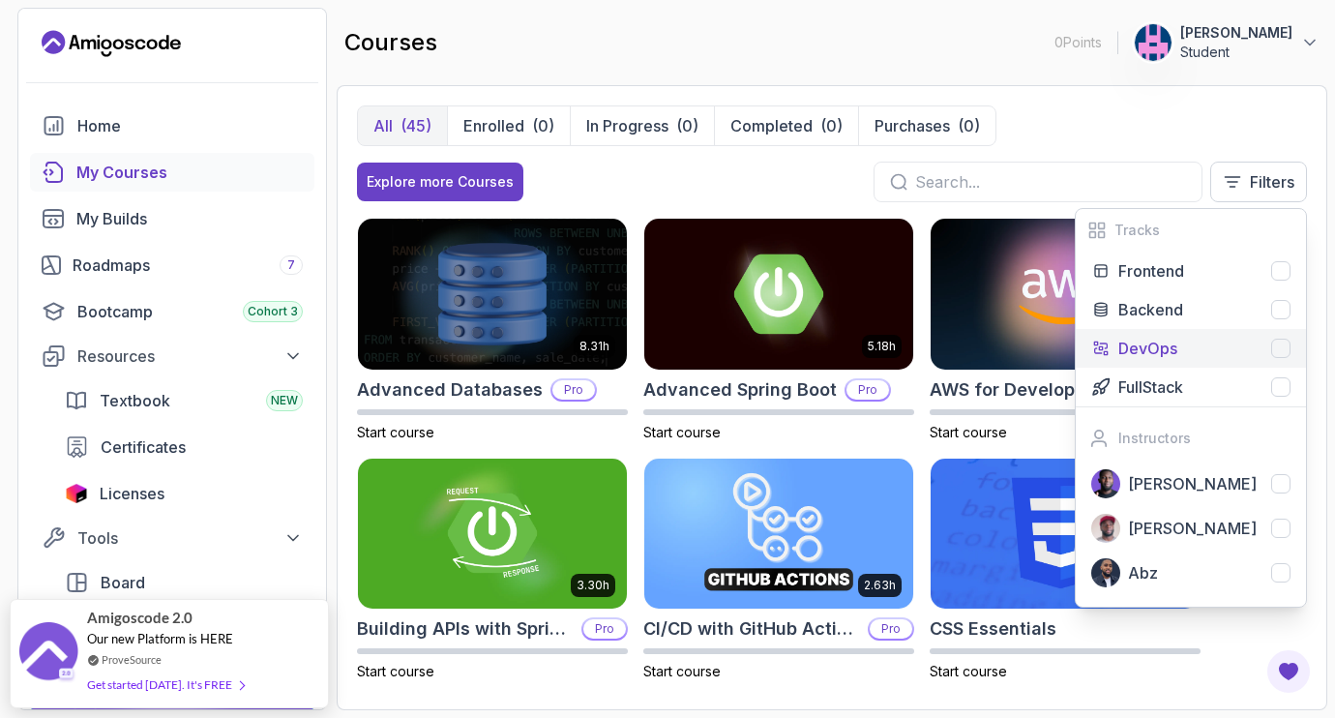
click at [1174, 349] on p "DevOps" at bounding box center [1147, 348] width 59 height 23
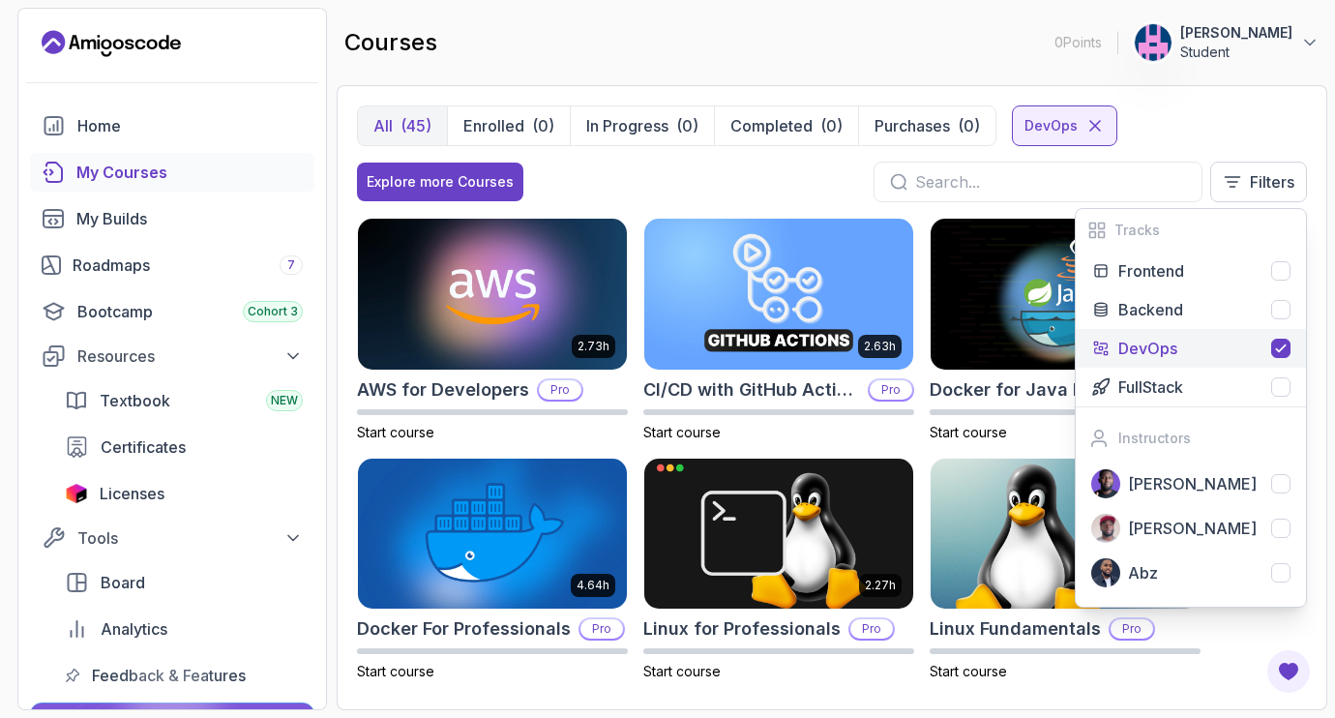
click at [766, 189] on div "Explore more Courses Filters Tracks Frontend Backend DevOps FullStack Instructo…" at bounding box center [832, 182] width 950 height 41
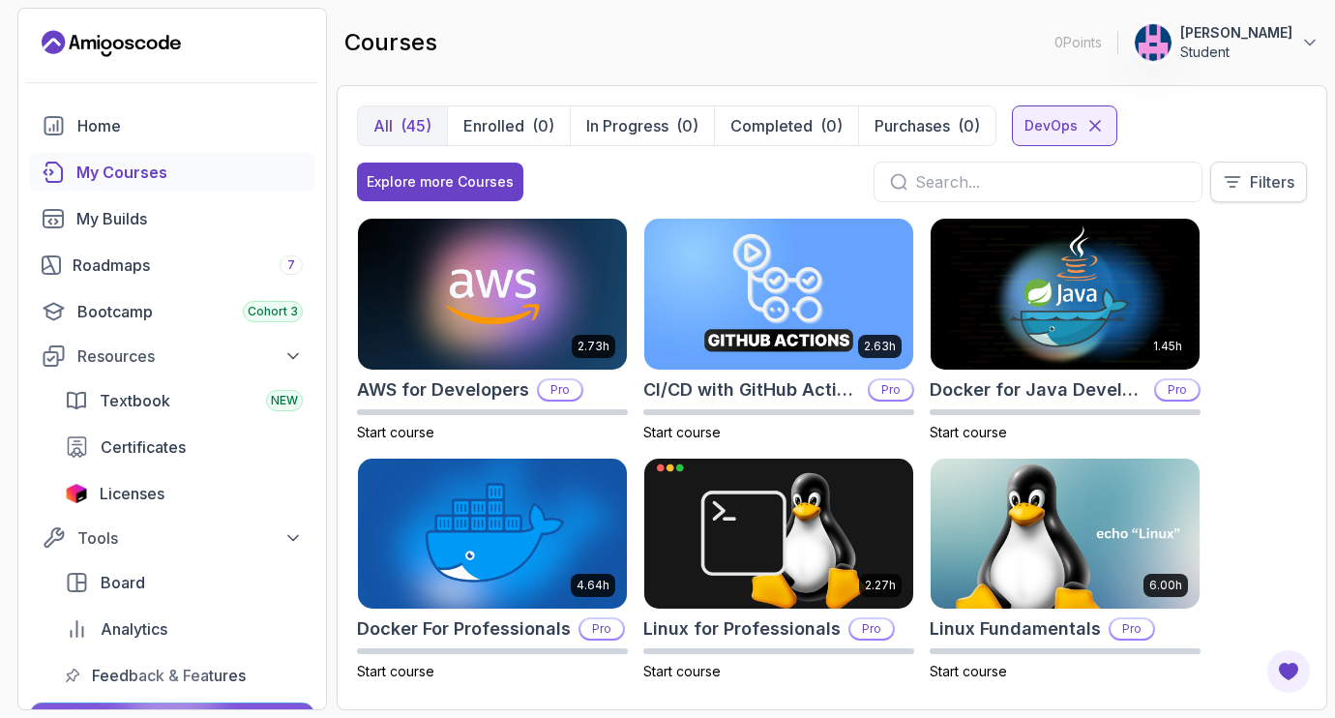
click at [1259, 170] on p "Filters" at bounding box center [1272, 181] width 44 height 23
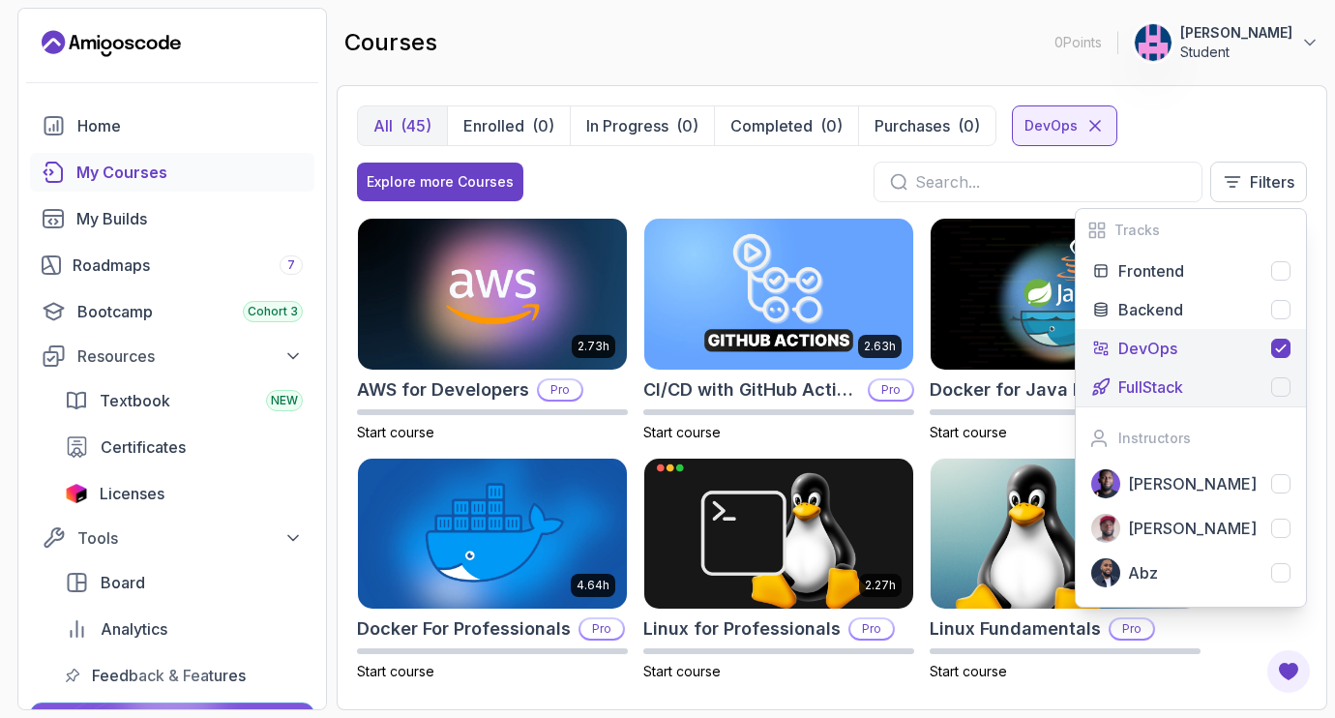
click at [1150, 371] on button "FullStack" at bounding box center [1191, 387] width 230 height 39
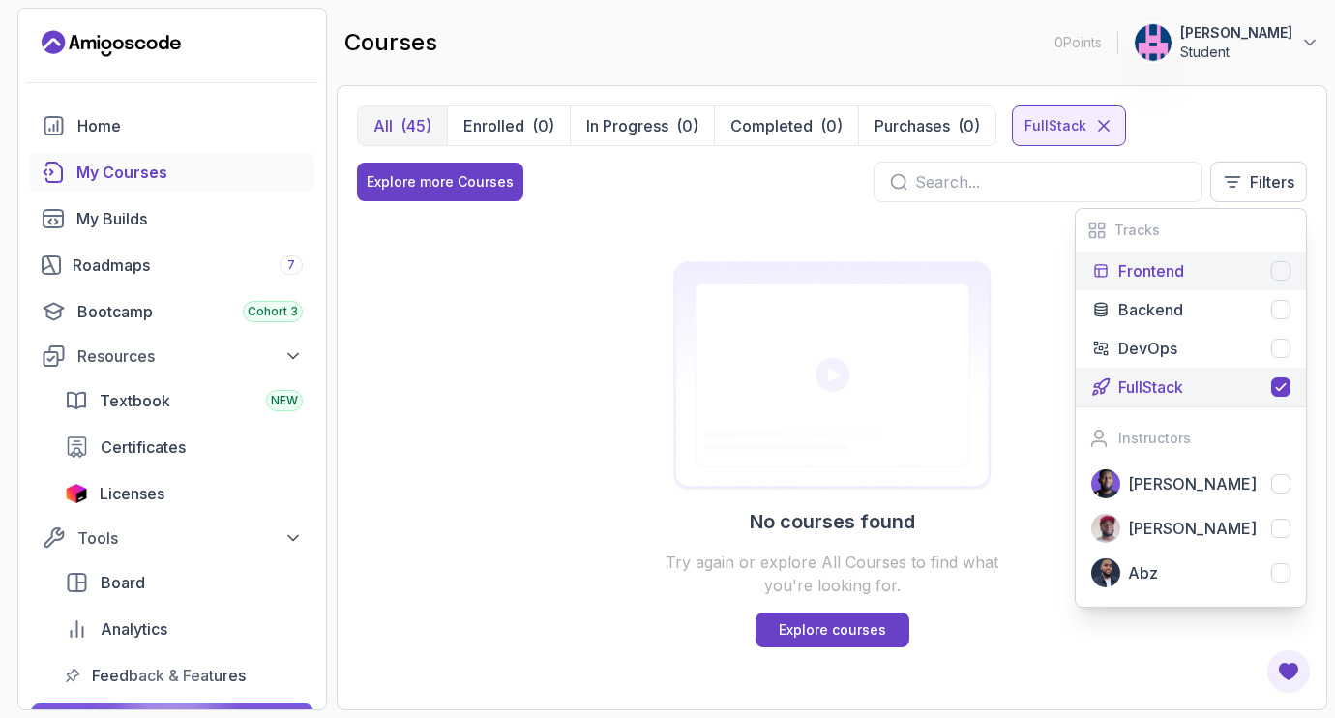
click at [1098, 257] on button "Frontend" at bounding box center [1191, 270] width 230 height 39
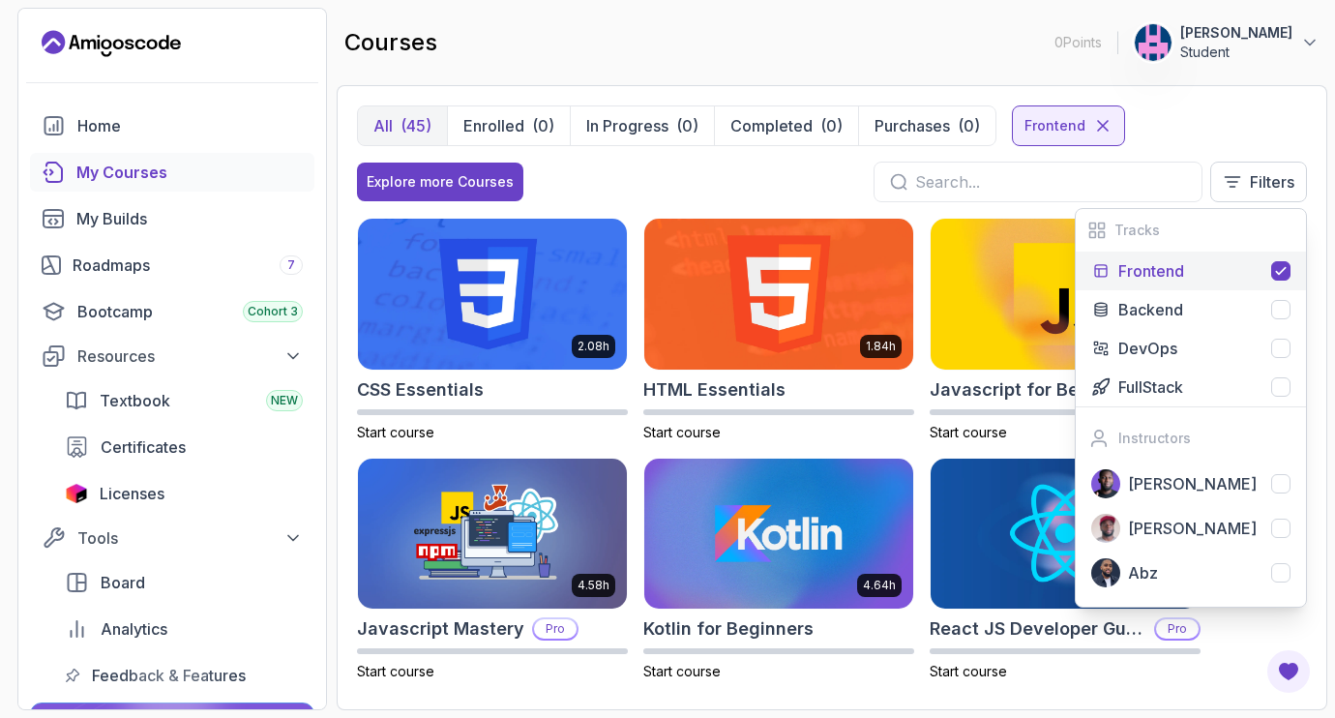
click at [1205, 103] on div "All (45) Enrolled (0) In Progress (0) Completed (0) Purchases (0) Frontend Expl…" at bounding box center [832, 397] width 990 height 625
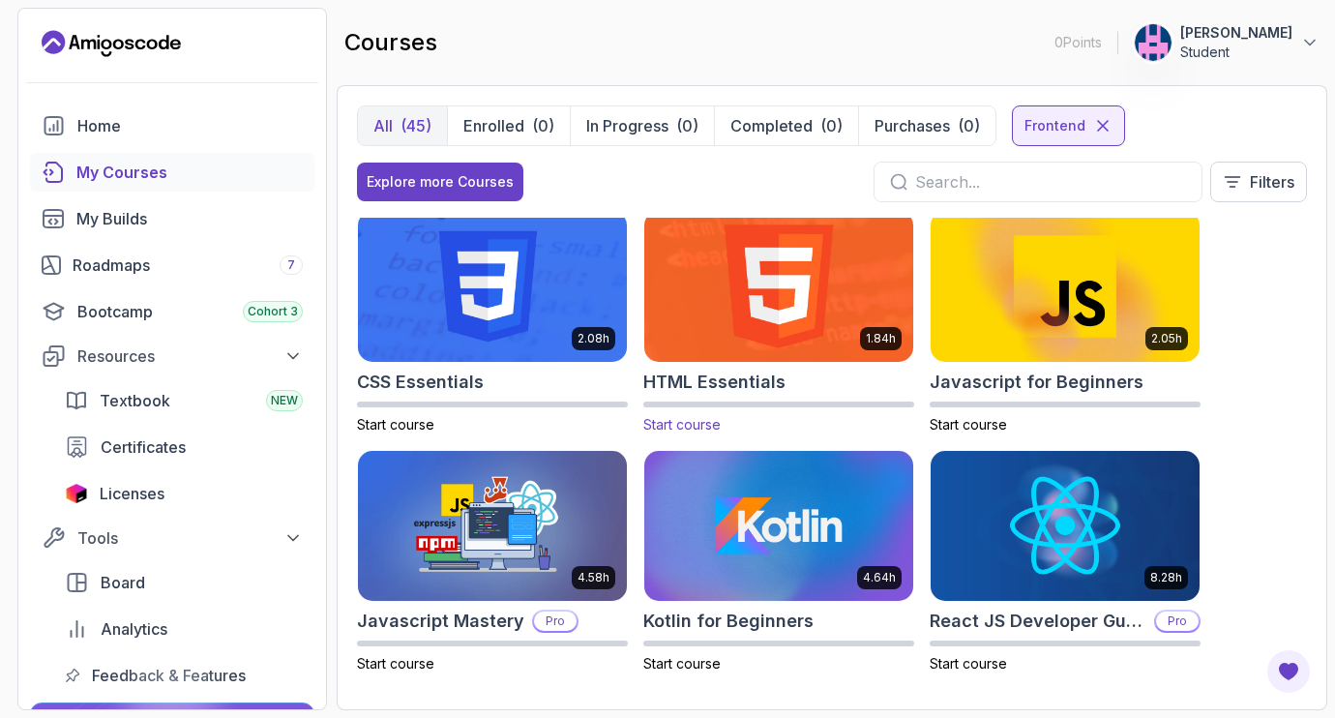
scroll to position [13, 0]
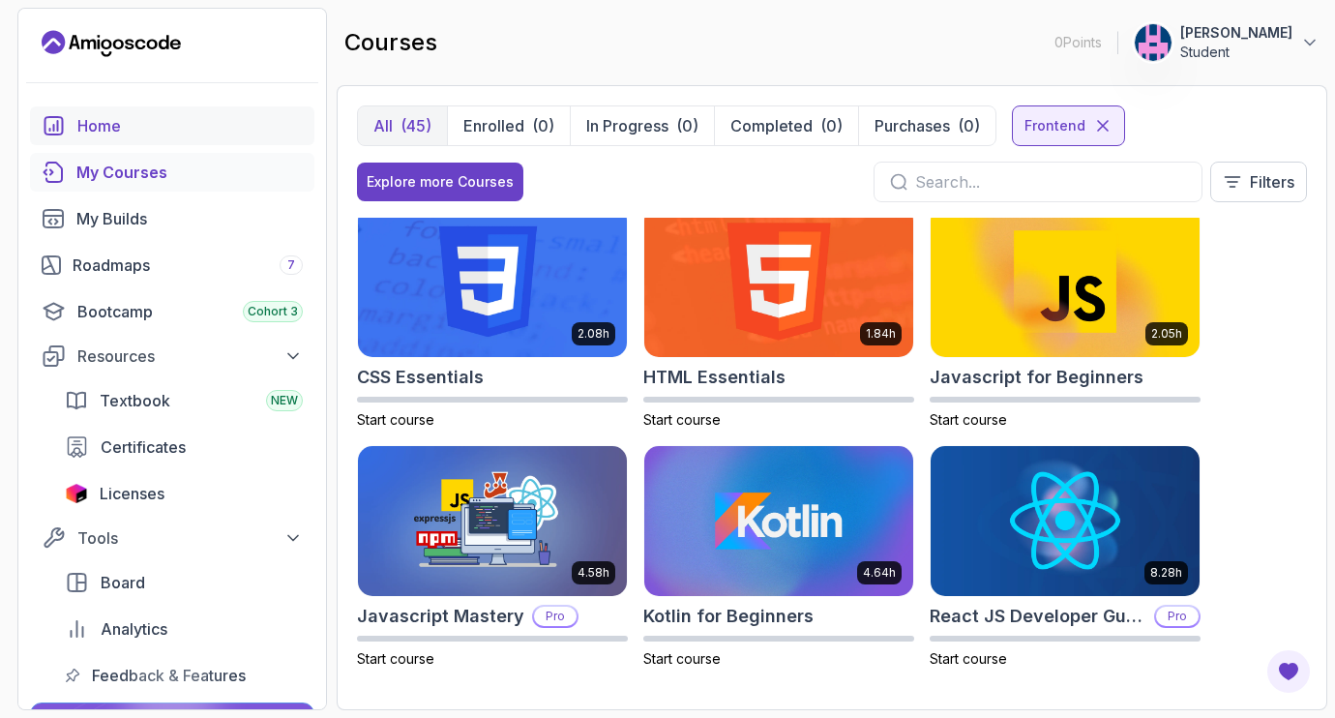
click at [123, 138] on link "Home" at bounding box center [172, 125] width 284 height 39
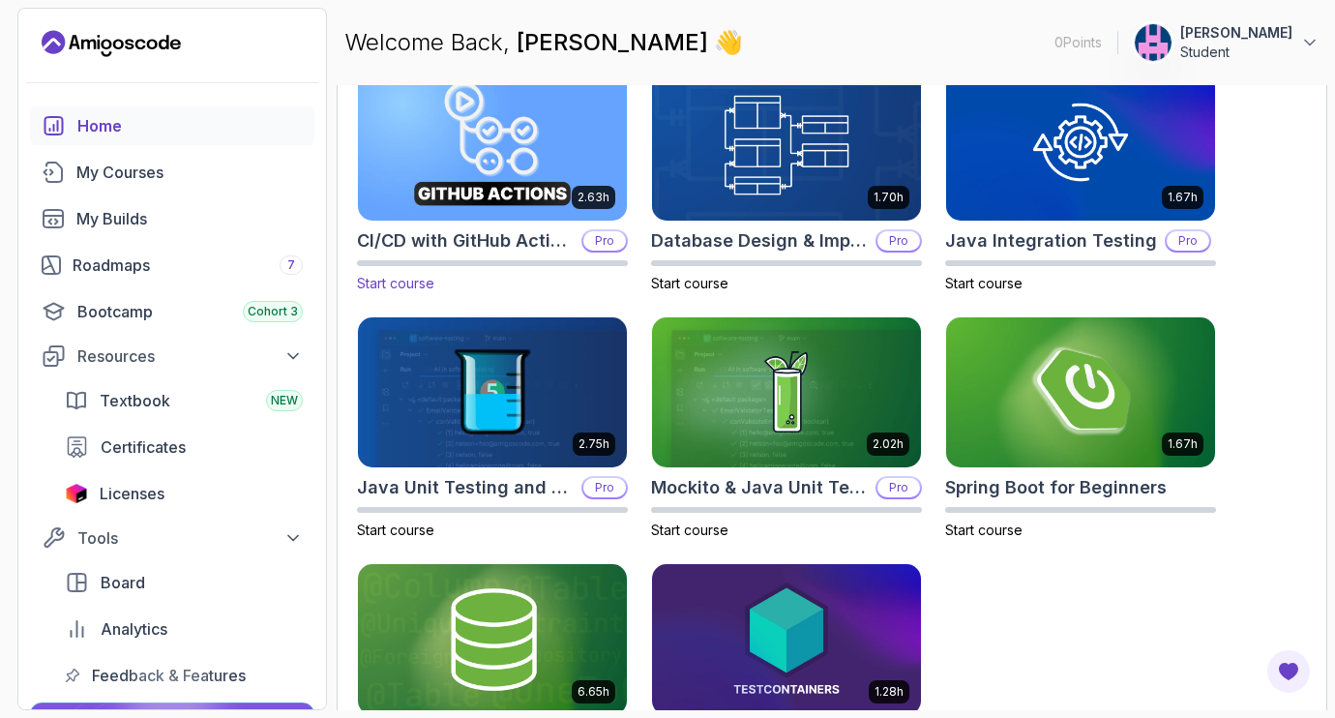
scroll to position [725, 0]
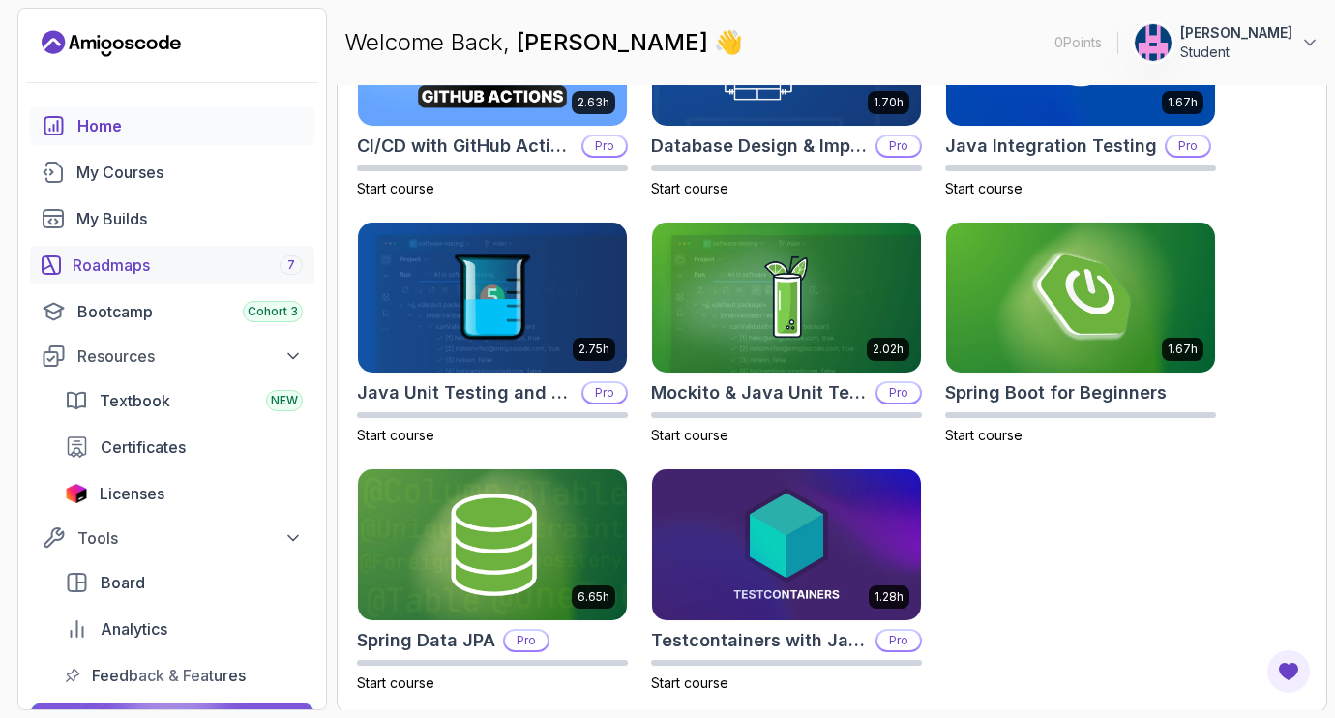
click at [122, 270] on div "Roadmaps 7" at bounding box center [188, 264] width 230 height 23
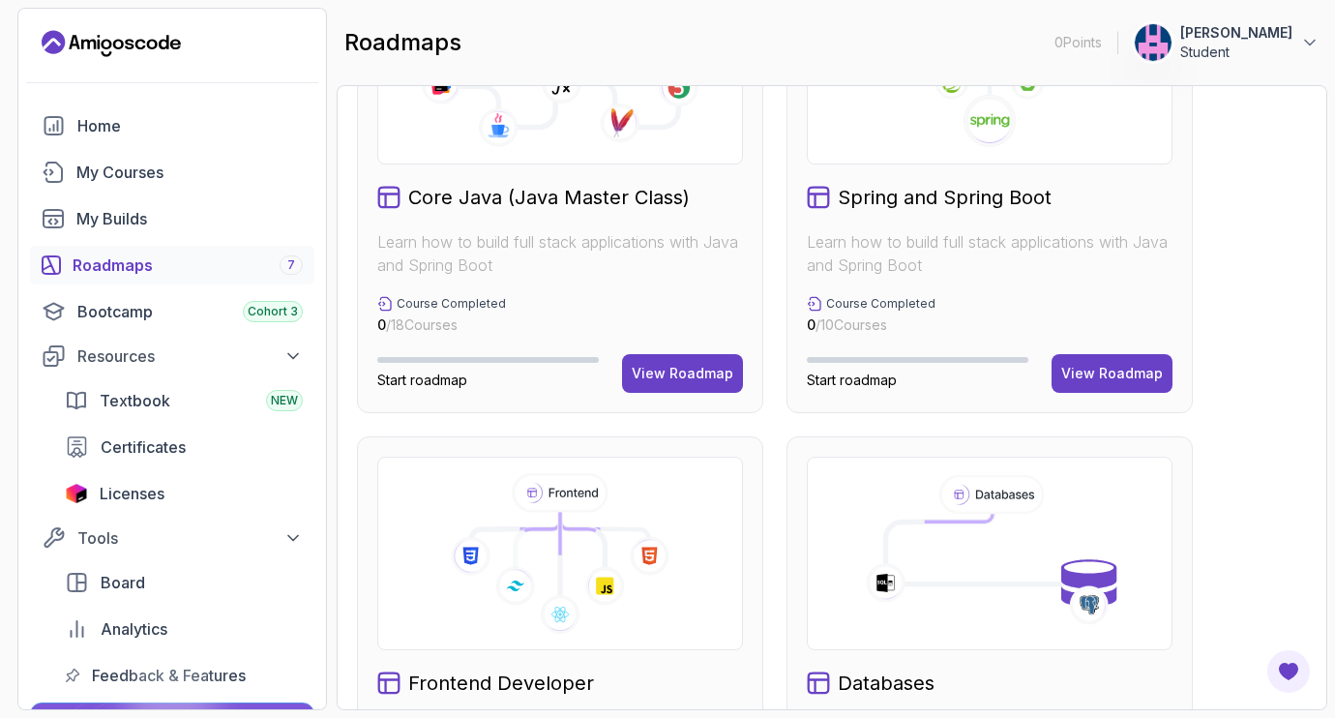
scroll to position [644, 0]
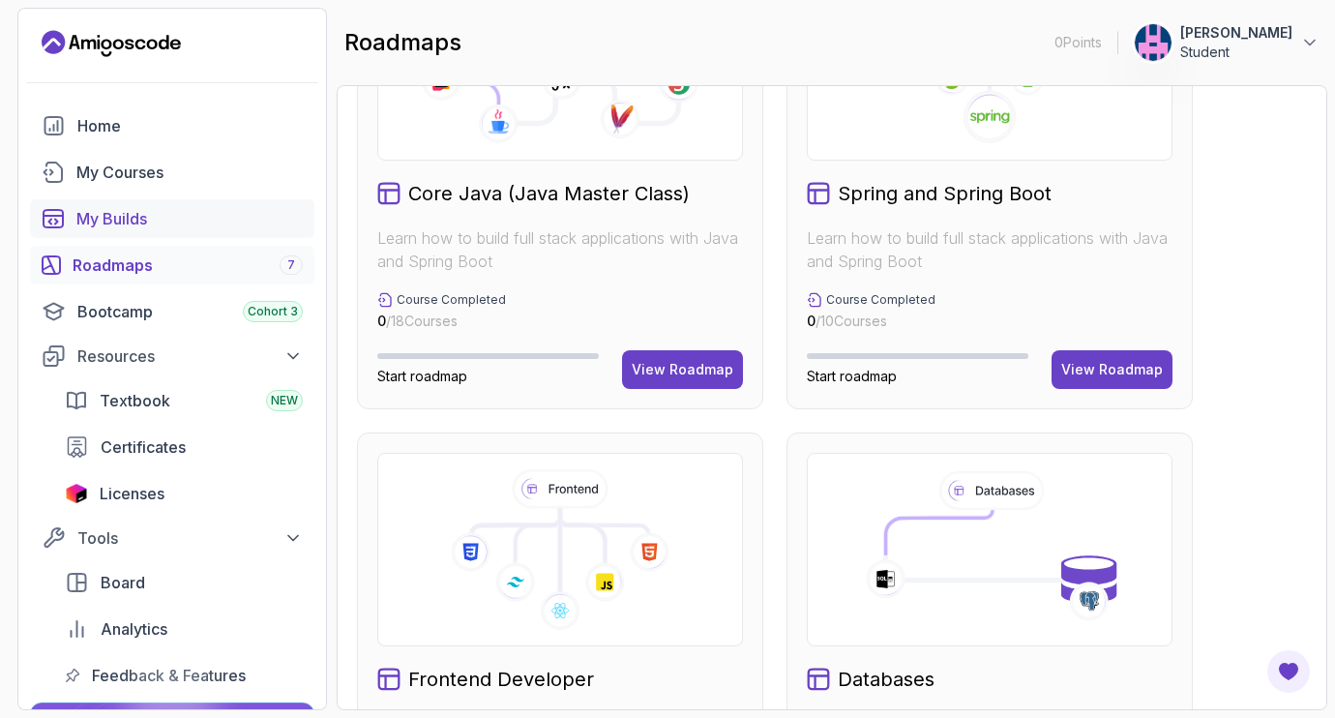
click at [73, 214] on link "My Builds" at bounding box center [172, 218] width 284 height 39
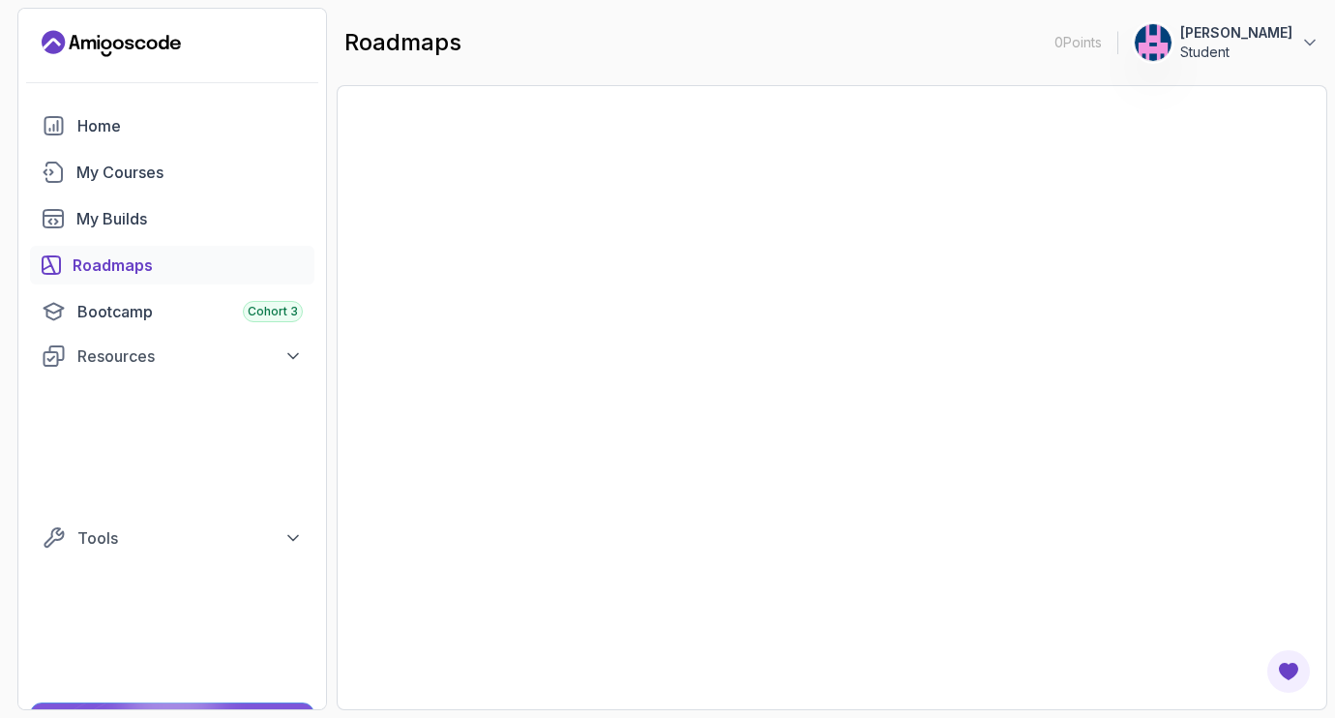
click at [1192, 52] on p "Student" at bounding box center [1236, 52] width 112 height 19
click at [1213, 38] on p "[PERSON_NAME]" at bounding box center [1236, 32] width 112 height 19
click at [1307, 29] on button "[PERSON_NAME] Student" at bounding box center [1227, 42] width 186 height 39
click at [1307, 30] on button "[PERSON_NAME] Student" at bounding box center [1227, 42] width 186 height 39
click at [79, 131] on div "Home" at bounding box center [189, 125] width 225 height 23
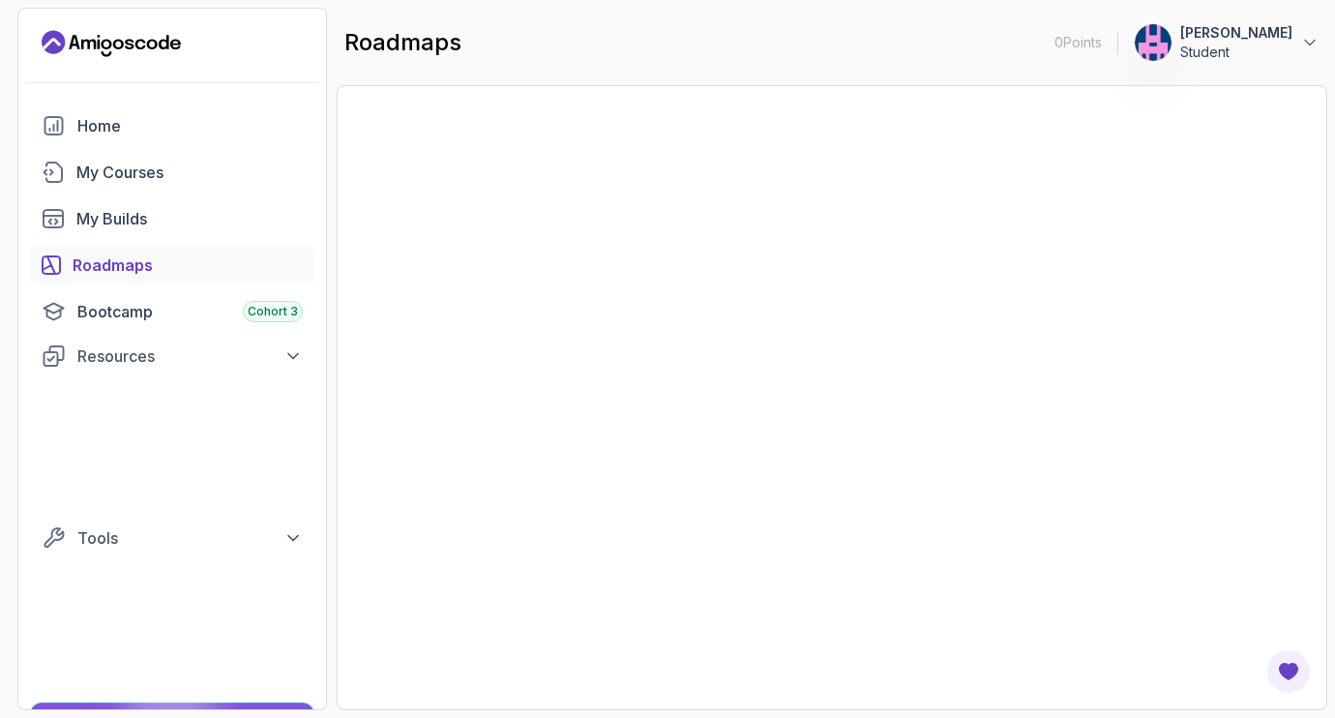
click at [81, 125] on div "Home" at bounding box center [189, 125] width 225 height 23
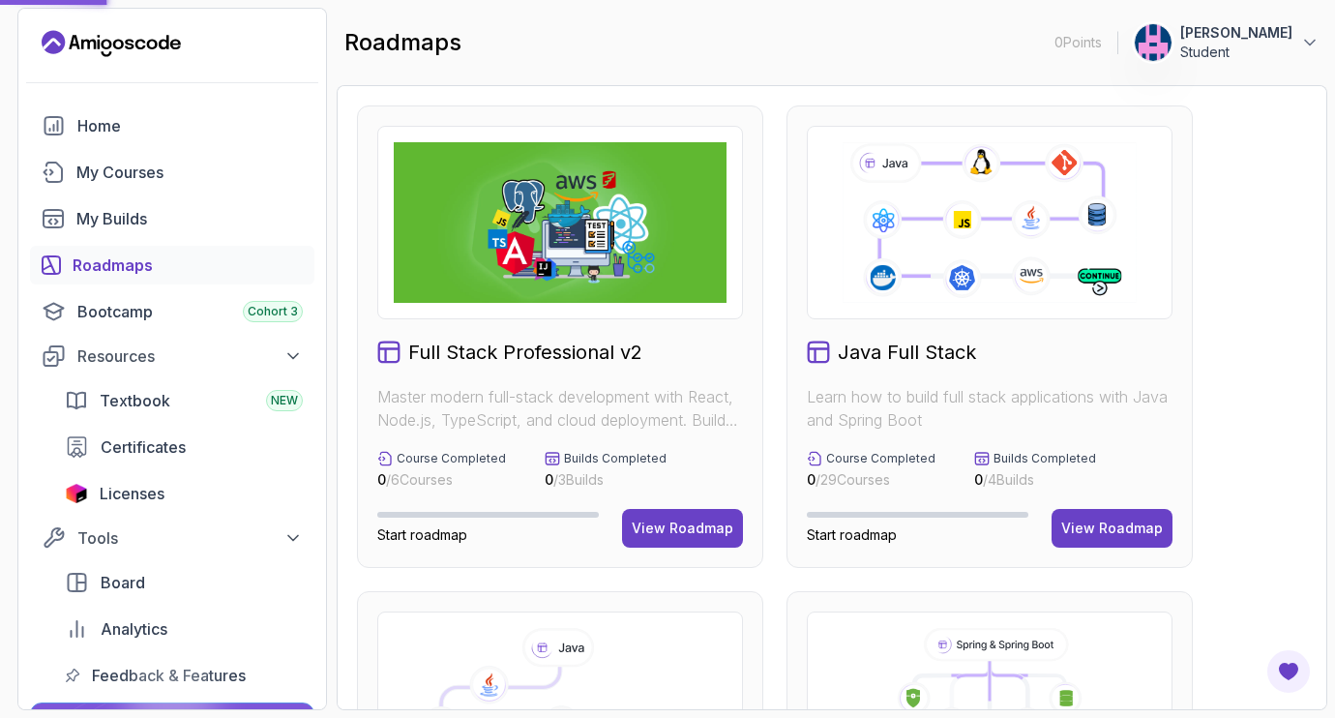
scroll to position [203, 0]
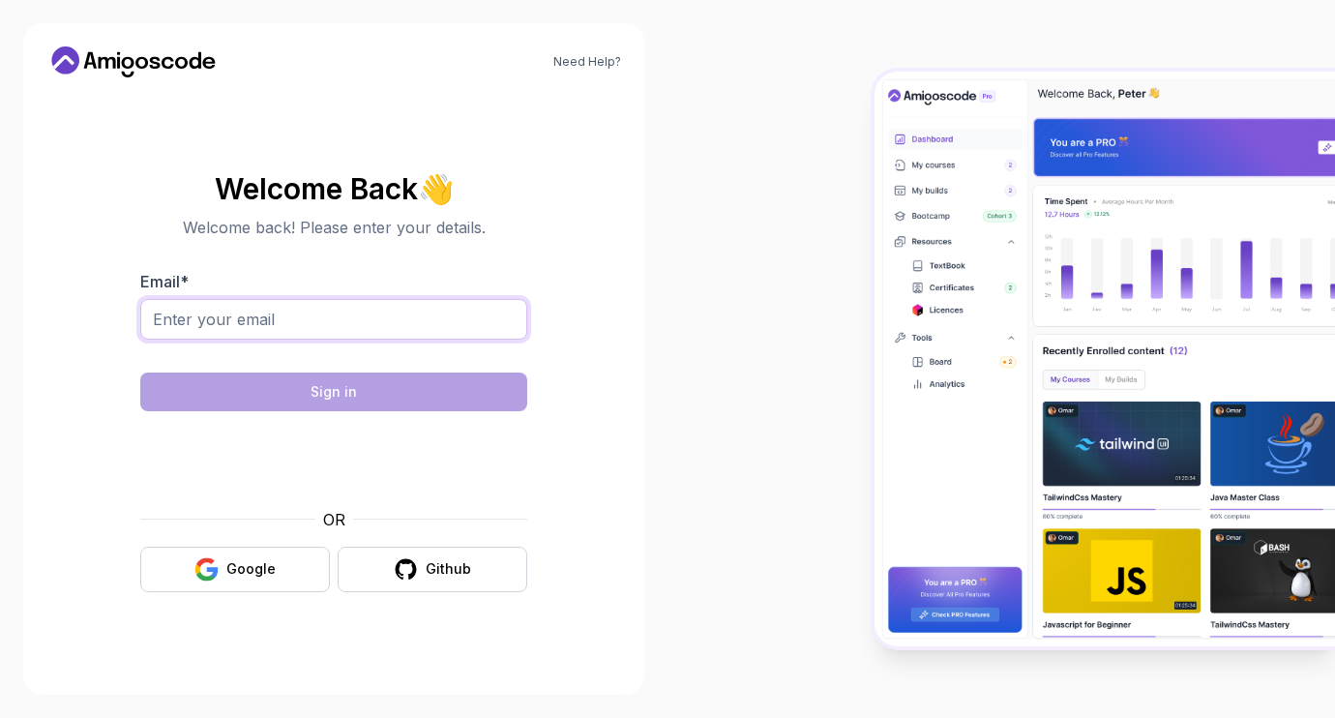
click at [472, 333] on input "Email *" at bounding box center [333, 319] width 387 height 41
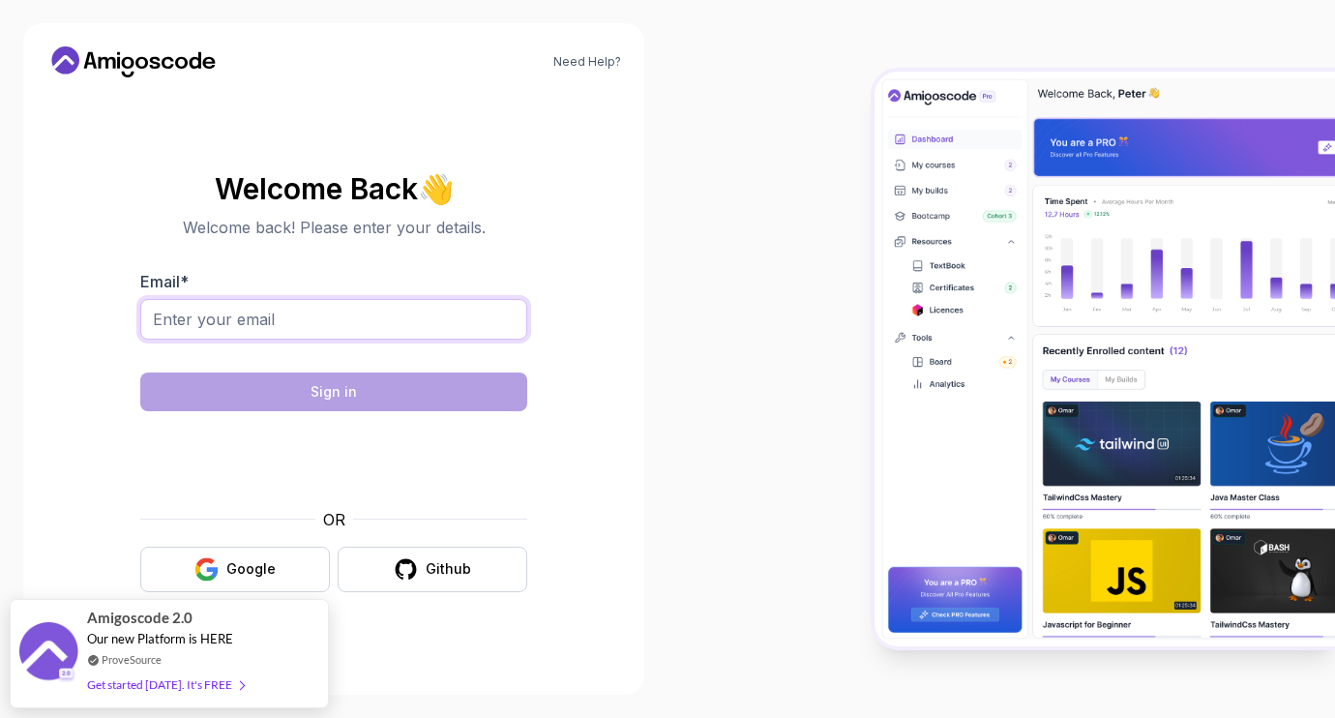
type input "[EMAIL_ADDRESS][DOMAIN_NAME]"
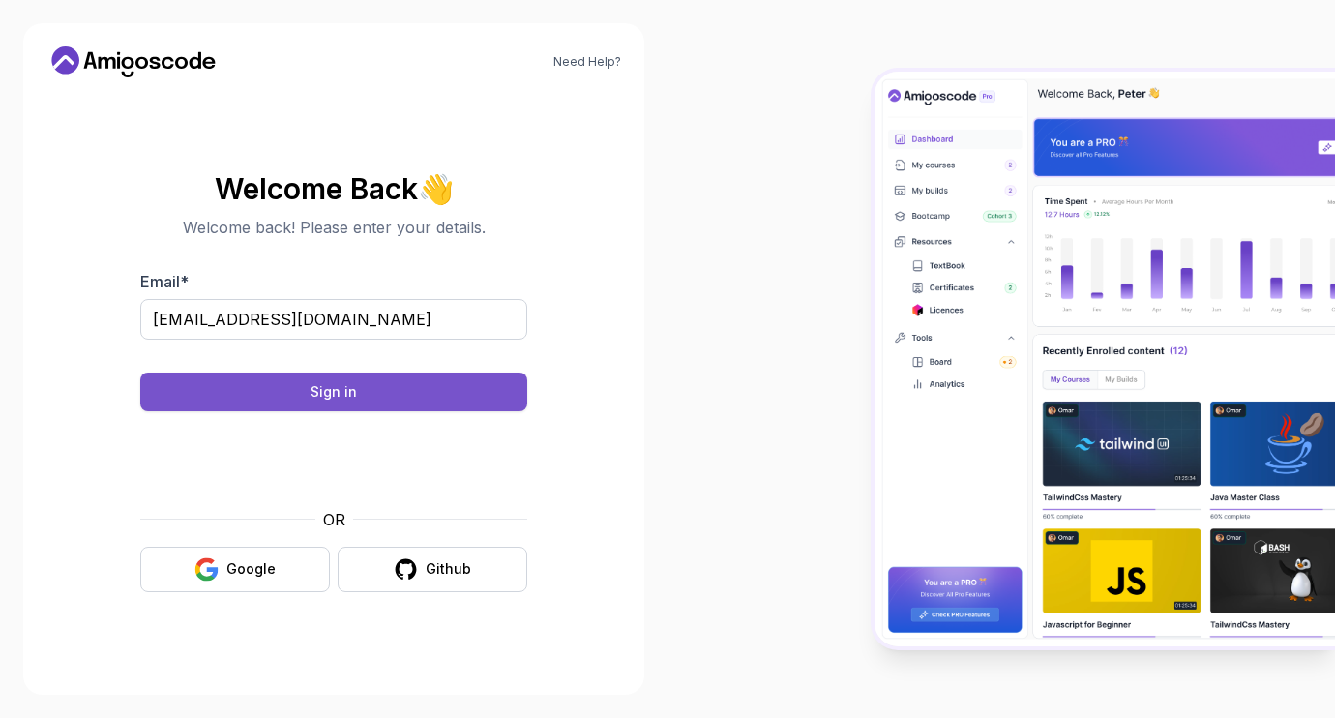
click at [350, 376] on button "Sign in" at bounding box center [333, 391] width 387 height 39
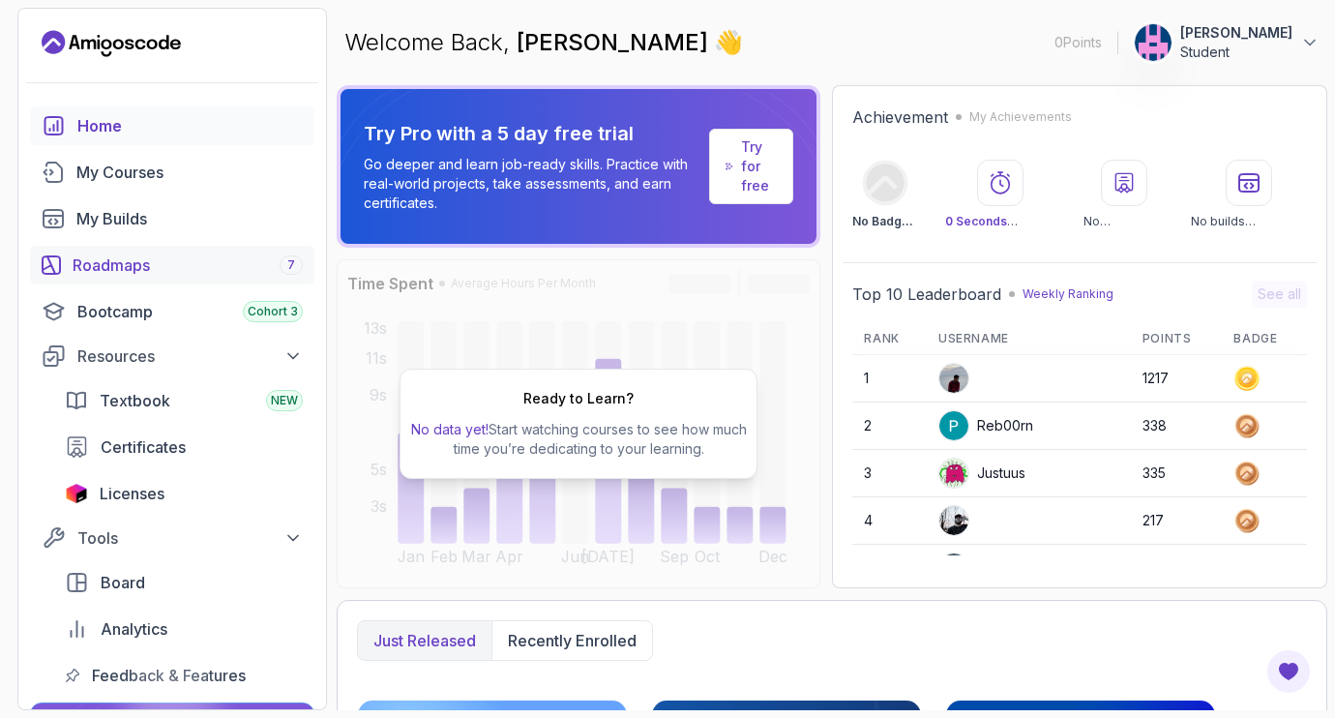
click at [141, 272] on div "Roadmaps 7" at bounding box center [188, 264] width 230 height 23
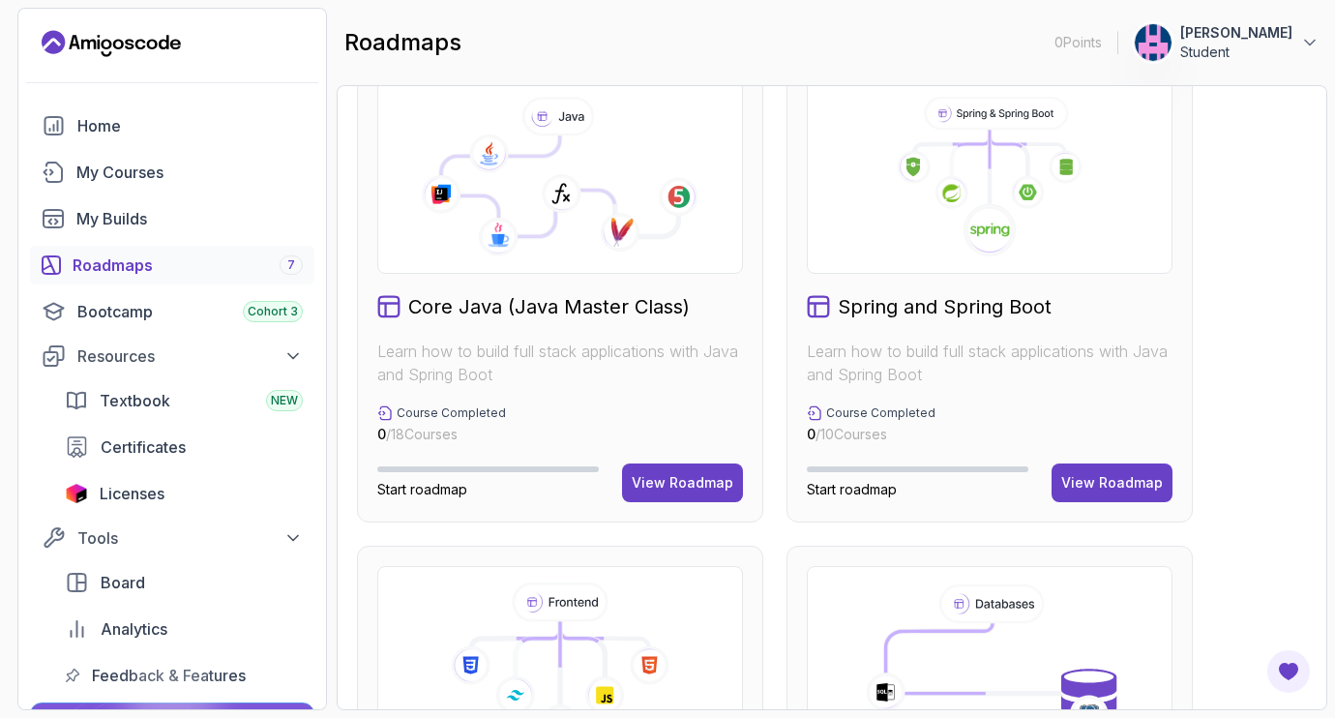
scroll to position [525, 0]
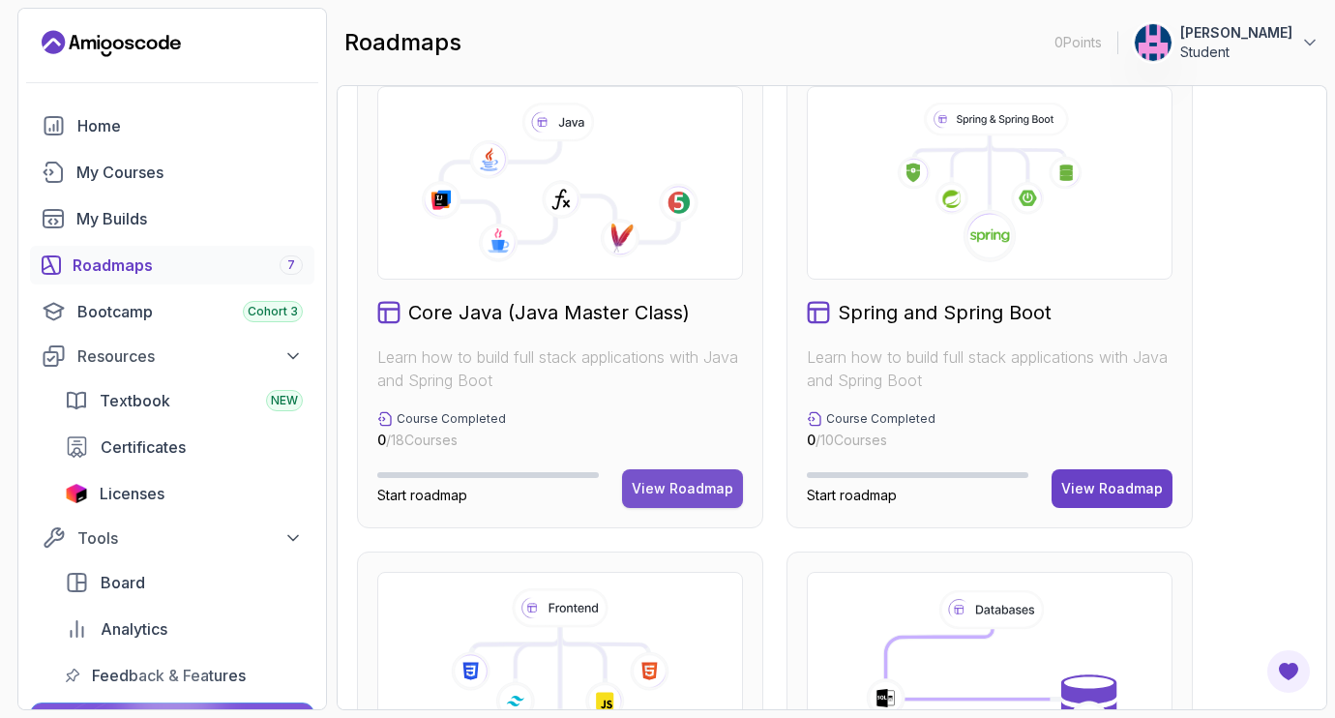
click at [667, 471] on button "View Roadmap" at bounding box center [682, 488] width 121 height 39
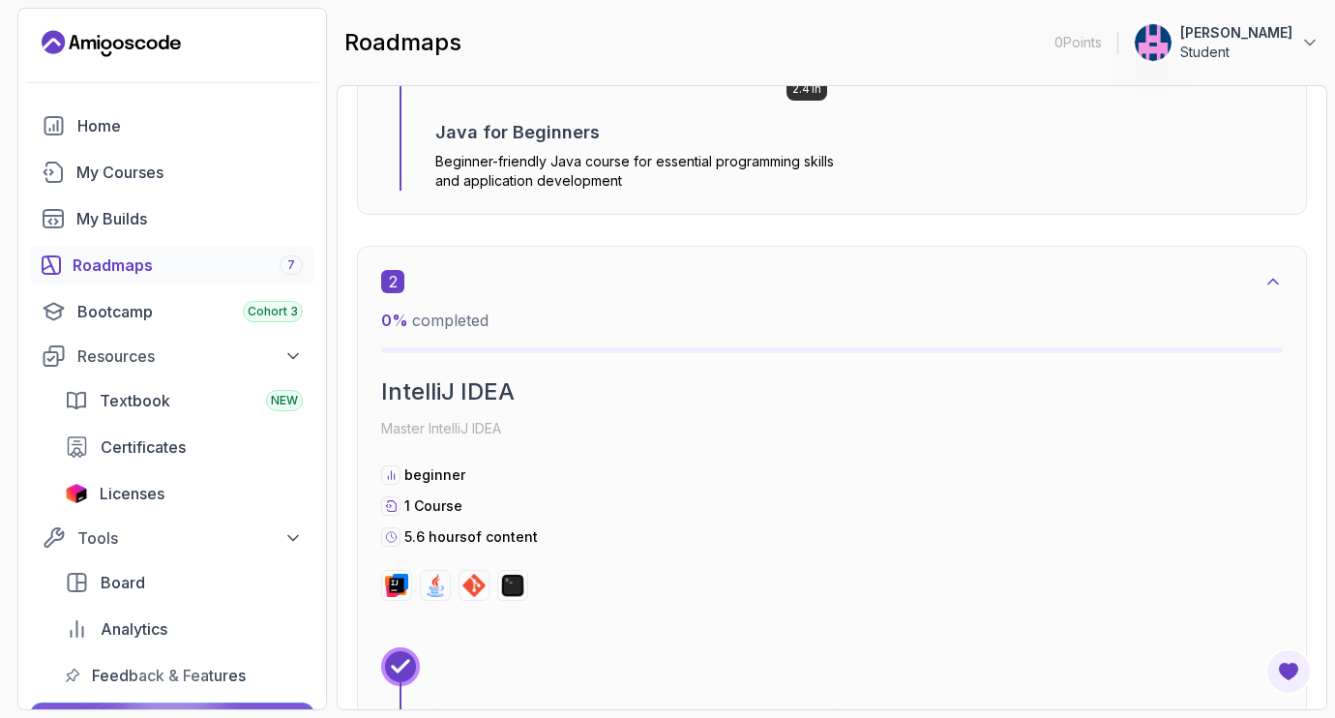
scroll to position [987, 0]
